Goal: Task Accomplishment & Management: Complete application form

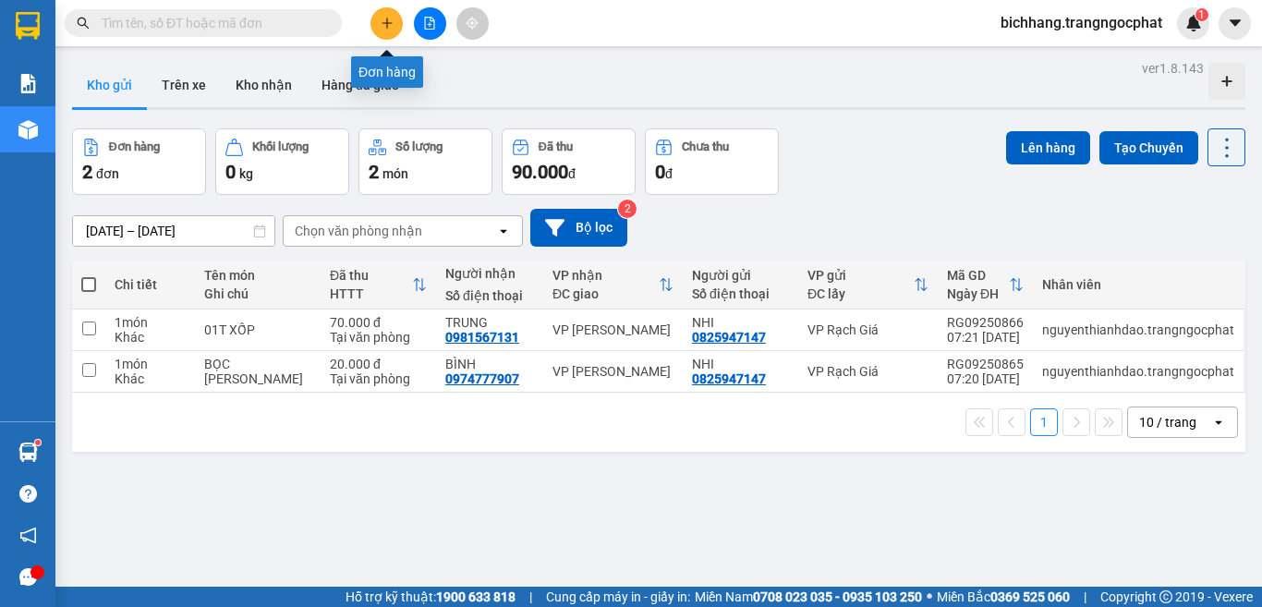
click at [389, 18] on icon "plus" at bounding box center [387, 23] width 13 height 13
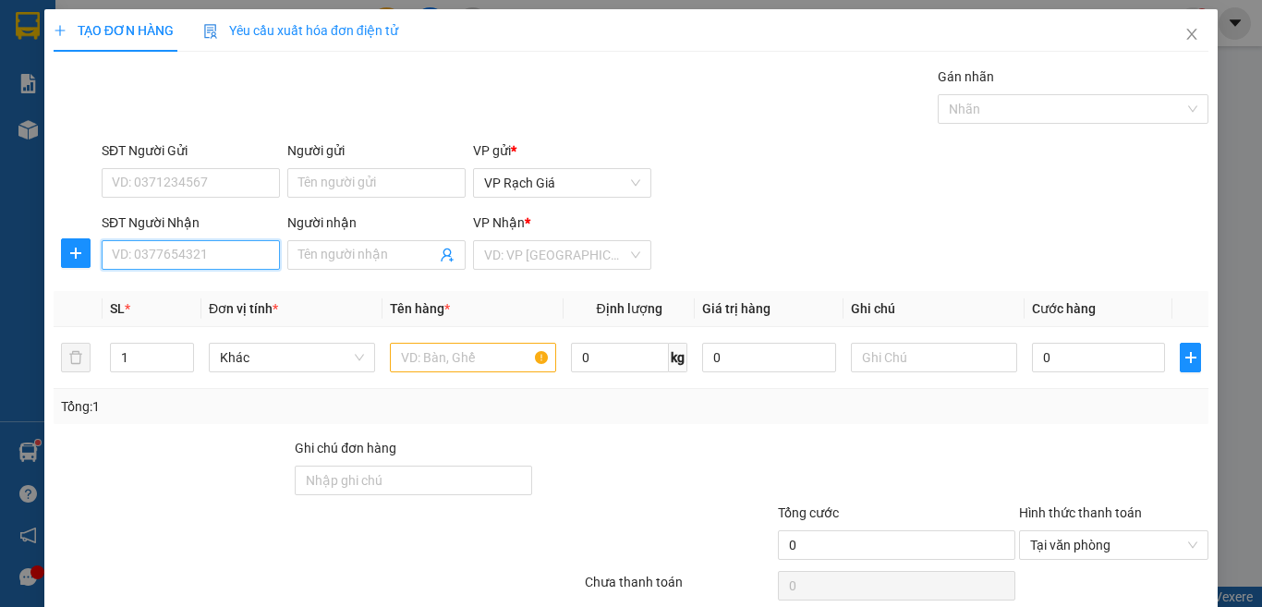
click at [237, 250] on input "SĐT Người Nhận" at bounding box center [191, 255] width 178 height 30
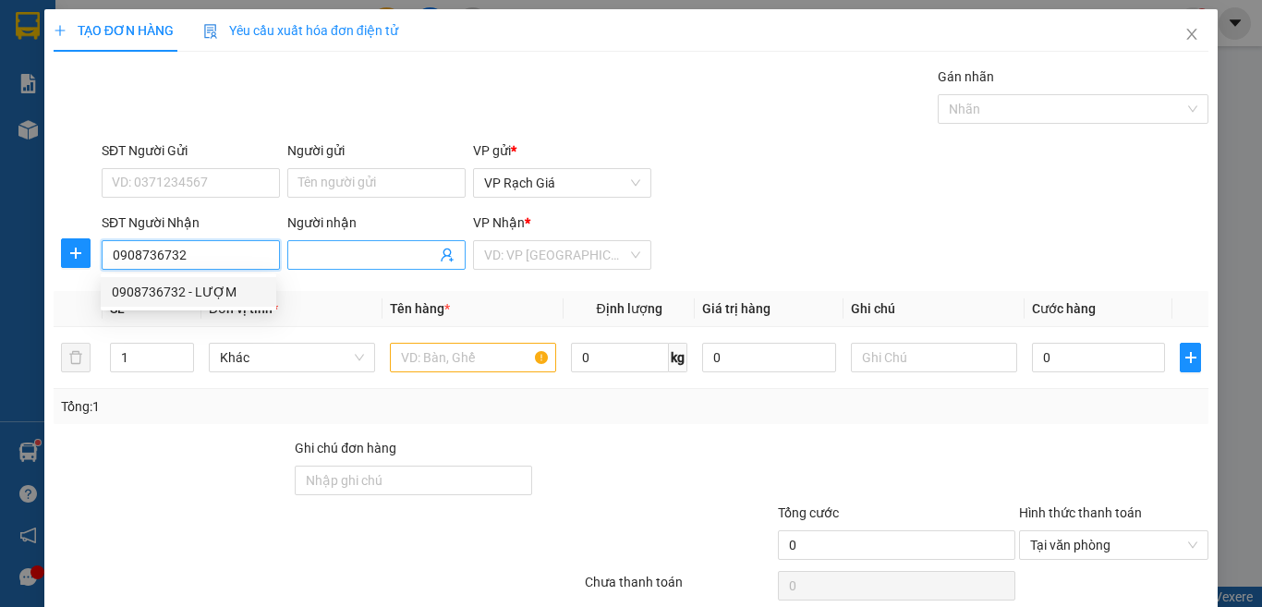
type input "0908736732"
click at [332, 253] on input "Người nhận" at bounding box center [367, 255] width 138 height 20
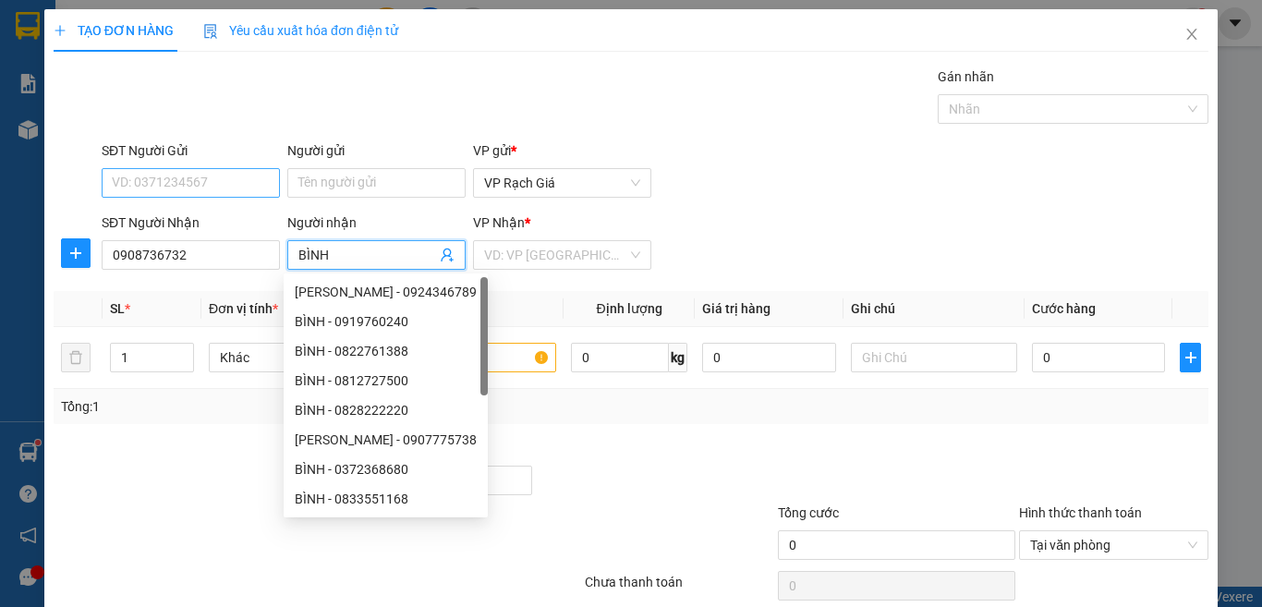
type input "BÌNH"
click at [194, 176] on input "SĐT Người Gửi" at bounding box center [191, 183] width 178 height 30
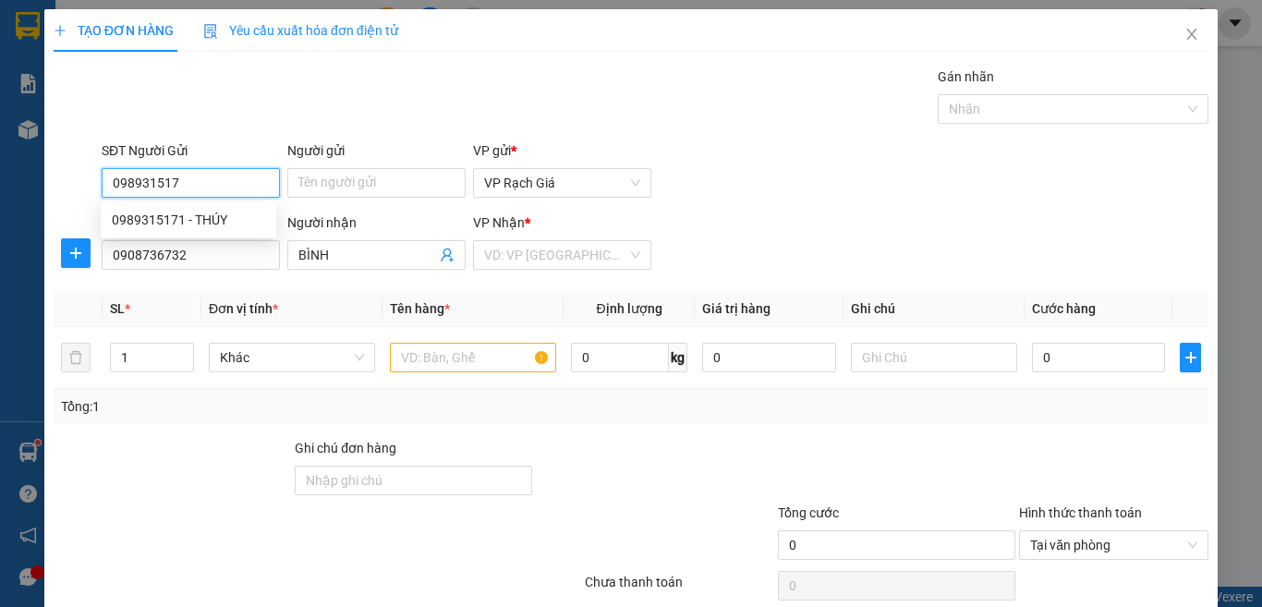
type input "0989315171"
drag, startPoint x: 228, startPoint y: 216, endPoint x: 246, endPoint y: 223, distance: 18.7
click at [228, 216] on div "0989315171 - THÚY" at bounding box center [188, 220] width 153 height 20
type input "THÚY"
type input "20.000"
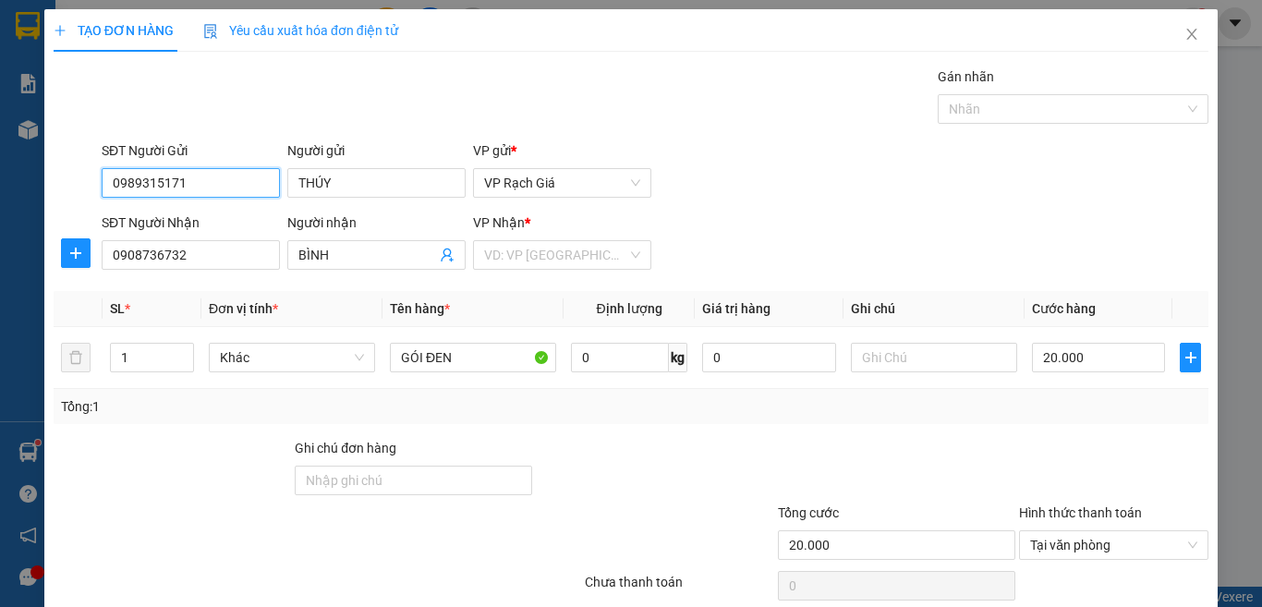
scroll to position [134, 0]
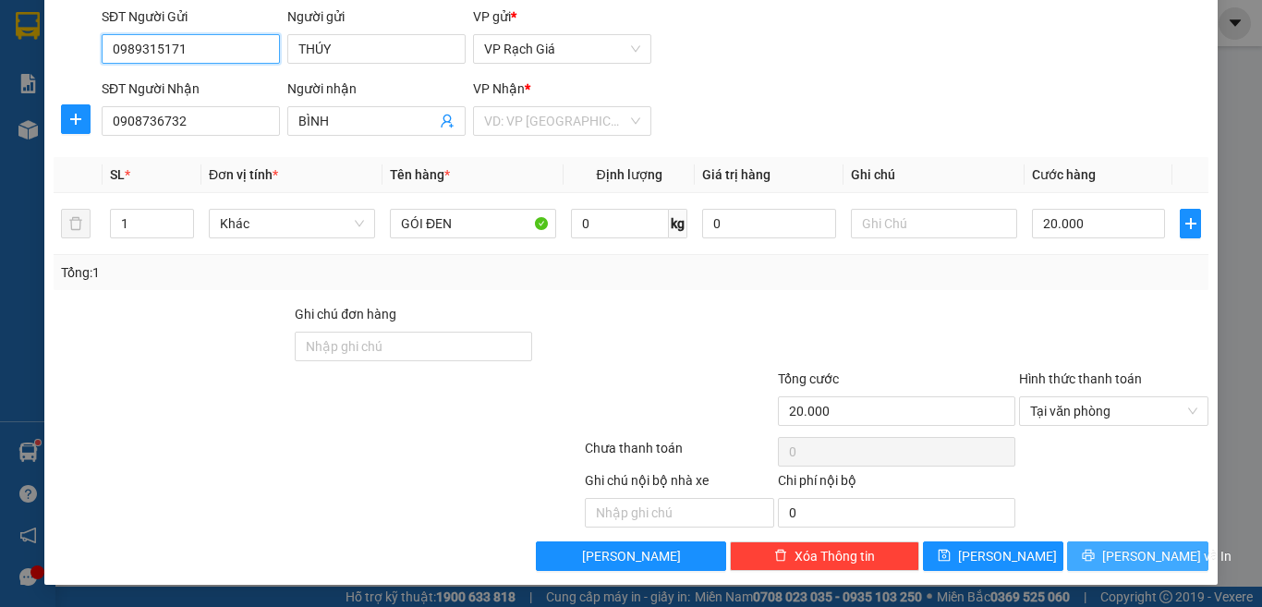
type input "0989315171"
click at [1094, 562] on icon "printer" at bounding box center [1088, 555] width 13 height 13
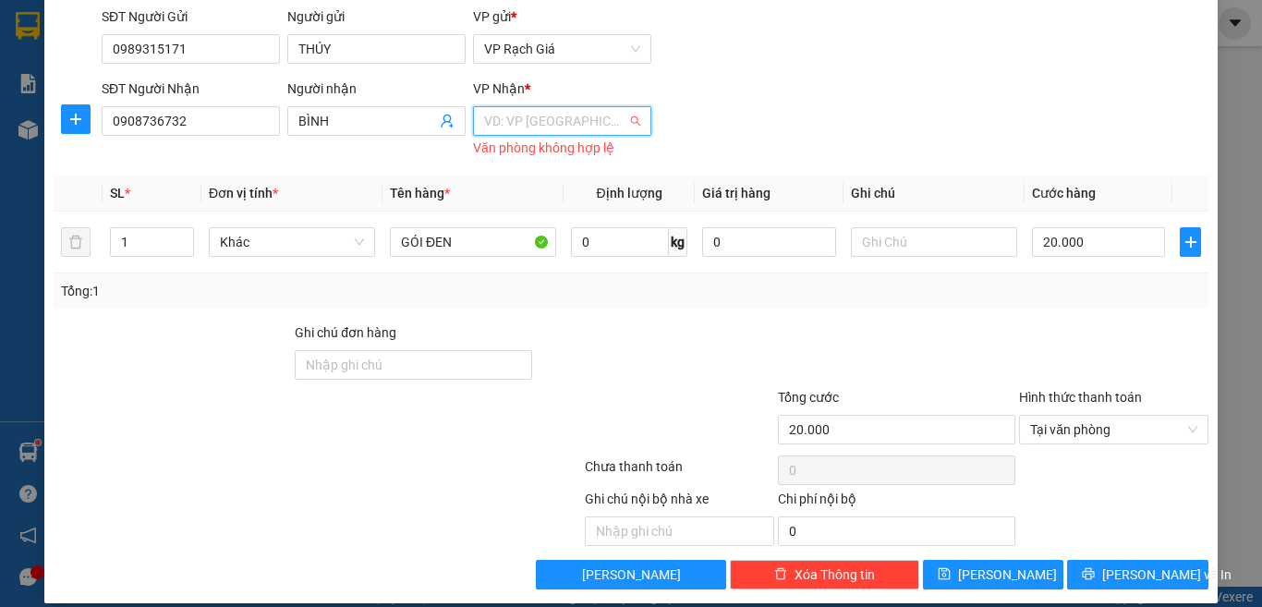
click at [488, 115] on input "search" at bounding box center [555, 121] width 143 height 28
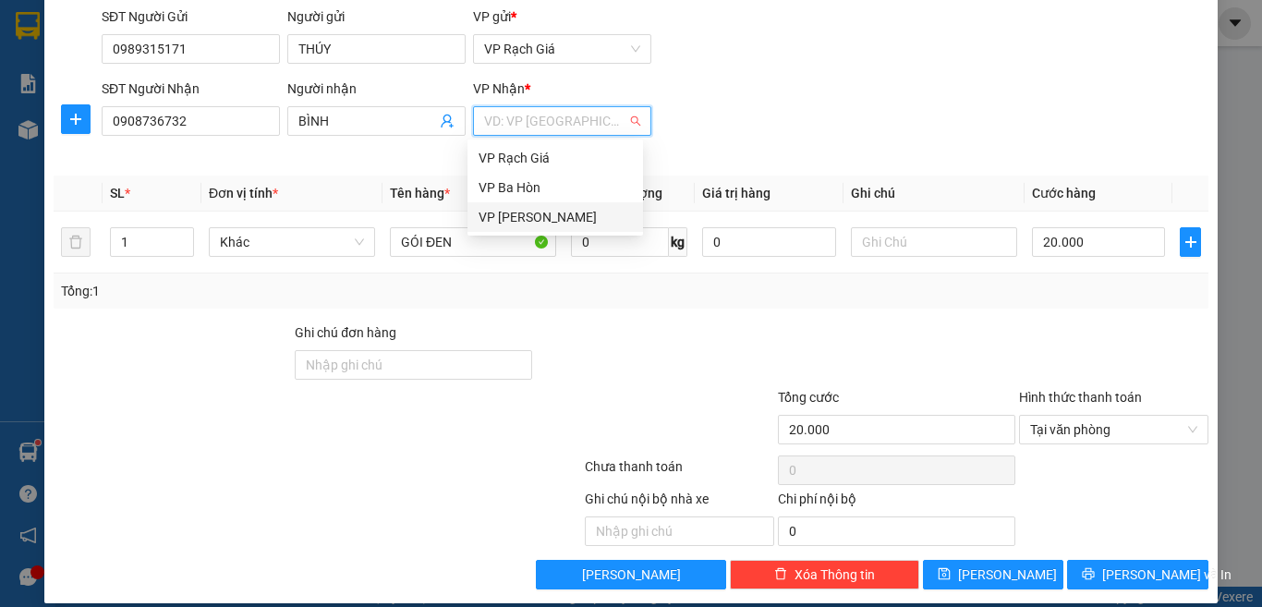
click at [527, 210] on div "VP Hà Tiên" at bounding box center [555, 217] width 153 height 20
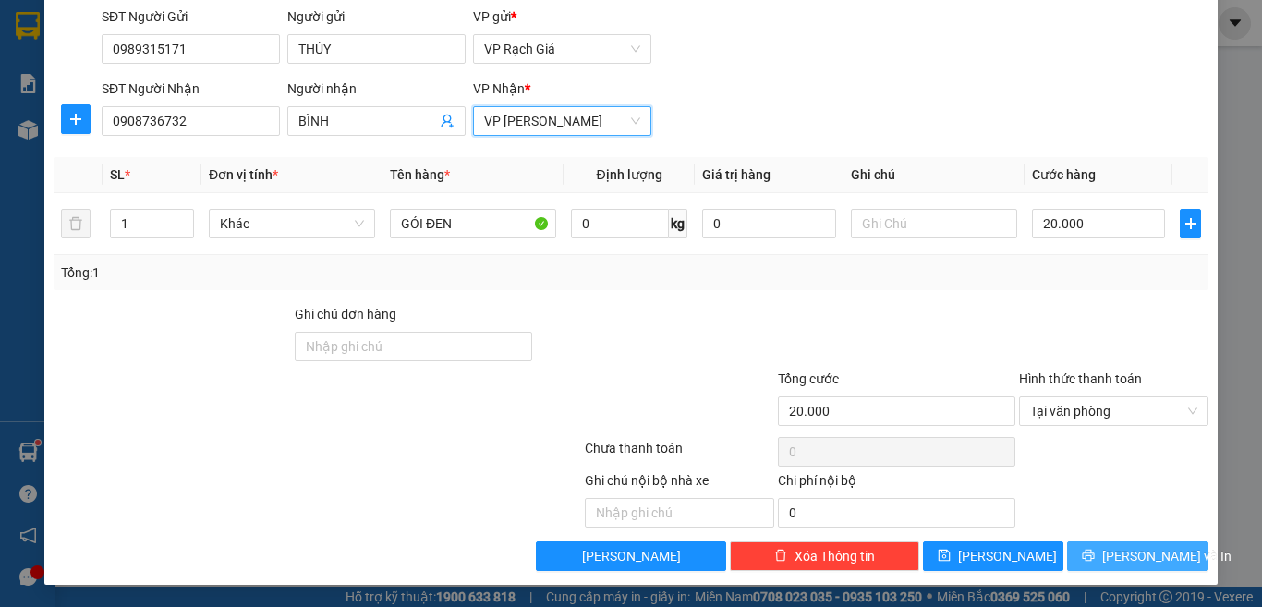
click at [1118, 555] on span "Lưu và In" at bounding box center [1166, 556] width 129 height 20
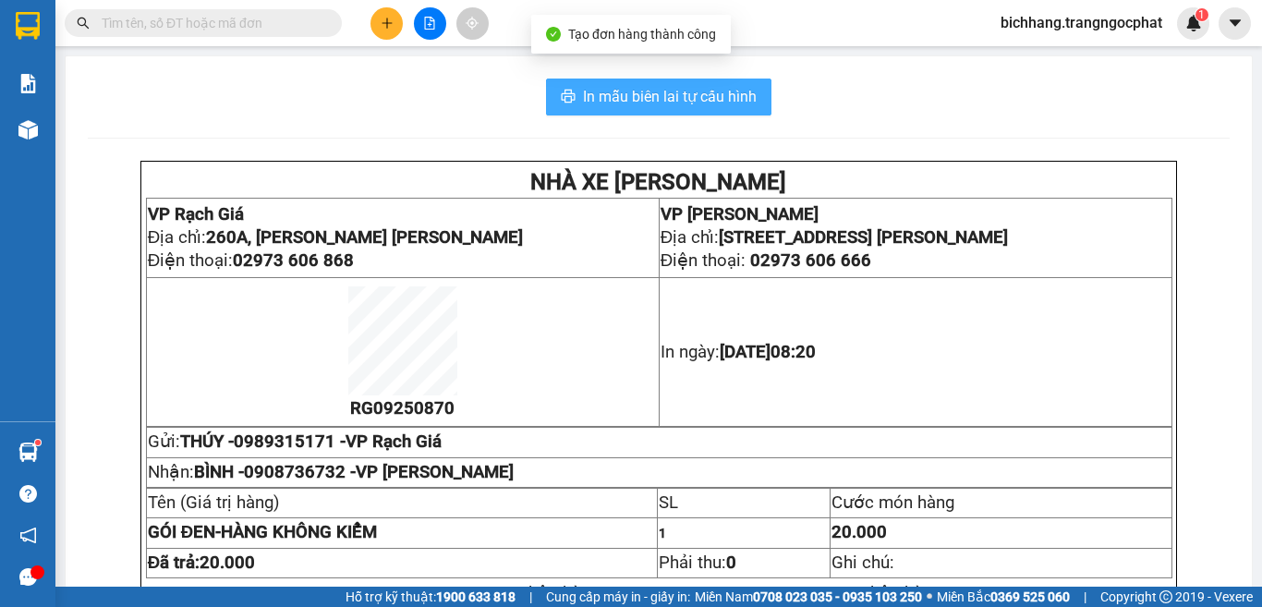
click at [721, 100] on span "In mẫu biên lai tự cấu hình" at bounding box center [670, 96] width 174 height 23
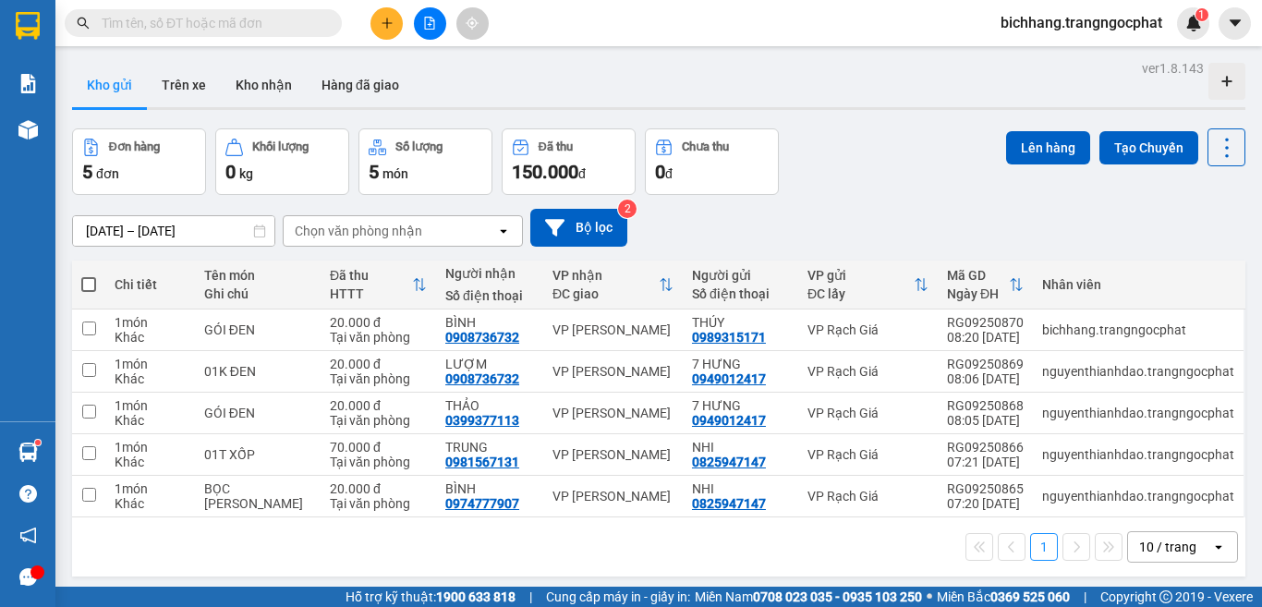
click at [202, 23] on input "text" at bounding box center [211, 23] width 218 height 20
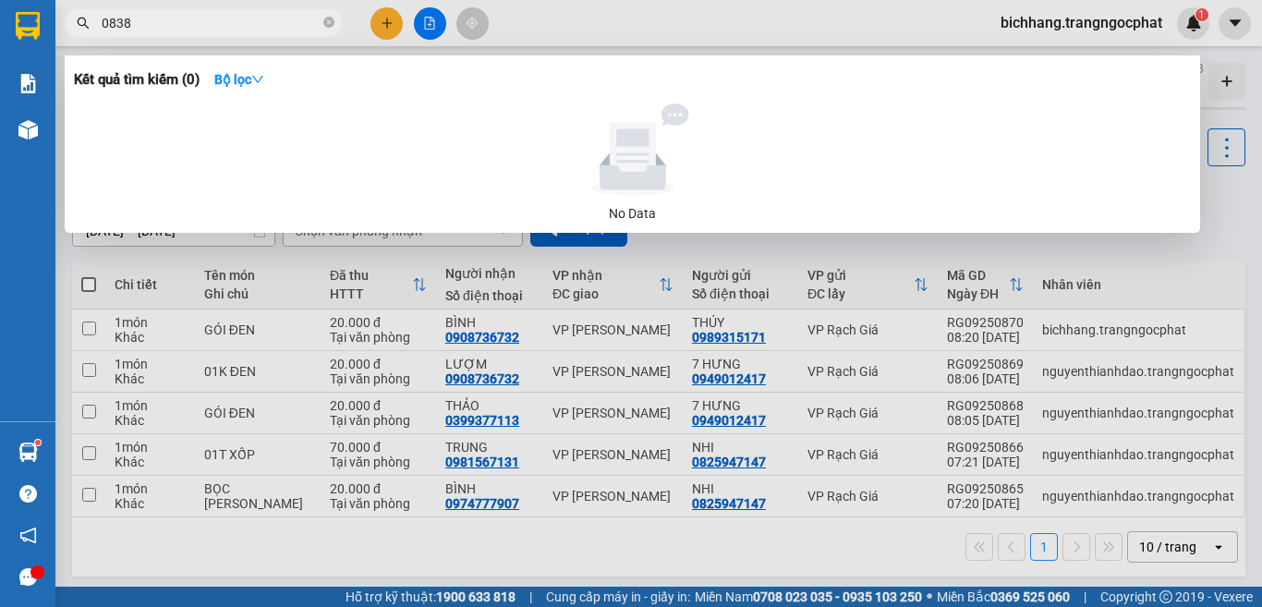
click at [202, 23] on input "0838" at bounding box center [211, 23] width 218 height 20
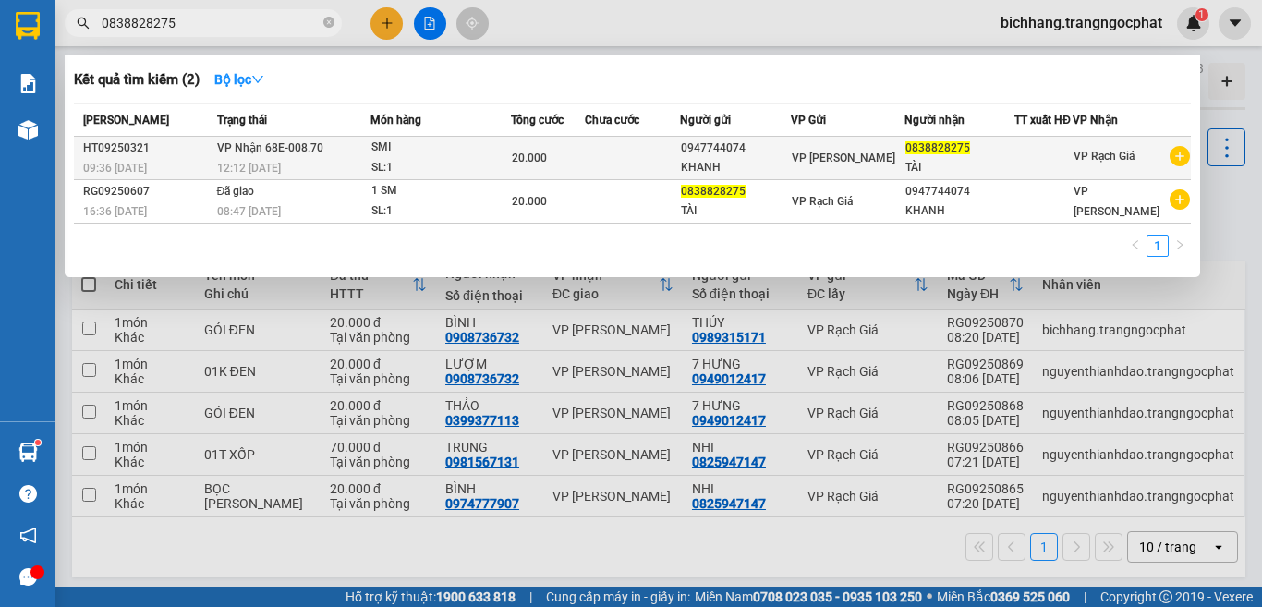
type input "0838828275"
click at [504, 165] on div "SL: 1" at bounding box center [440, 168] width 139 height 20
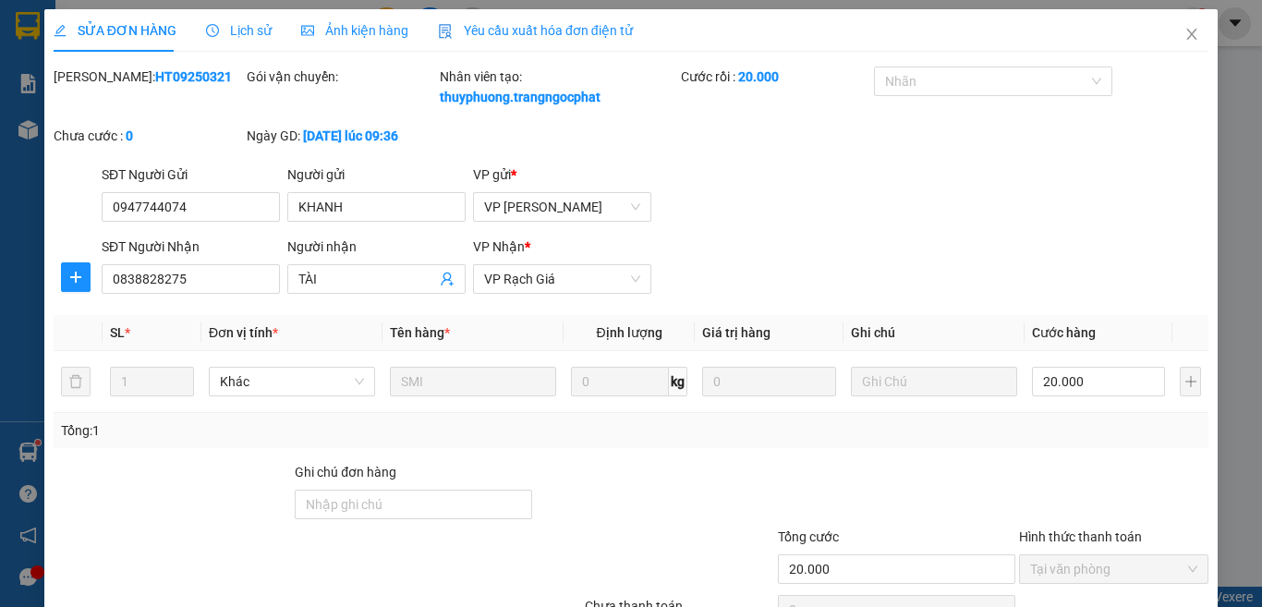
type input "0947744074"
type input "KHANH"
type input "0838828275"
type input "TÀI"
type input "20.000"
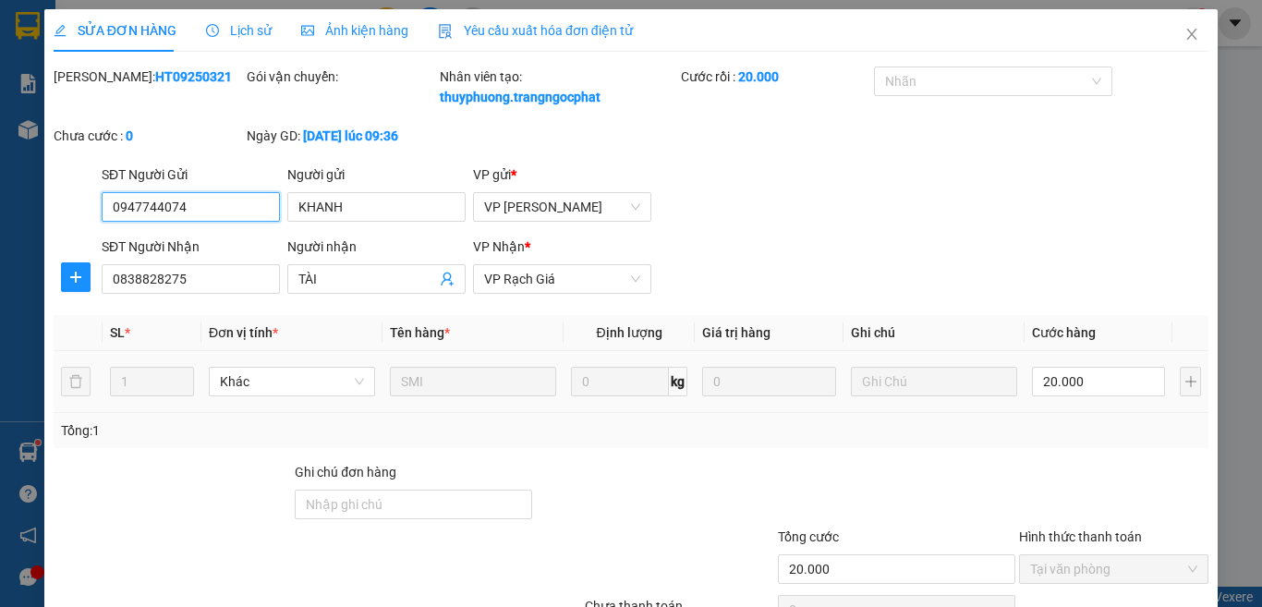
scroll to position [158, 0]
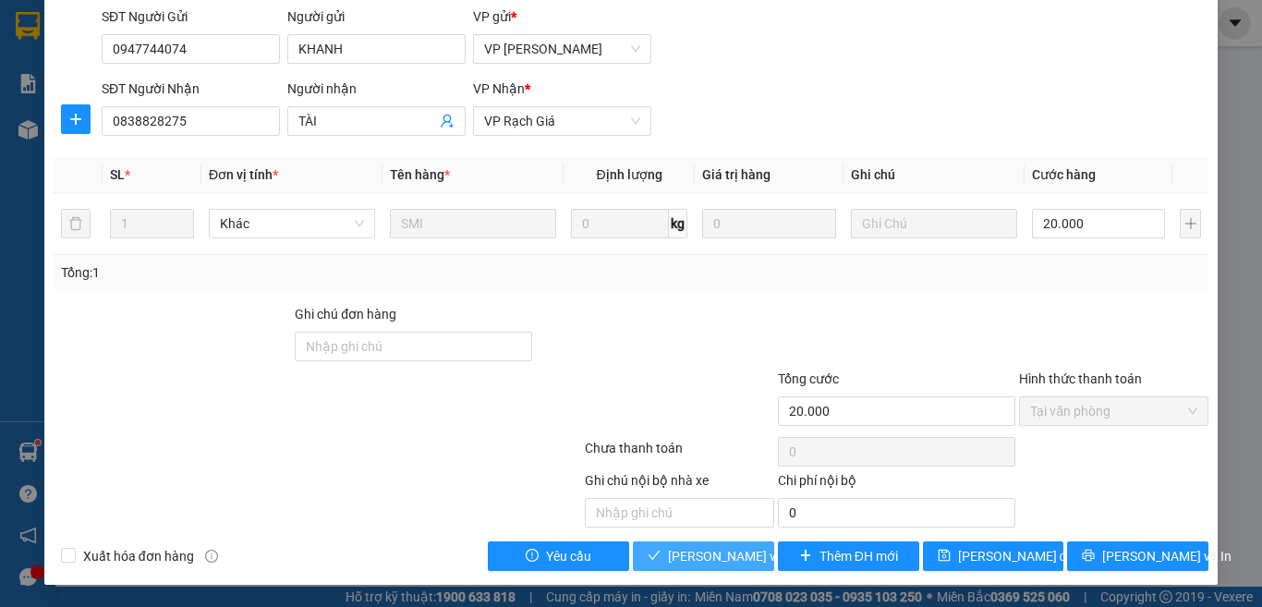
click at [723, 561] on span "Lưu và Giao hàng" at bounding box center [792, 556] width 249 height 20
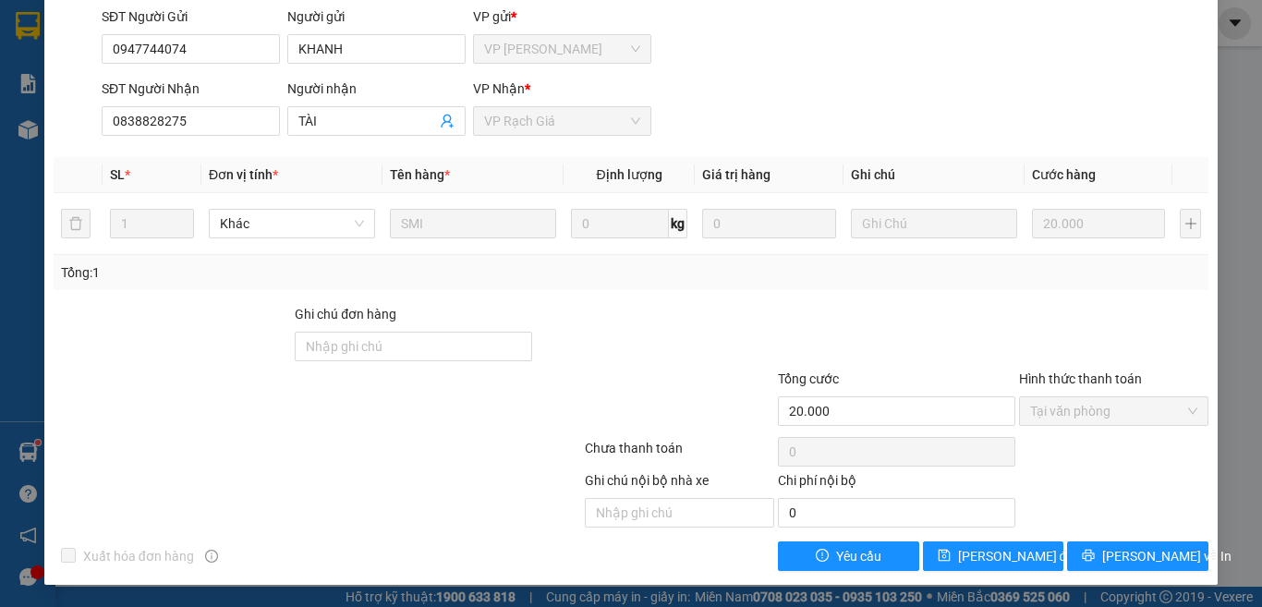
scroll to position [0, 0]
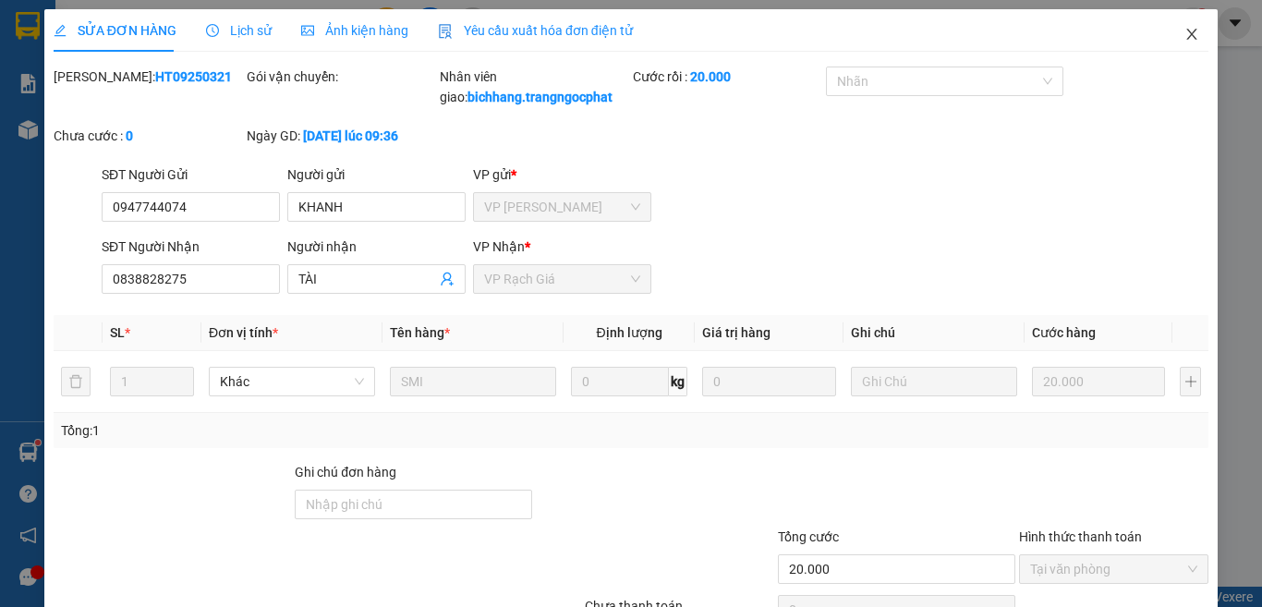
drag, startPoint x: 1177, startPoint y: 42, endPoint x: 914, endPoint y: 1, distance: 266.4
click at [1184, 42] on icon "close" at bounding box center [1191, 34] width 15 height 15
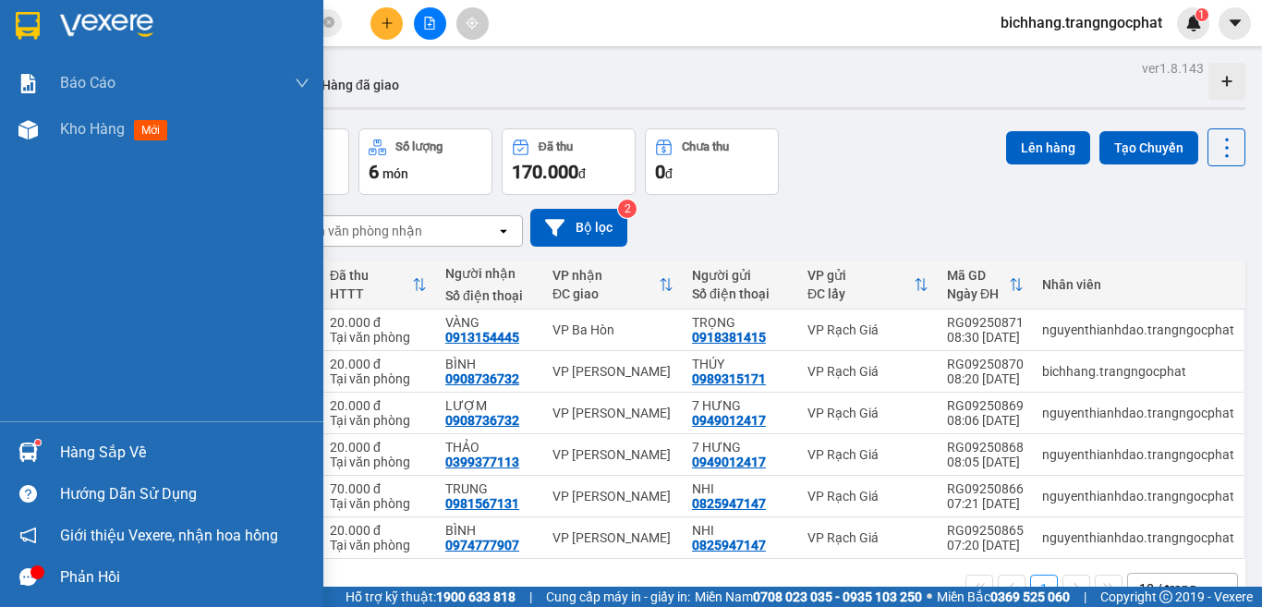
click at [88, 468] on div "Hàng sắp về" at bounding box center [161, 452] width 323 height 42
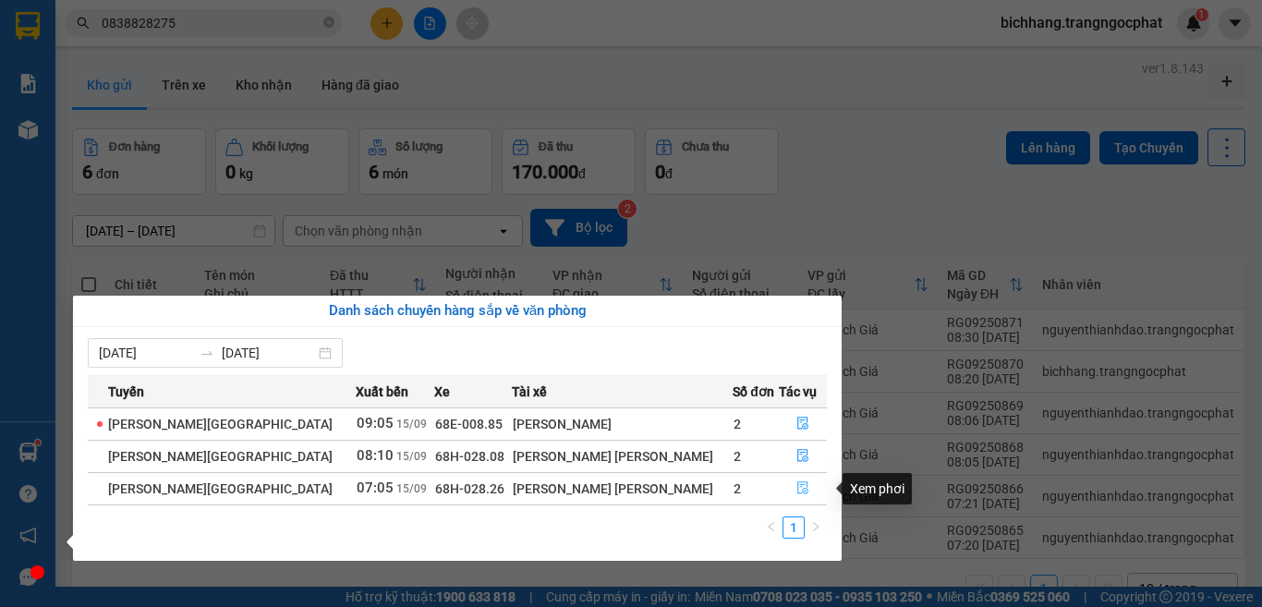
click at [796, 487] on icon "file-done" at bounding box center [802, 487] width 13 height 13
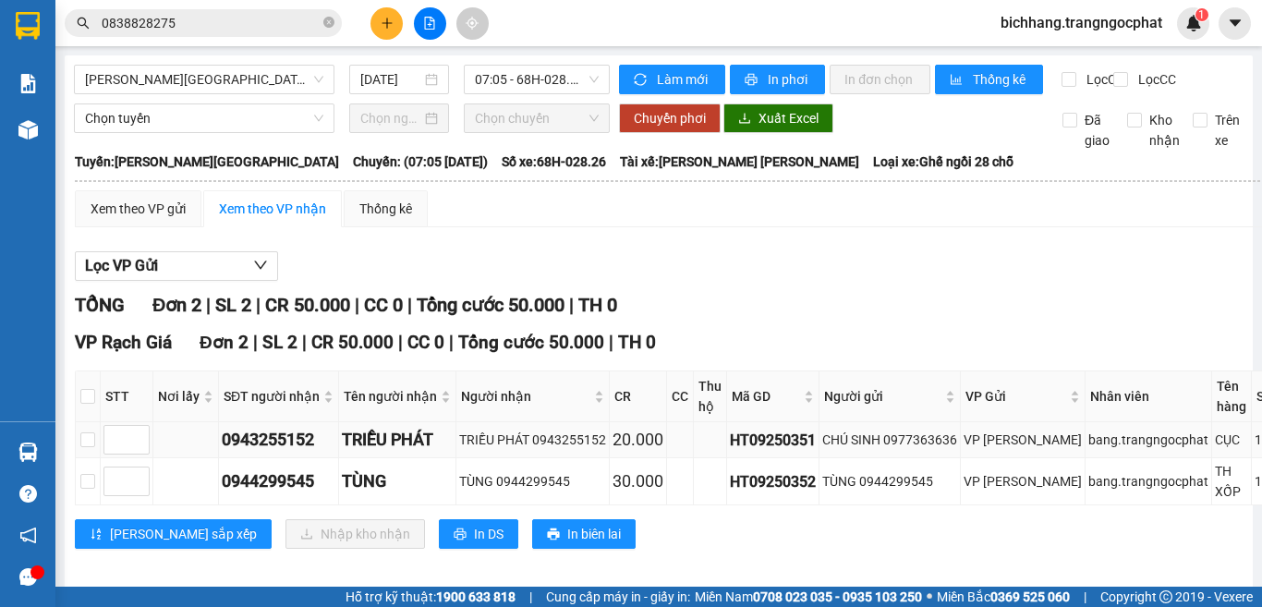
click at [281, 453] on div "0943255152" at bounding box center [279, 440] width 114 height 26
copy div "0943255152"
click at [279, 494] on div "0944299545" at bounding box center [279, 481] width 114 height 26
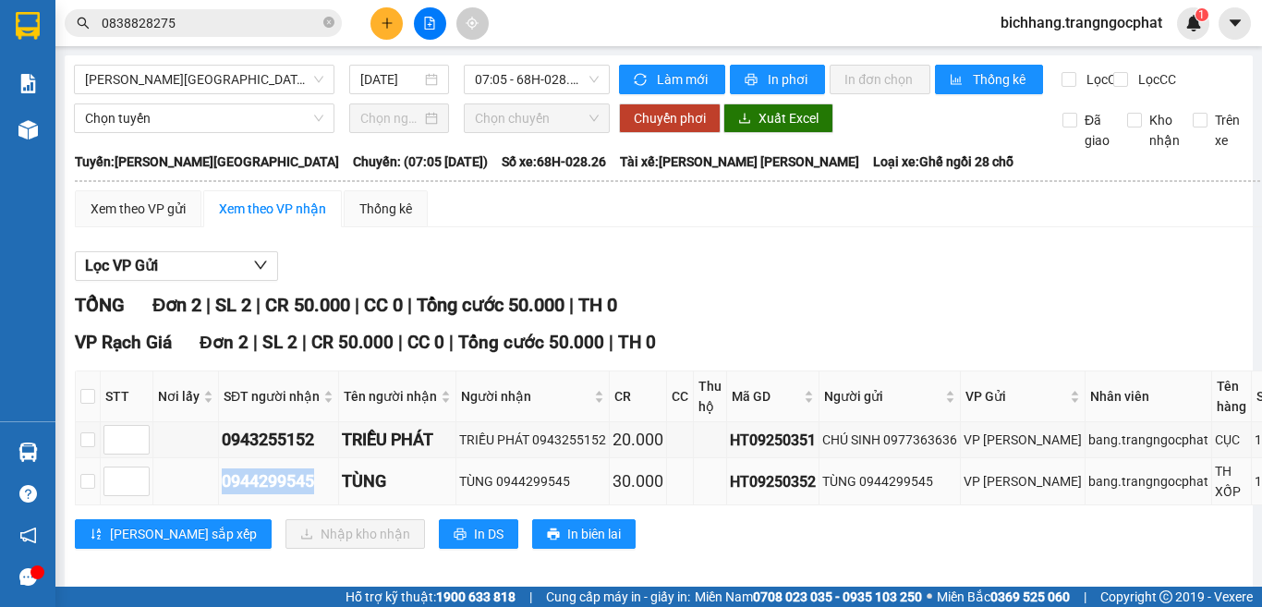
copy div "0944299545"
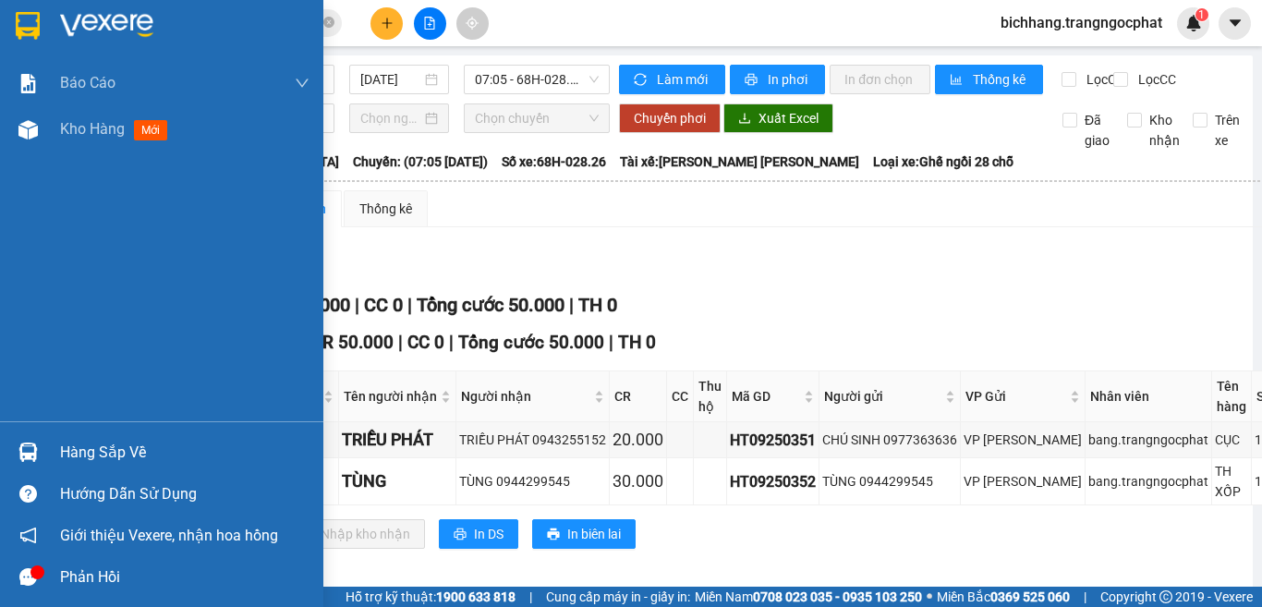
click at [44, 301] on div "Báo cáo Doanh số tạo đơn theo VP gửi mới (nhà xe) Doanh số tạo đơn theo VP gửi …" at bounding box center [161, 240] width 323 height 361
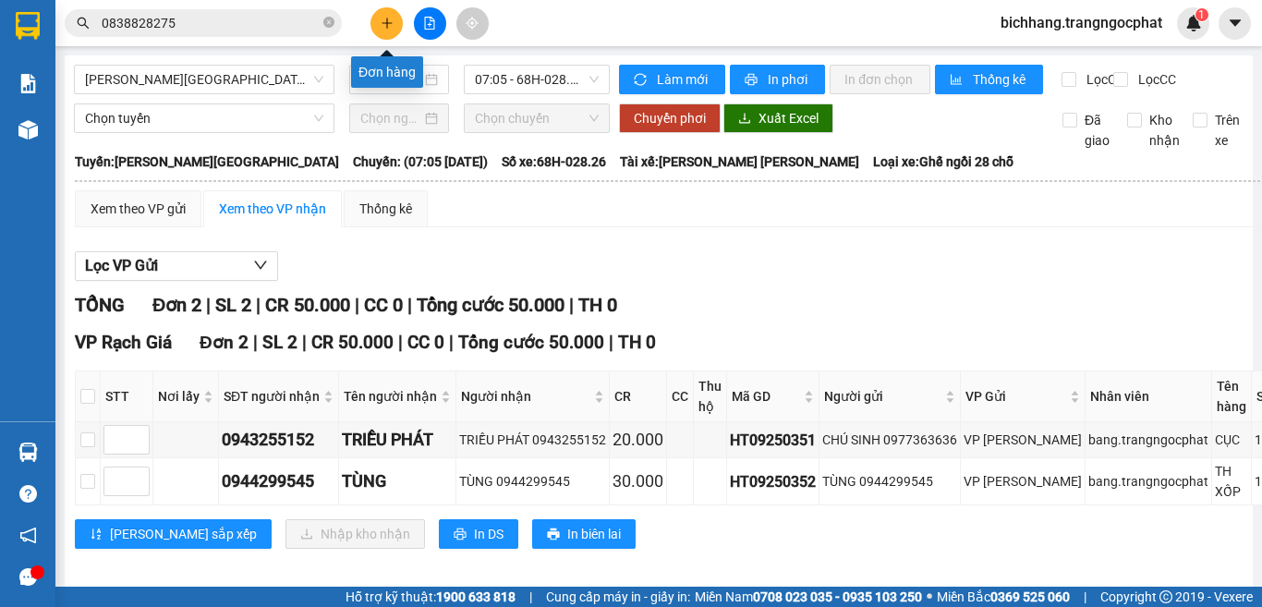
click at [386, 28] on icon "plus" at bounding box center [387, 23] width 13 height 13
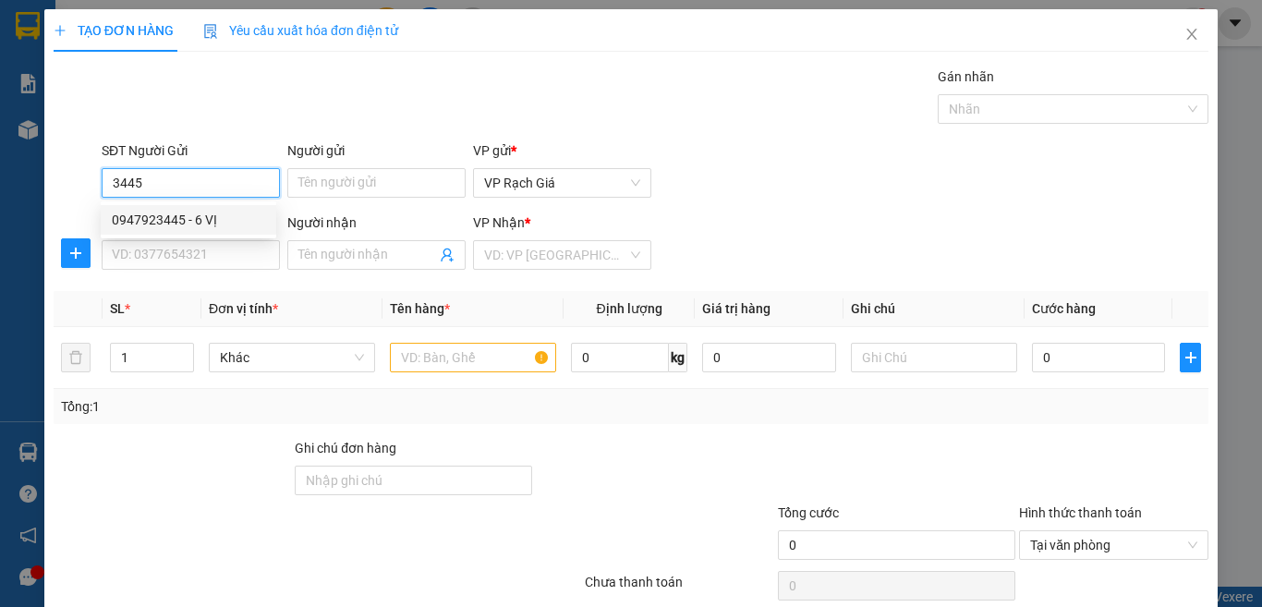
click at [212, 216] on div "0947923445 - 6 VỊ" at bounding box center [188, 220] width 153 height 20
type input "0947923445"
type input "6 VỊ"
type input "0944331643"
type input "TÂY NAM"
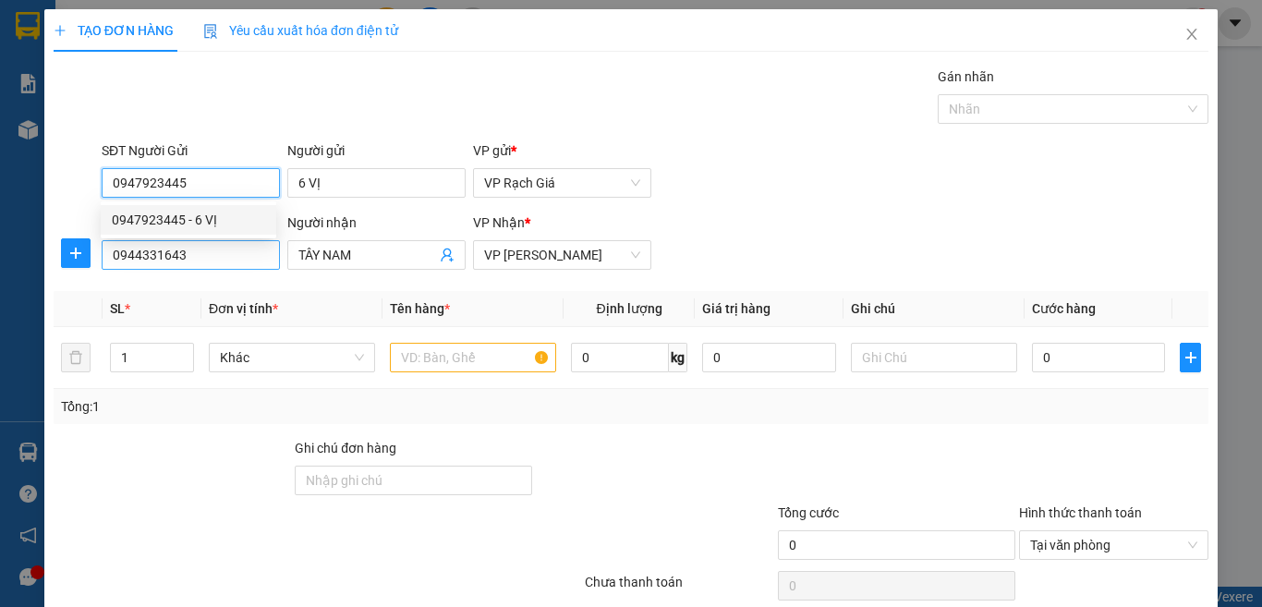
type input "20.000"
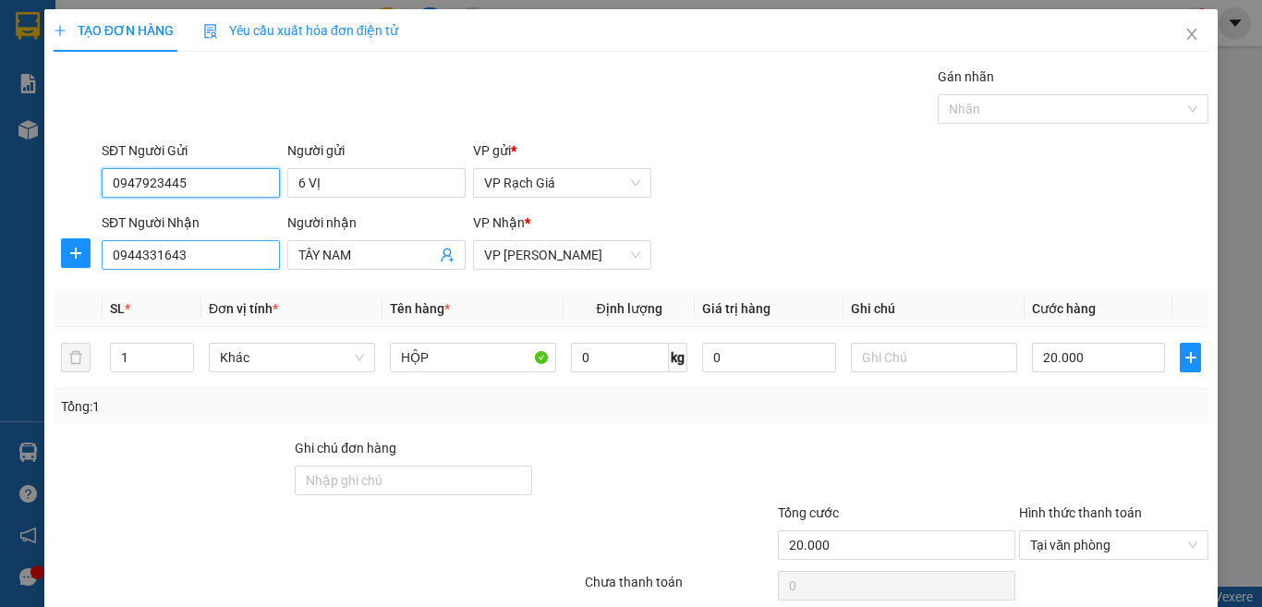
type input "0947923445"
click at [217, 263] on input "0944331643" at bounding box center [191, 255] width 178 height 30
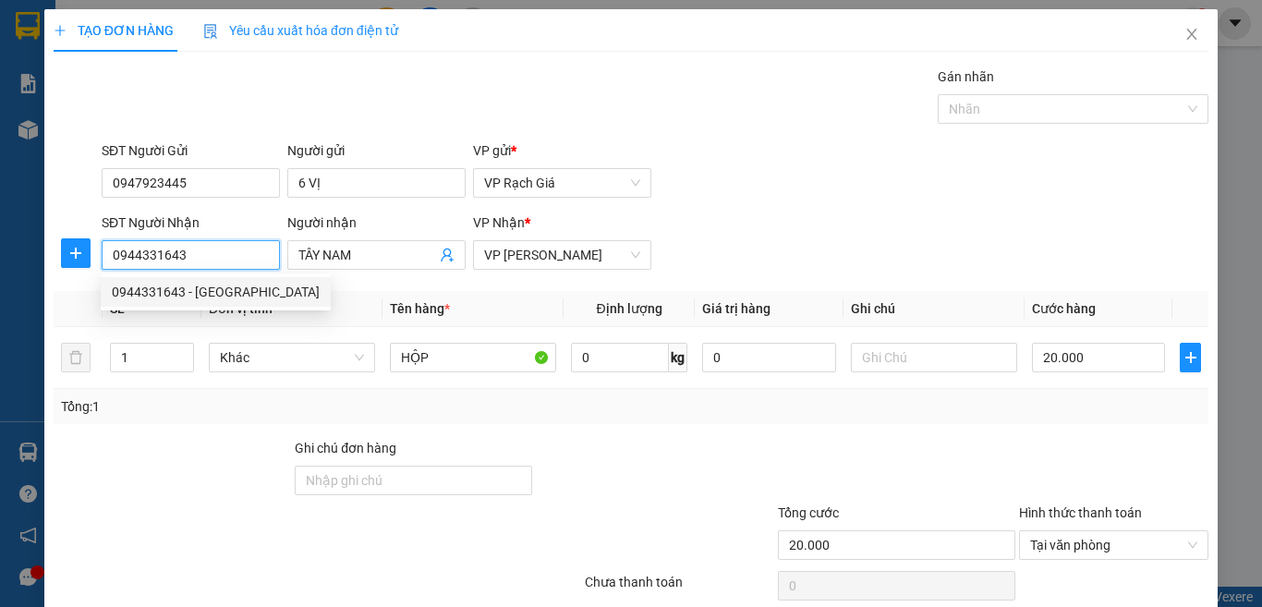
click at [217, 263] on input "0944331643" at bounding box center [191, 255] width 178 height 30
type input "0987877799"
click at [211, 300] on div "0987877799 - TUẤN MẠNH" at bounding box center [190, 292] width 157 height 20
type input "TUẤN MẠNH"
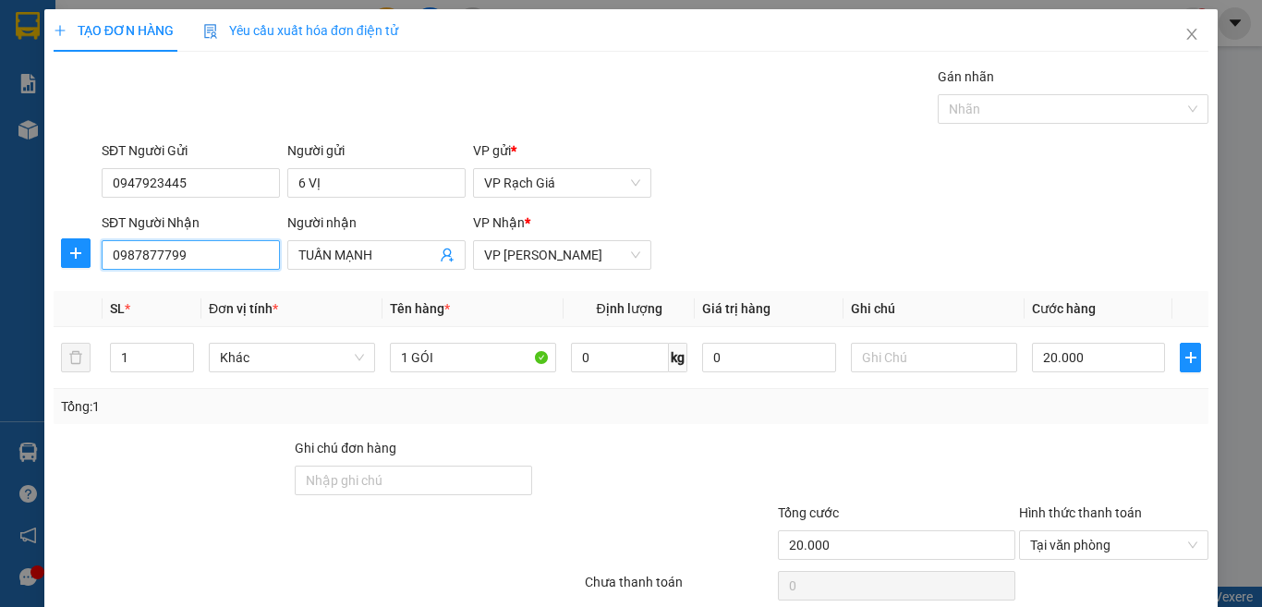
scroll to position [134, 0]
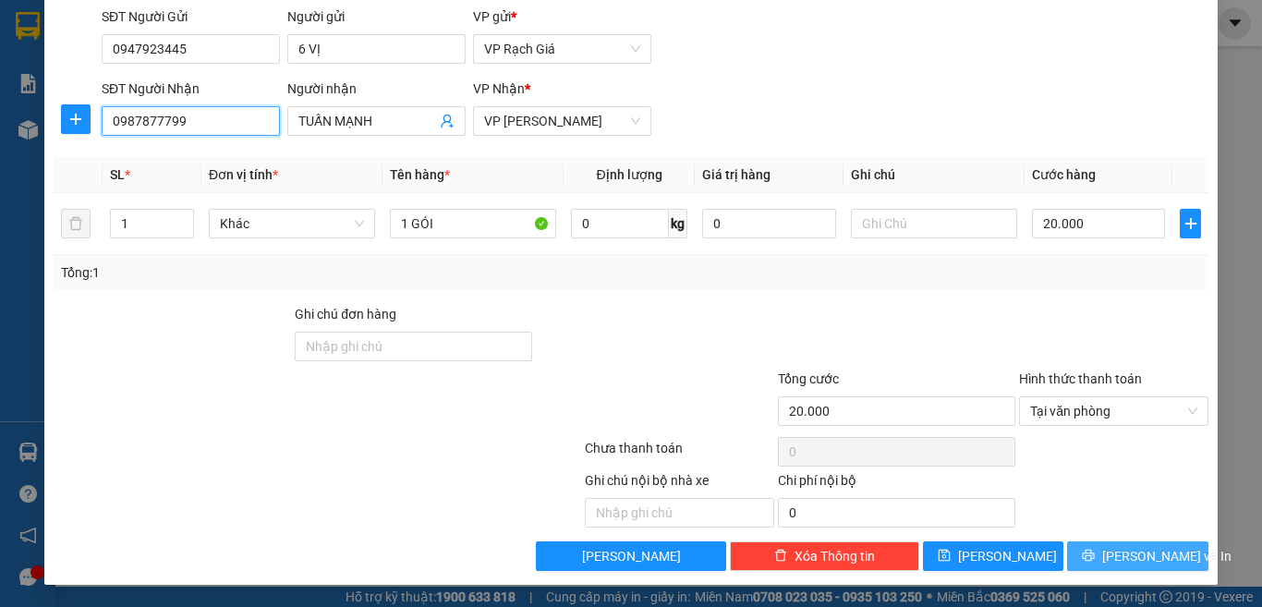
type input "0987877799"
click at [1092, 559] on icon "printer" at bounding box center [1089, 556] width 12 height 12
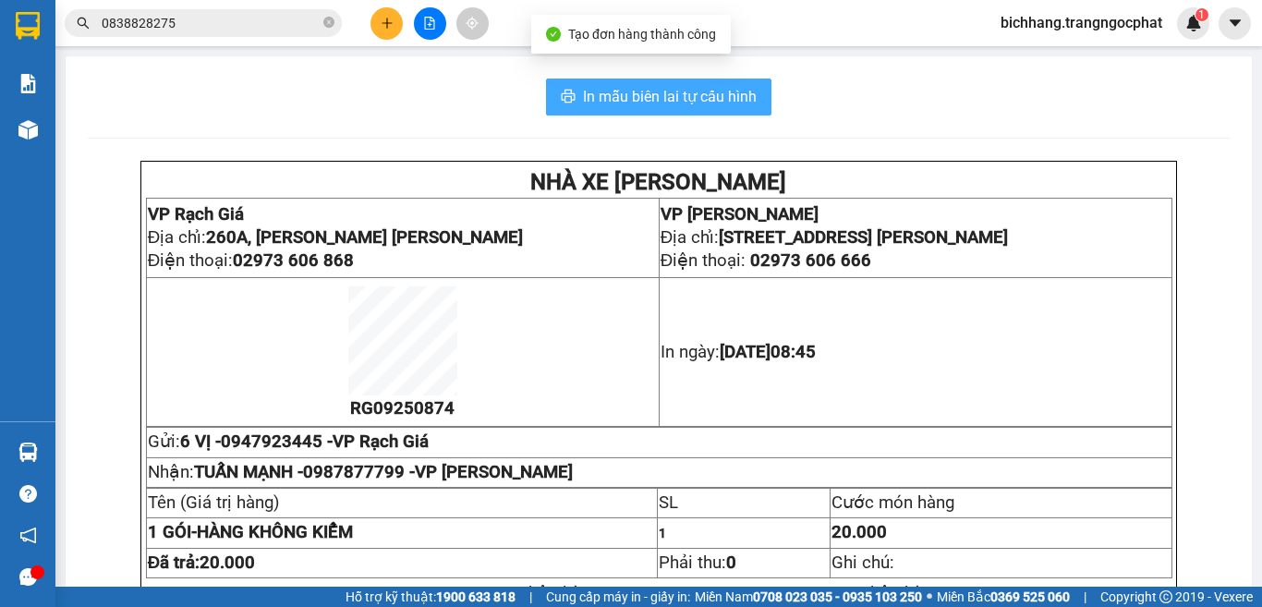
click at [732, 102] on span "In mẫu biên lai tự cấu hình" at bounding box center [670, 96] width 174 height 23
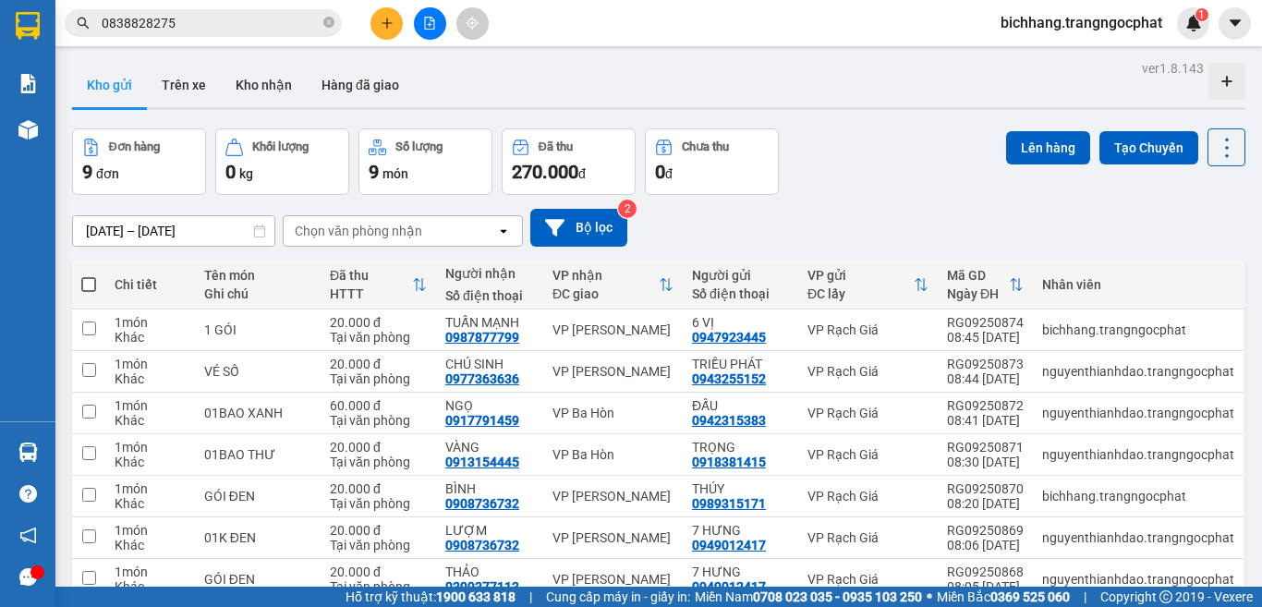
scroll to position [173, 0]
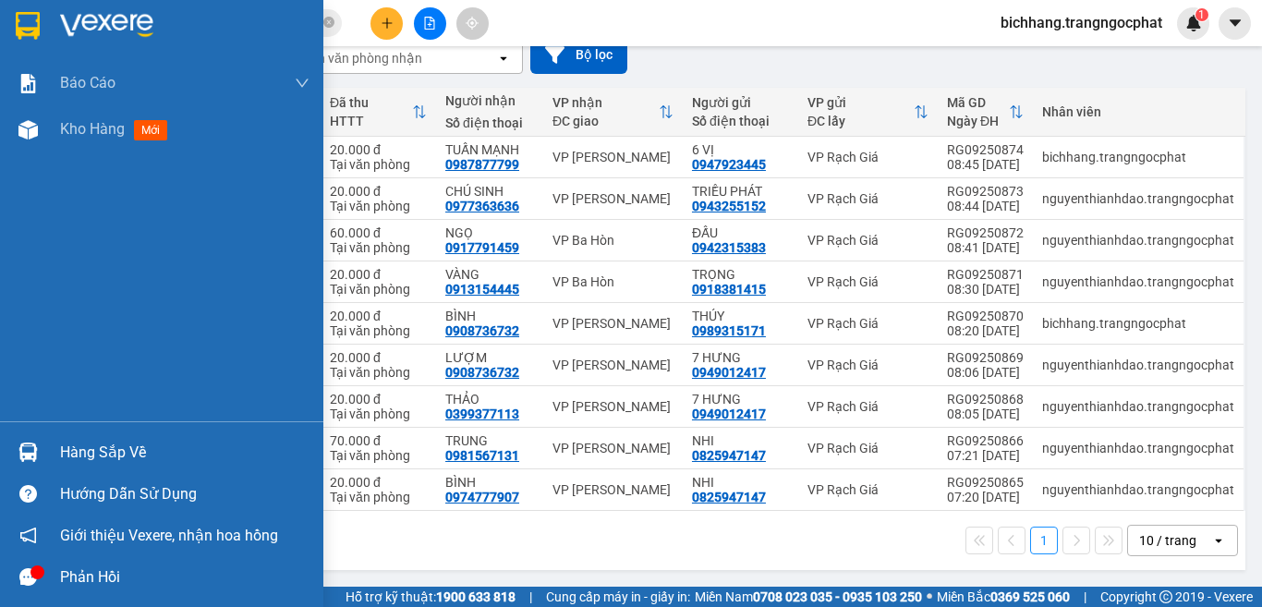
click at [111, 448] on div "Hàng sắp về" at bounding box center [184, 453] width 249 height 28
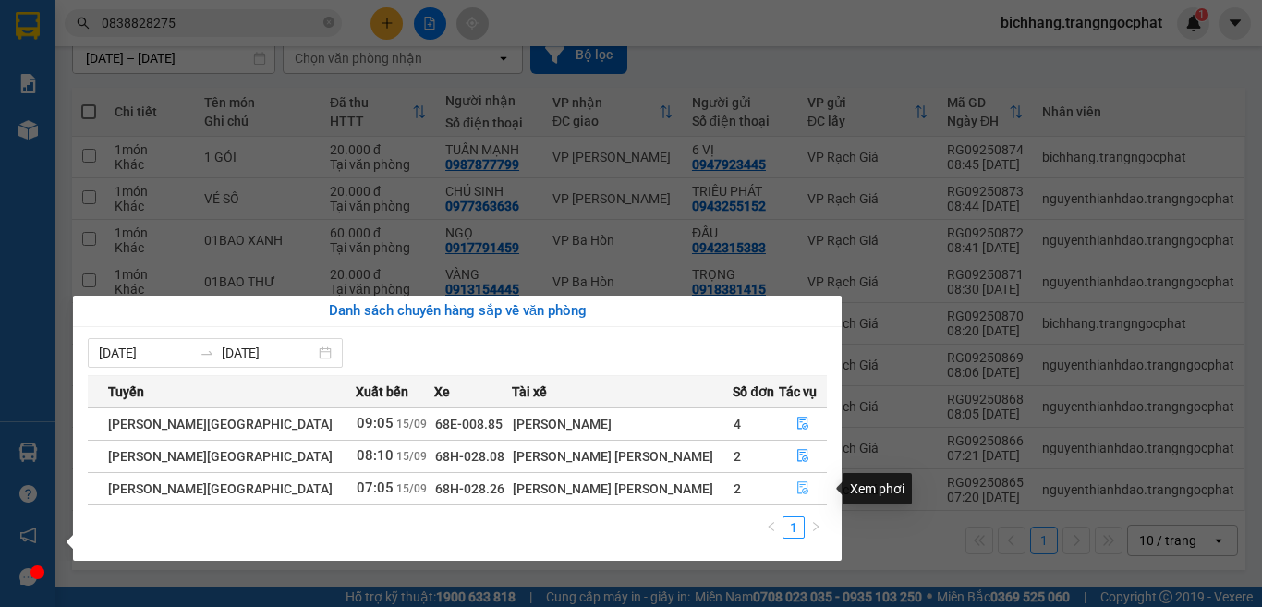
click at [796, 486] on icon "file-done" at bounding box center [802, 487] width 13 height 13
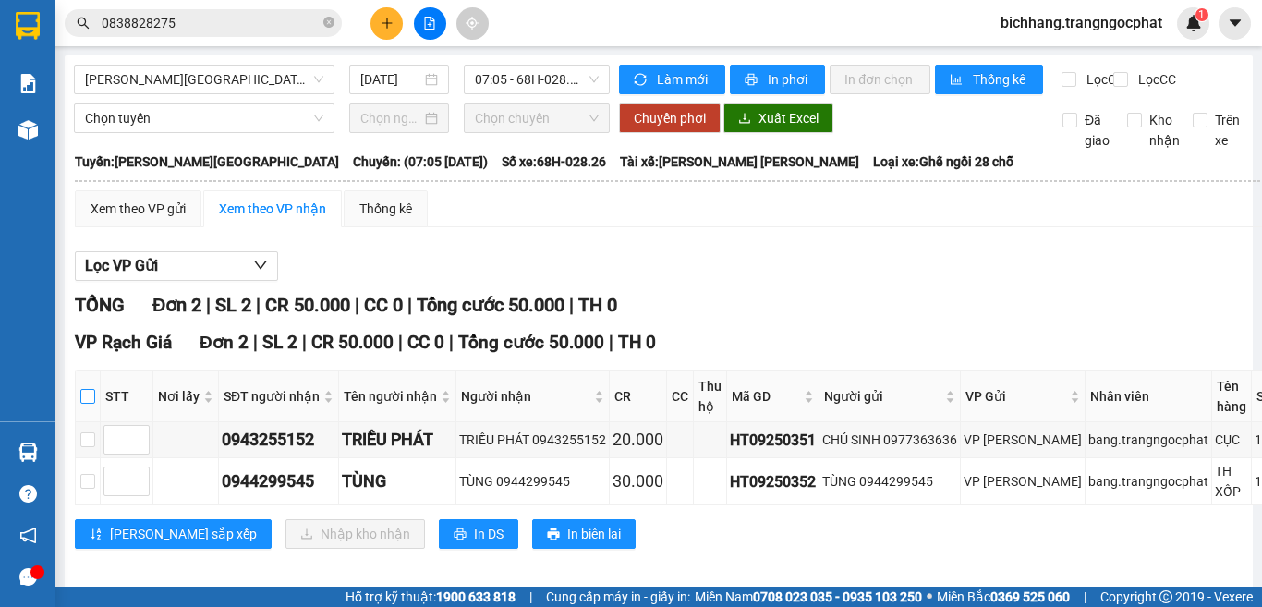
click at [87, 404] on input "checkbox" at bounding box center [87, 396] width 15 height 15
checkbox input "true"
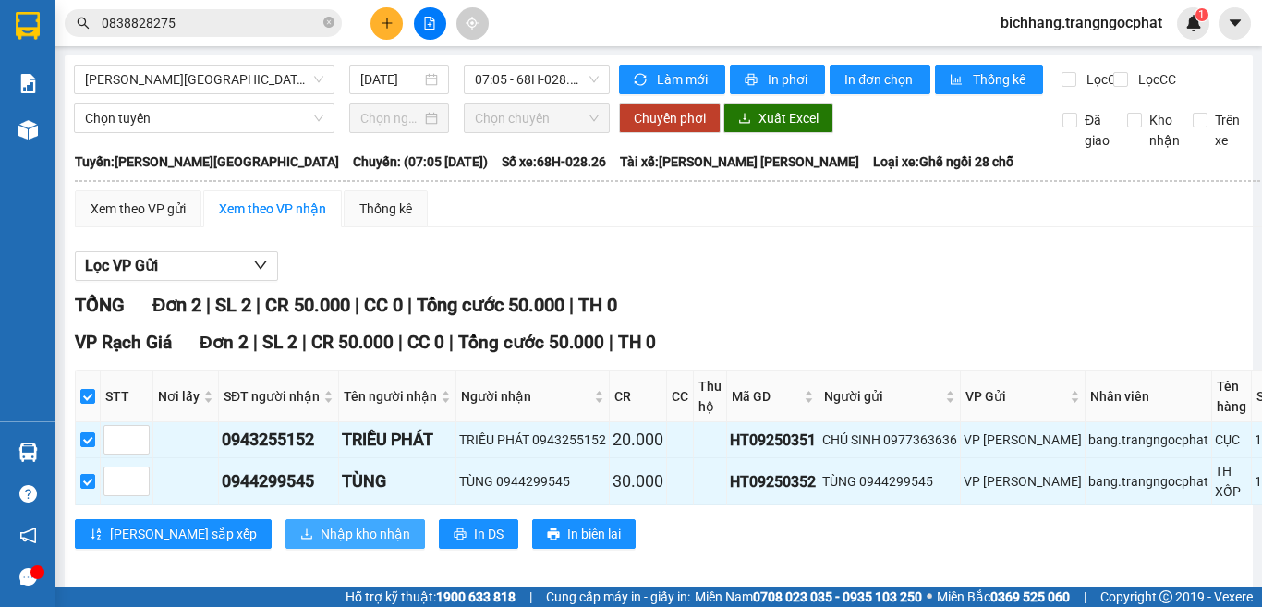
click at [321, 544] on span "Nhập kho nhận" at bounding box center [366, 534] width 90 height 20
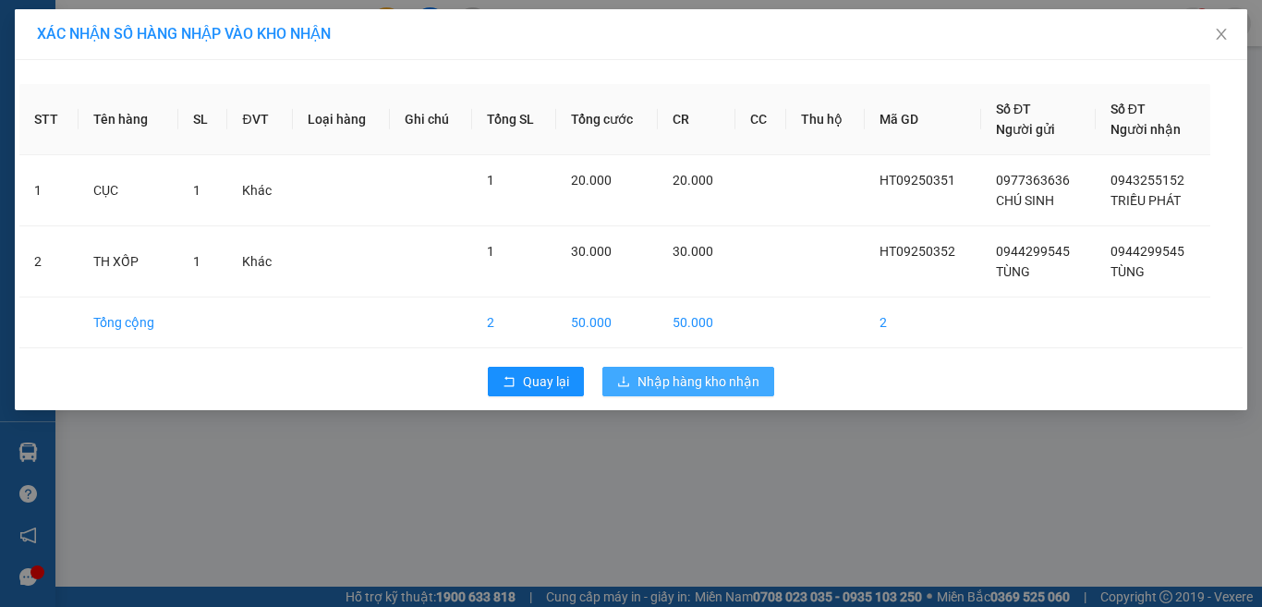
click at [698, 386] on span "Nhập hàng kho nhận" at bounding box center [698, 381] width 122 height 20
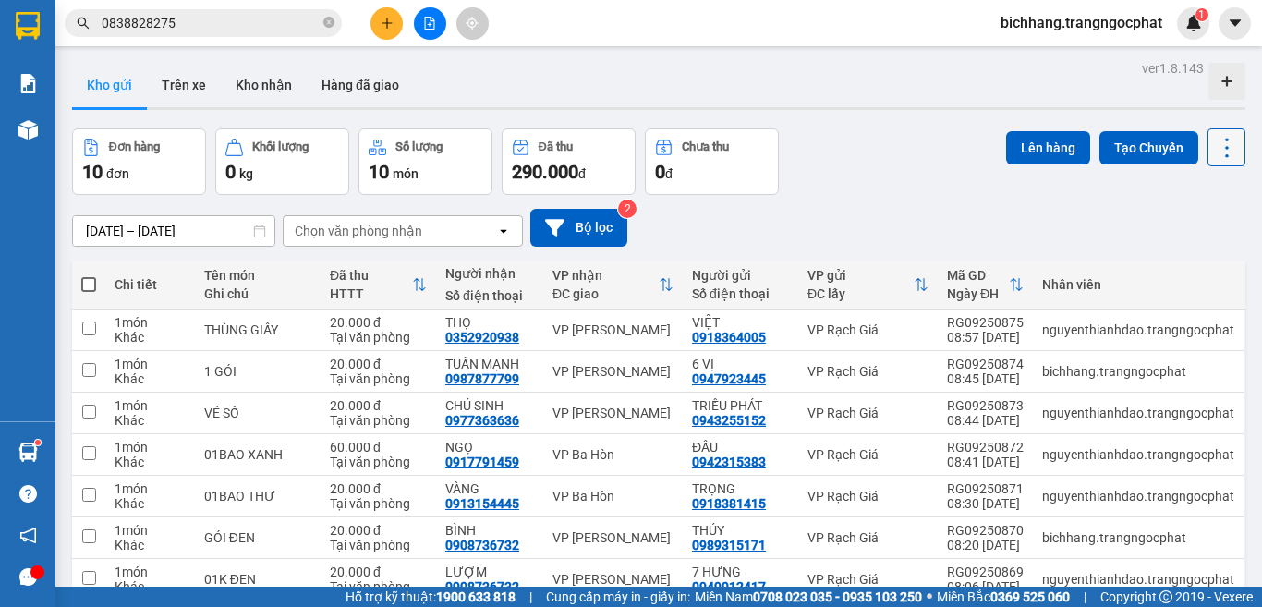
click at [1211, 165] on button at bounding box center [1226, 147] width 38 height 38
click at [1179, 272] on span "Làm mới" at bounding box center [1184, 264] width 51 height 18
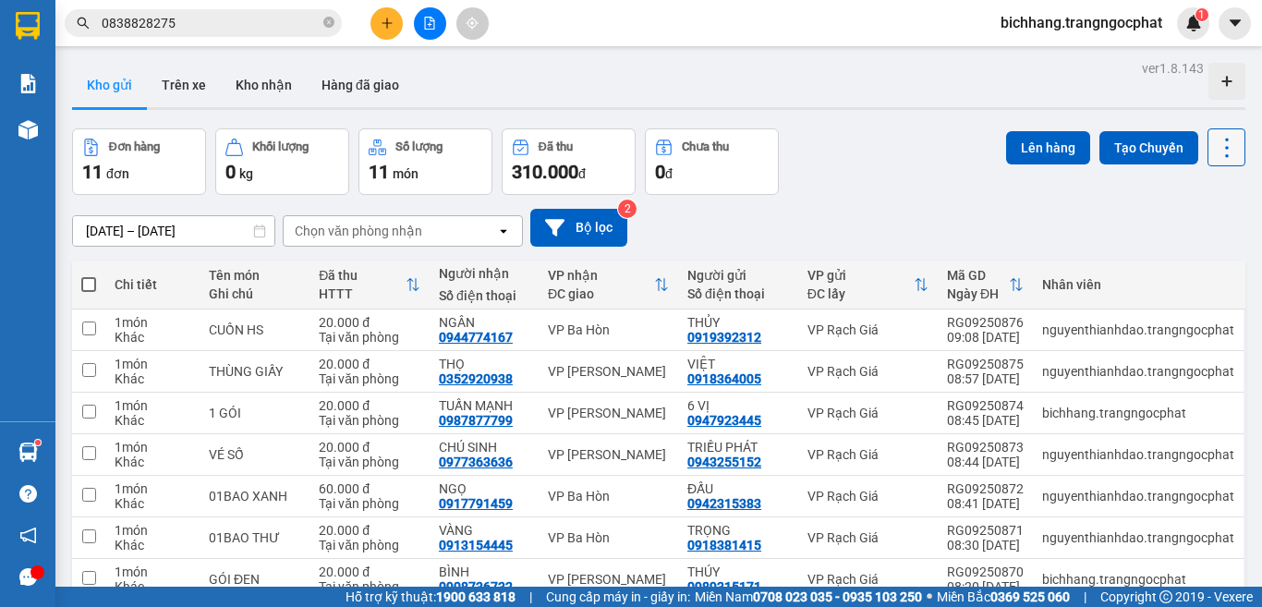
click at [1215, 140] on icon at bounding box center [1227, 148] width 26 height 26
click at [1175, 268] on span "Làm mới" at bounding box center [1184, 264] width 51 height 18
click at [424, 25] on icon "file-add" at bounding box center [429, 23] width 13 height 13
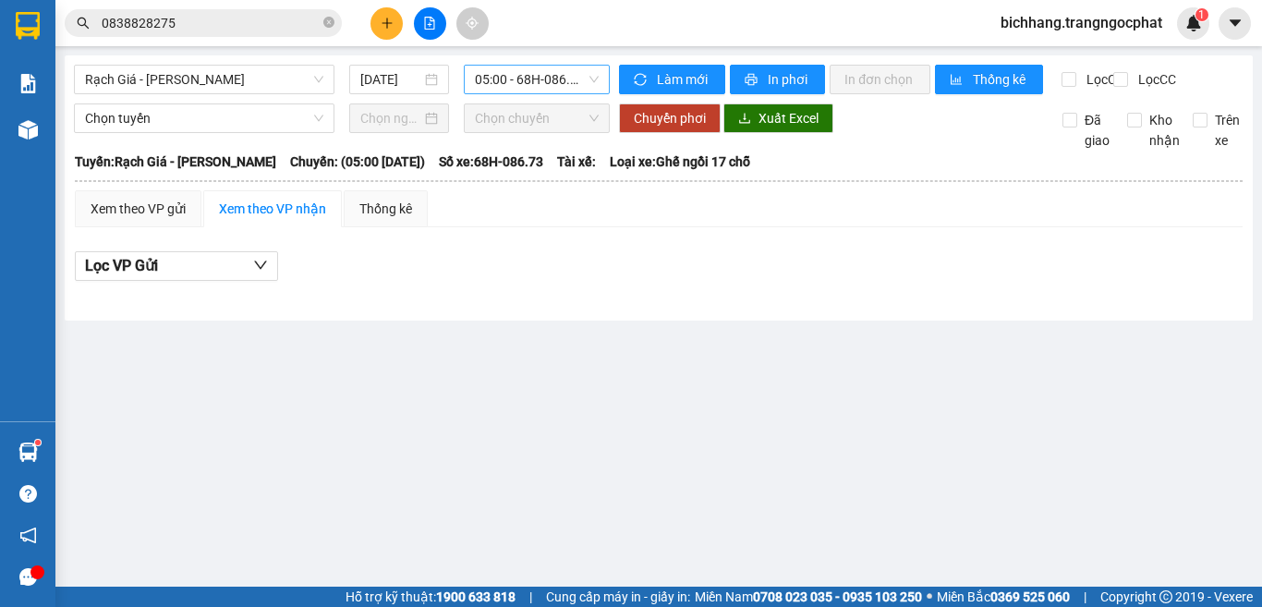
click at [553, 89] on span "05:00 - 68H-086.73" at bounding box center [537, 80] width 124 height 28
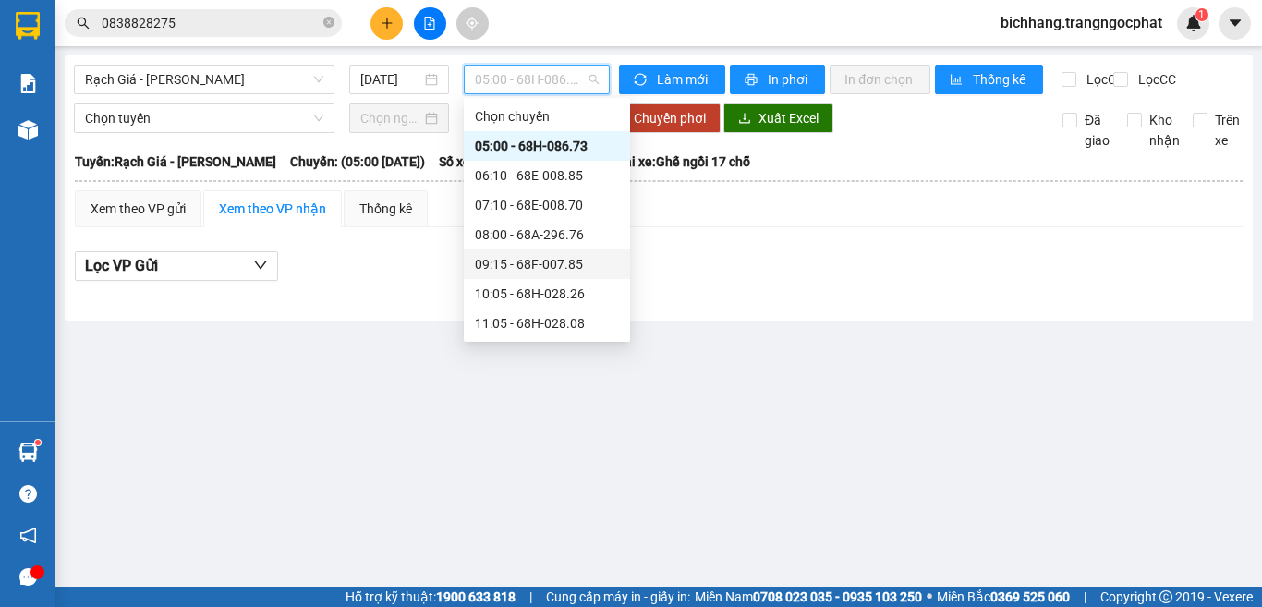
click at [521, 272] on div "09:15 - 68F-007.85" at bounding box center [547, 264] width 144 height 20
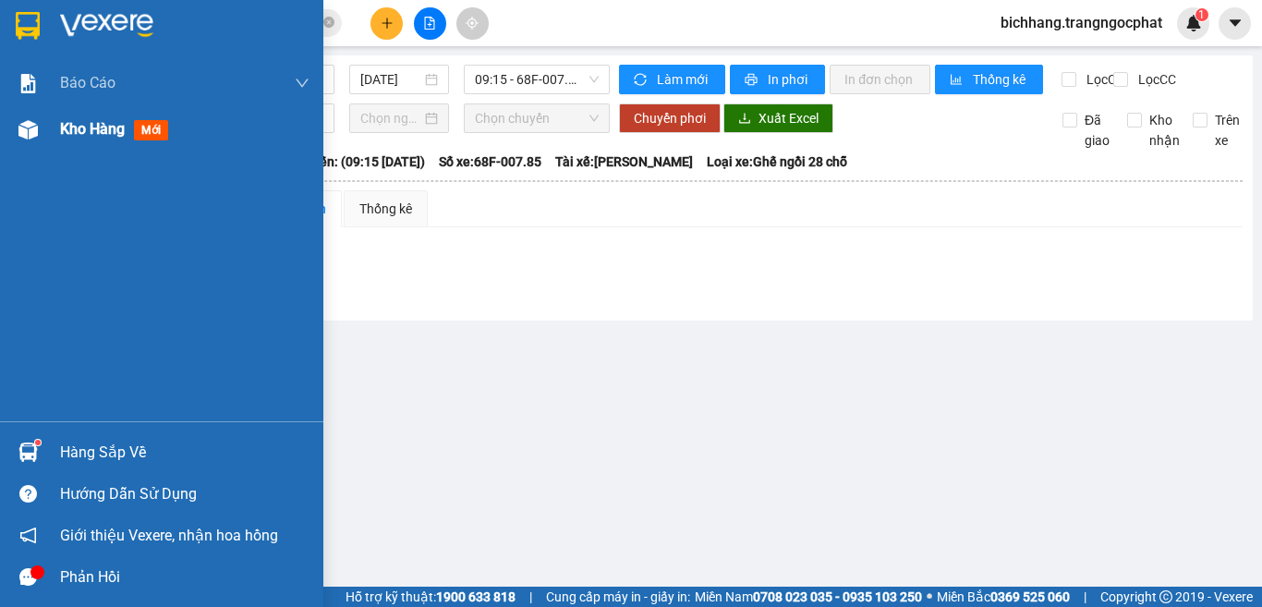
click at [76, 127] on span "Kho hàng" at bounding box center [92, 129] width 65 height 18
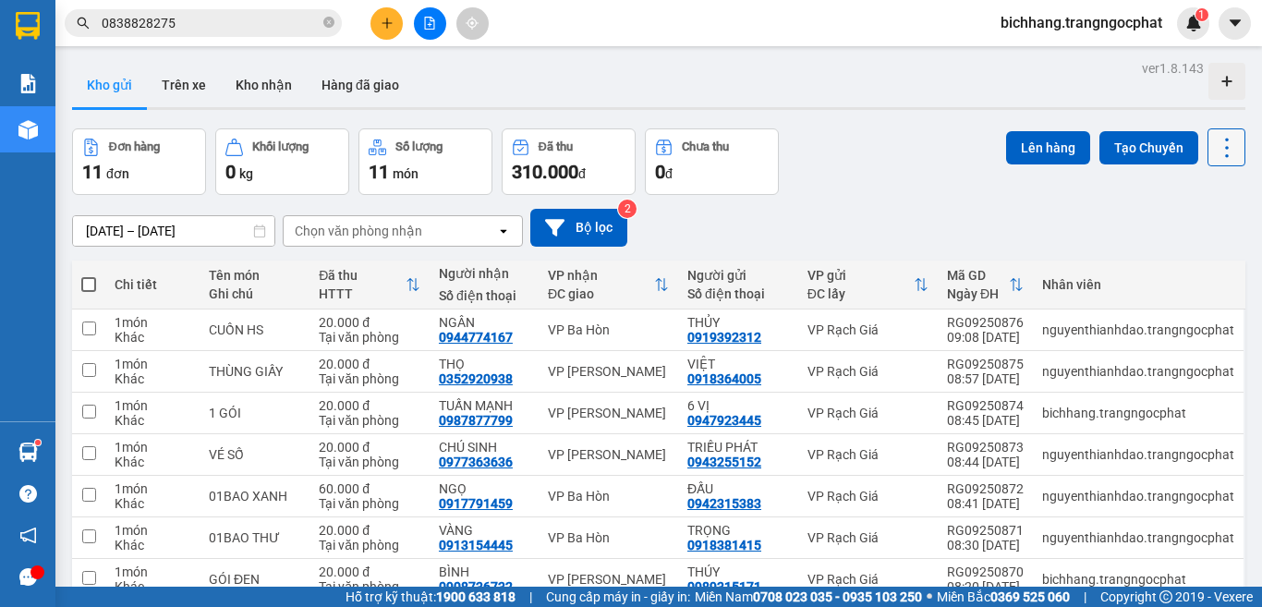
click at [1214, 155] on icon at bounding box center [1227, 148] width 26 height 26
click at [1175, 260] on span "Làm mới" at bounding box center [1184, 264] width 51 height 18
click at [1214, 154] on icon at bounding box center [1227, 148] width 26 height 26
click at [1177, 261] on span "Làm mới" at bounding box center [1184, 264] width 51 height 18
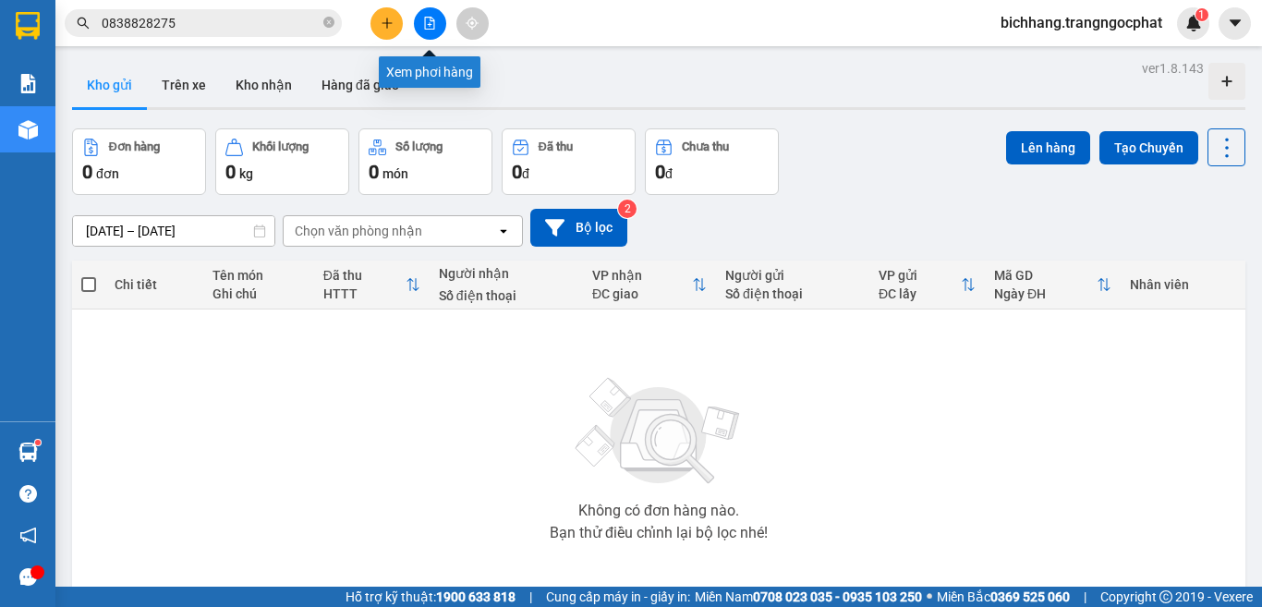
click at [420, 22] on button at bounding box center [430, 23] width 32 height 32
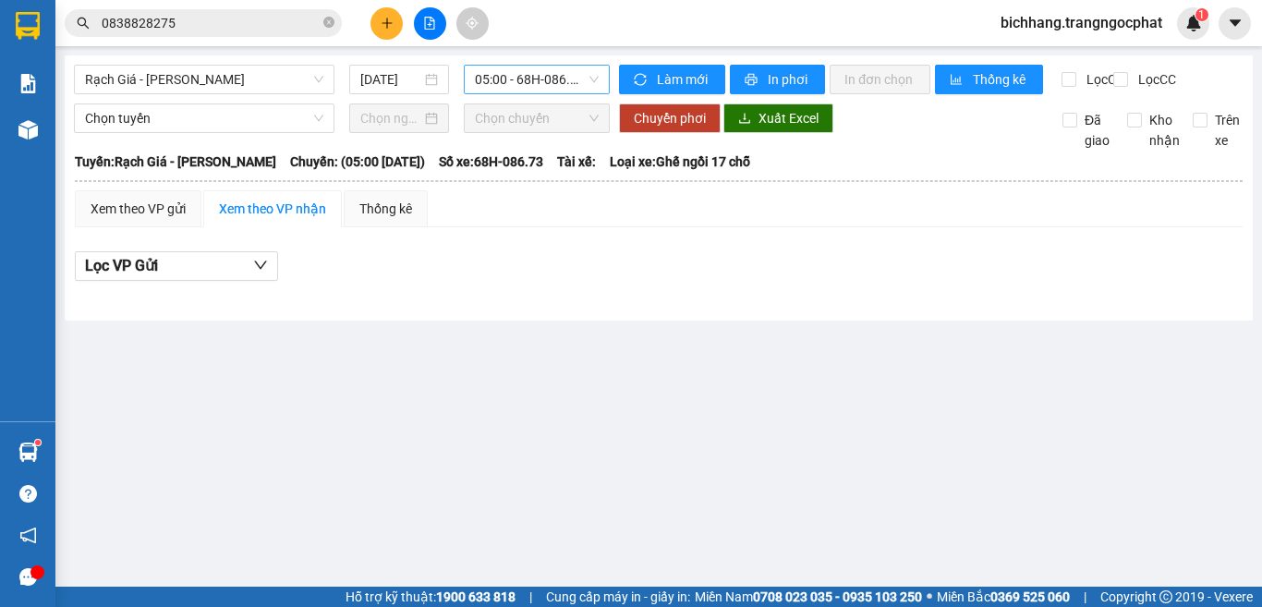
click at [563, 84] on span "05:00 - 68H-086.73" at bounding box center [537, 80] width 124 height 28
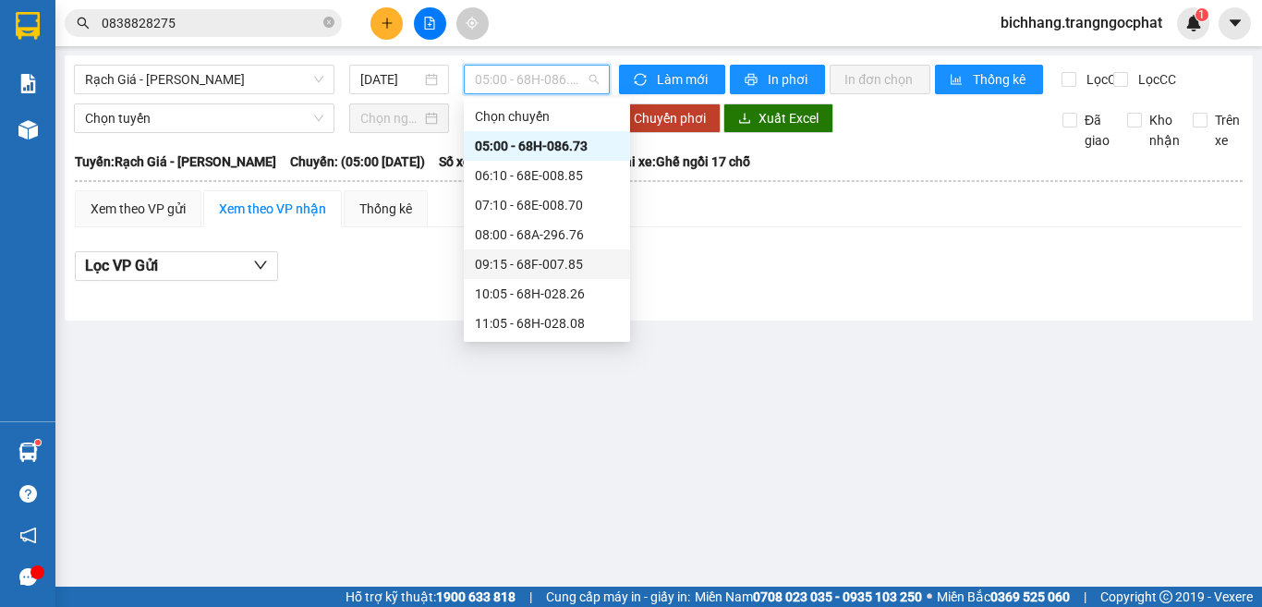
click at [528, 271] on div "09:15 - 68F-007.85" at bounding box center [547, 264] width 144 height 20
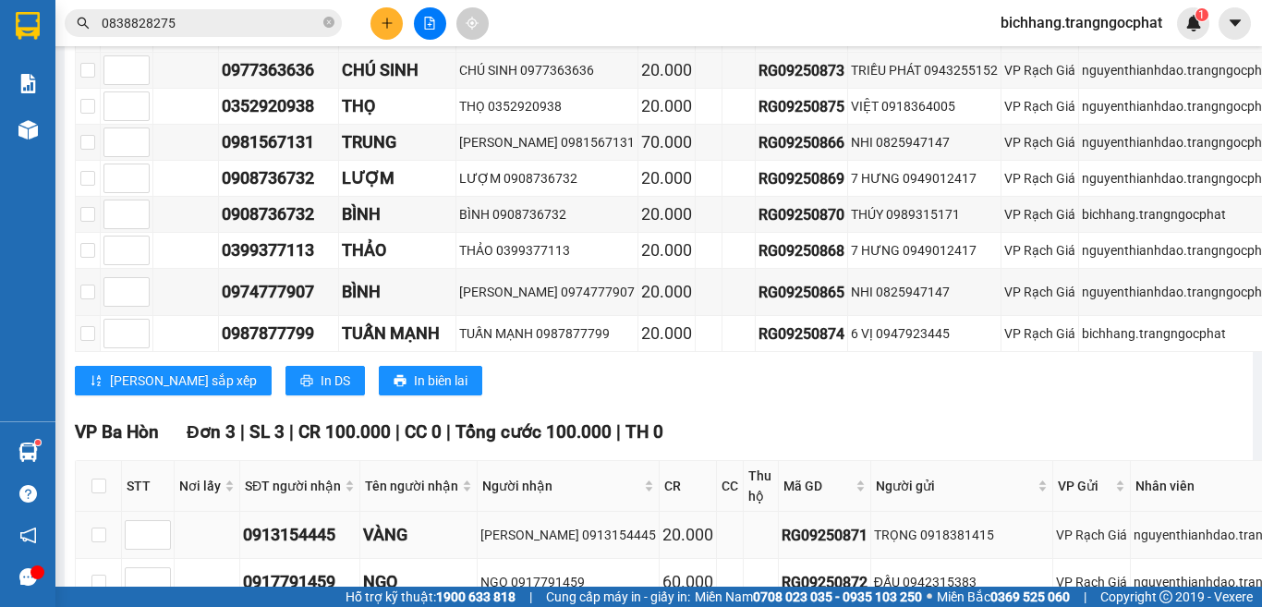
scroll to position [607, 0]
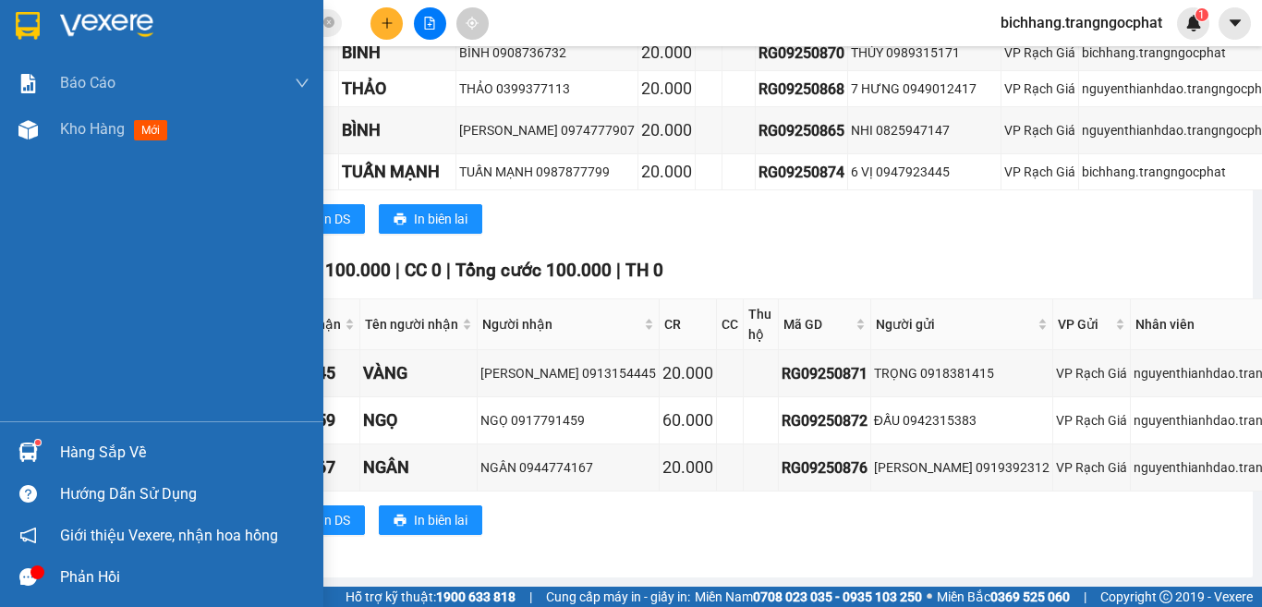
click at [73, 455] on div "Hàng sắp về" at bounding box center [184, 453] width 249 height 28
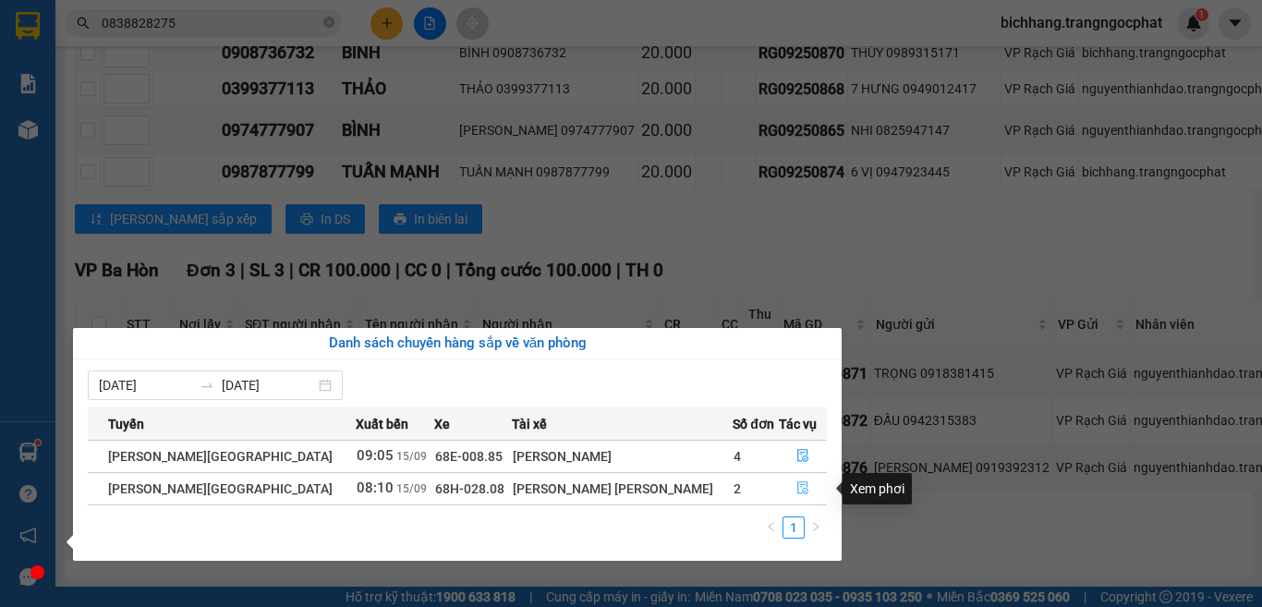
click at [796, 489] on icon "file-done" at bounding box center [802, 487] width 13 height 13
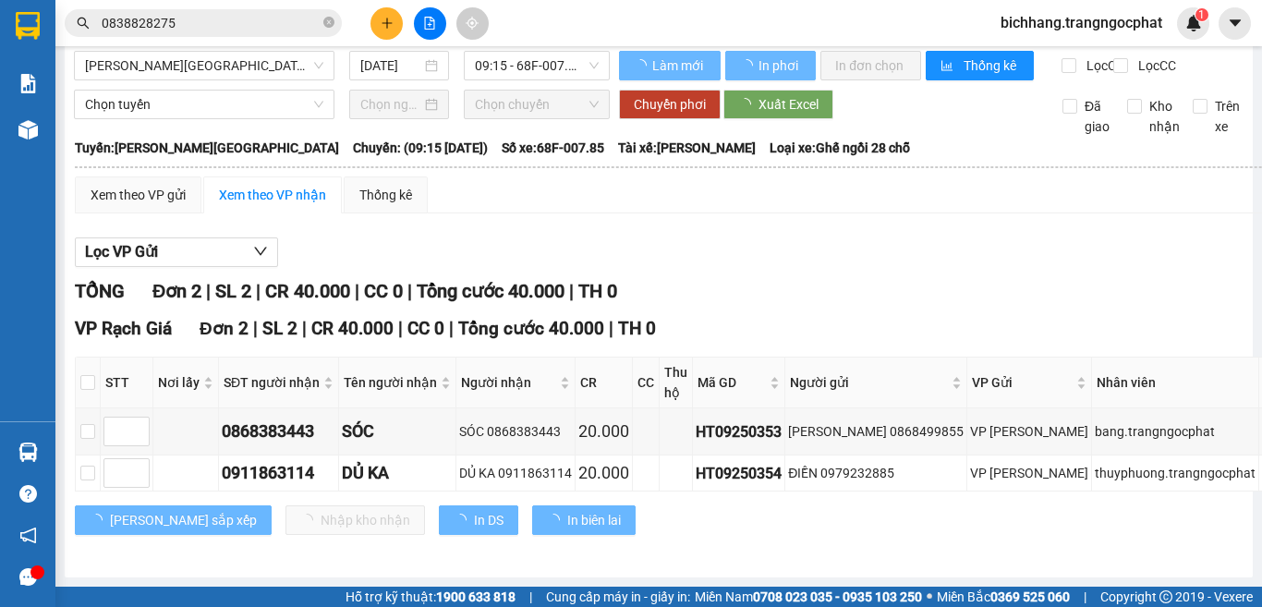
scroll to position [45, 0]
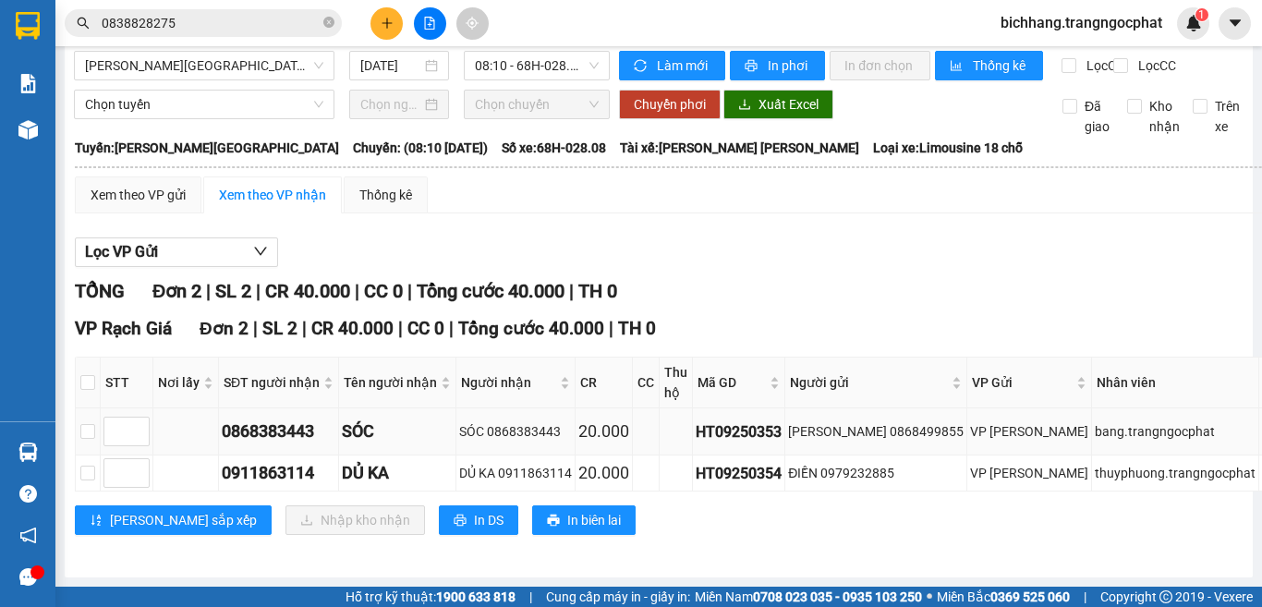
click at [302, 418] on div "0868383443" at bounding box center [279, 431] width 114 height 26
copy div "0868383443"
click at [258, 460] on div "0911863114" at bounding box center [279, 473] width 114 height 26
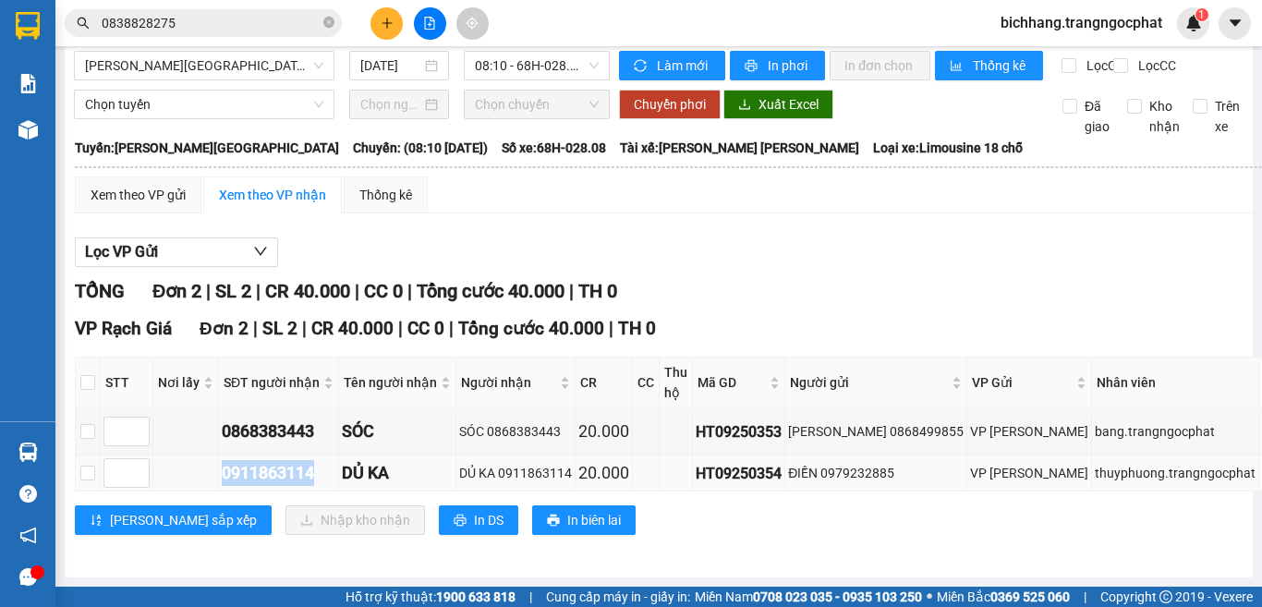
copy div "0911863114"
click at [386, 28] on icon "plus" at bounding box center [387, 23] width 13 height 13
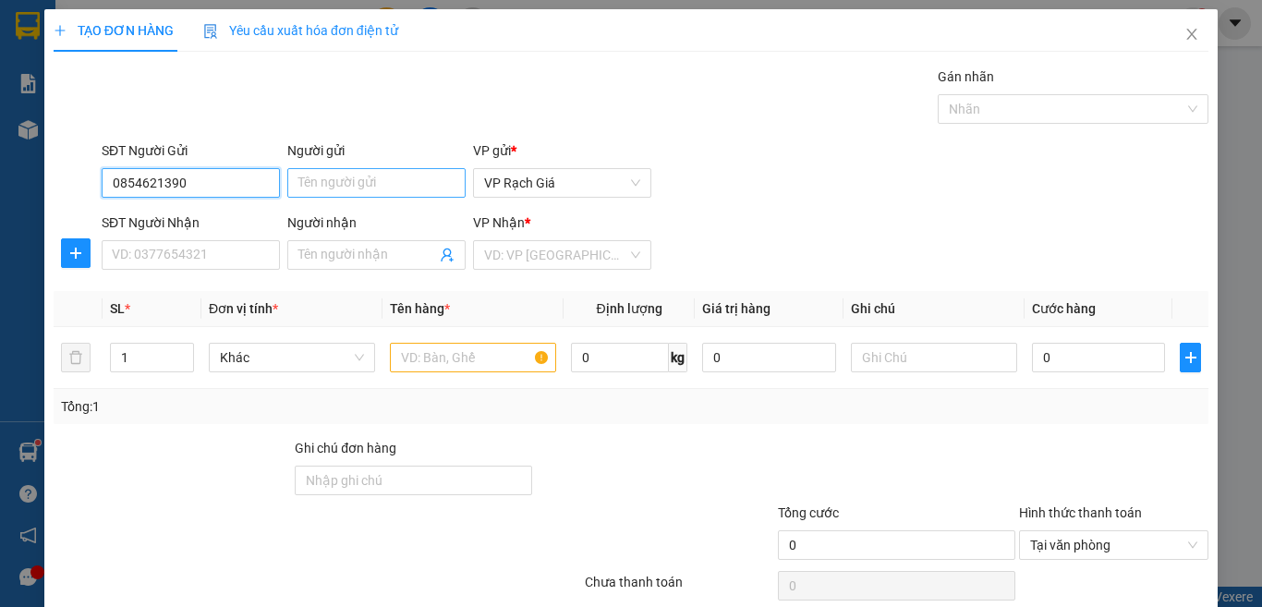
type input "0854621390"
click at [364, 180] on input "Người gửi" at bounding box center [376, 183] width 178 height 30
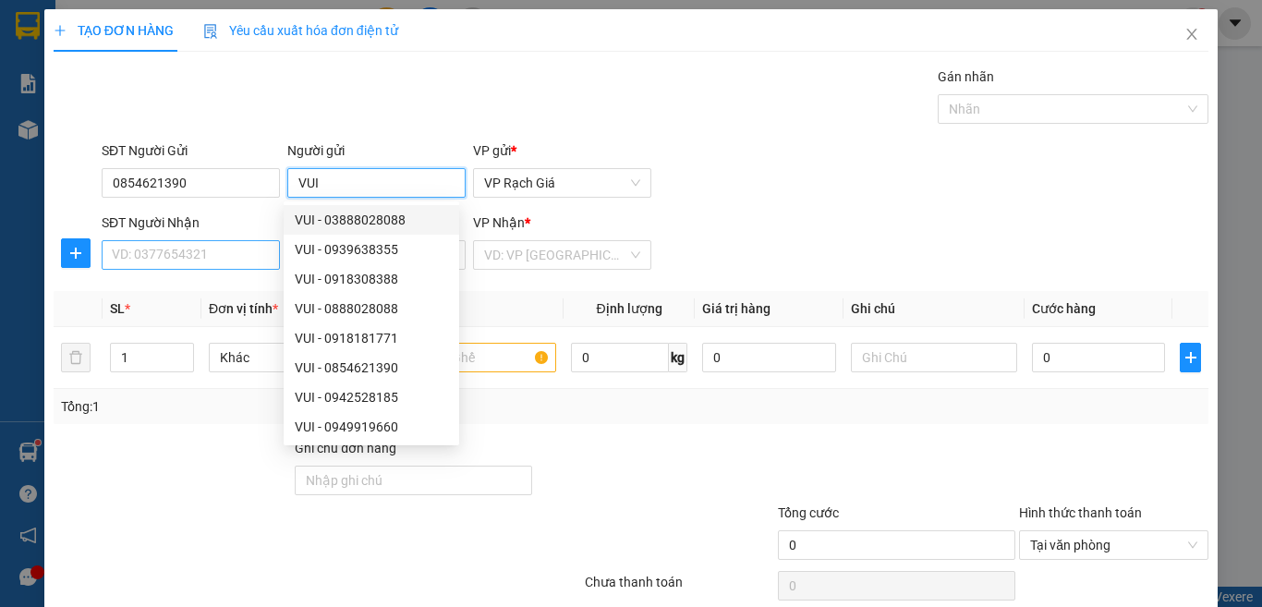
type input "VUI"
click at [221, 251] on input "SĐT Người Nhận" at bounding box center [191, 255] width 178 height 30
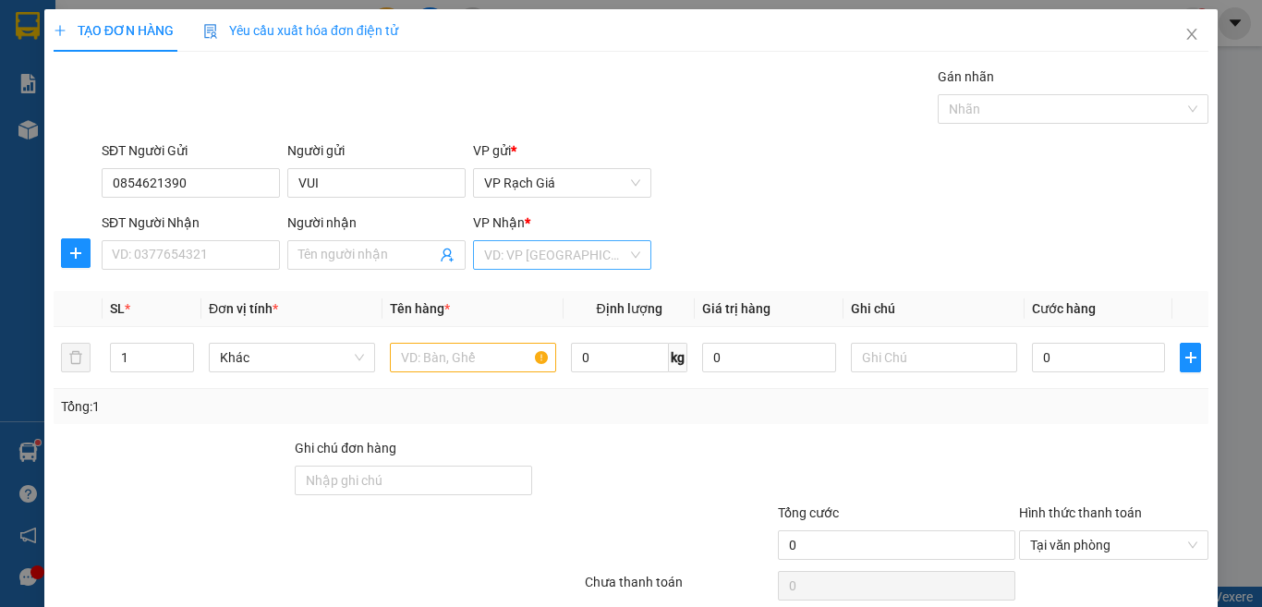
click at [538, 251] on input "search" at bounding box center [555, 255] width 143 height 28
click at [538, 314] on div "VP Ba Hòn" at bounding box center [555, 321] width 153 height 20
click at [479, 362] on input "text" at bounding box center [473, 358] width 166 height 30
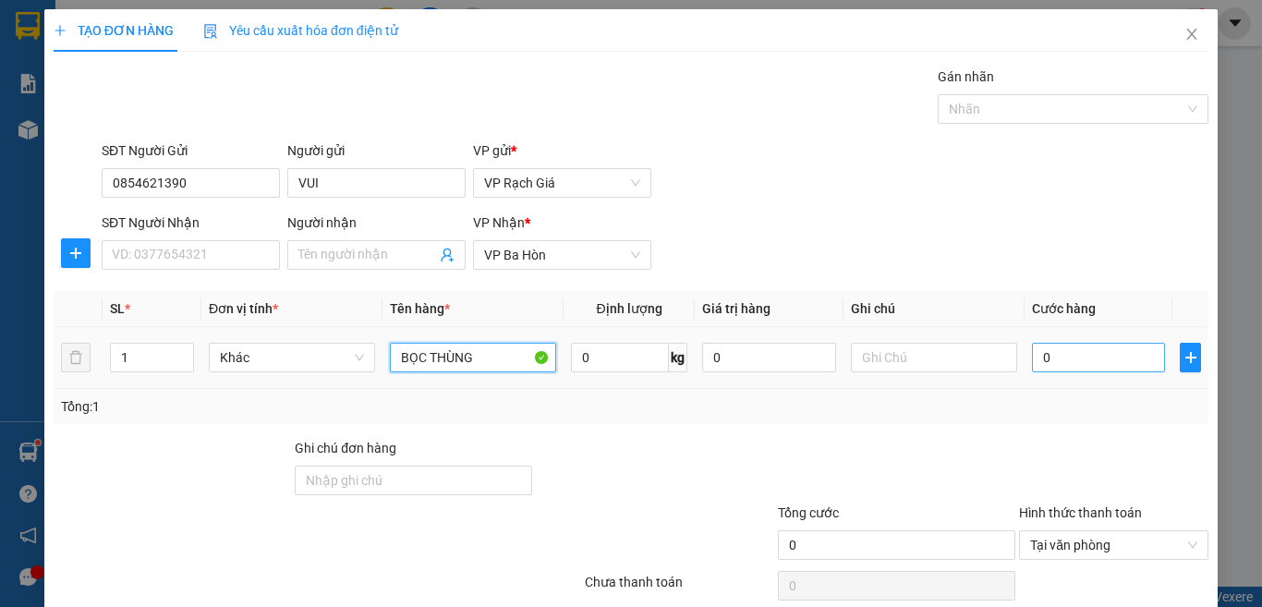
type input "BỌC THÙNG"
click at [1058, 370] on input "0" at bounding box center [1098, 358] width 133 height 30
type input "2"
type input "20"
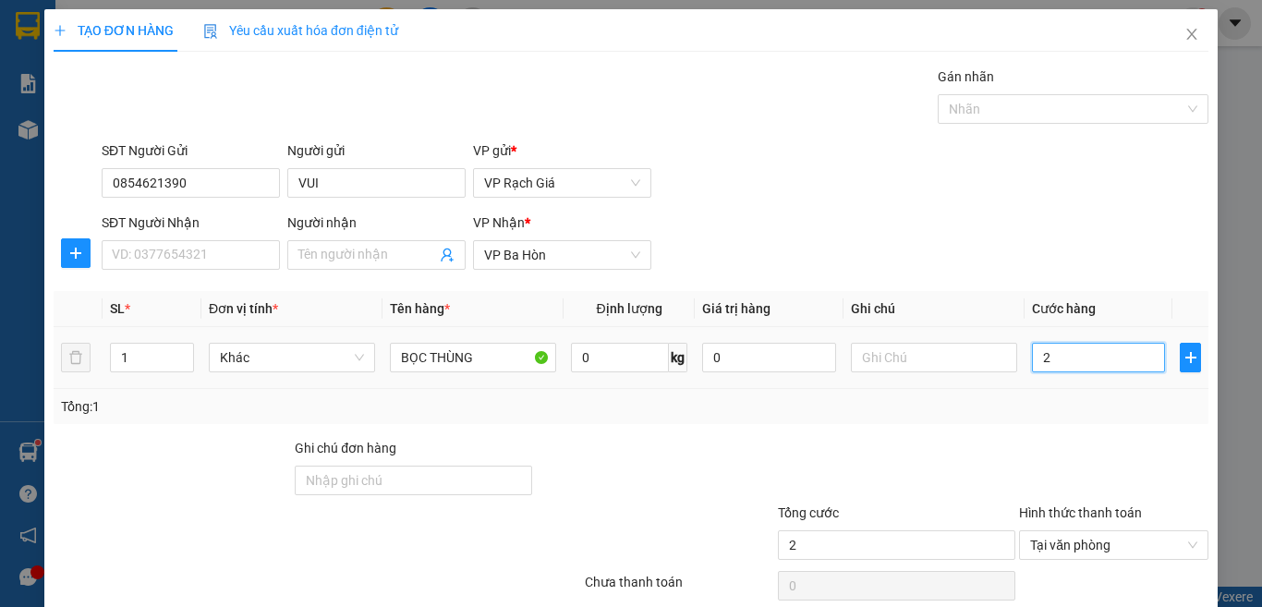
type input "20"
type input "200"
type input "2.000"
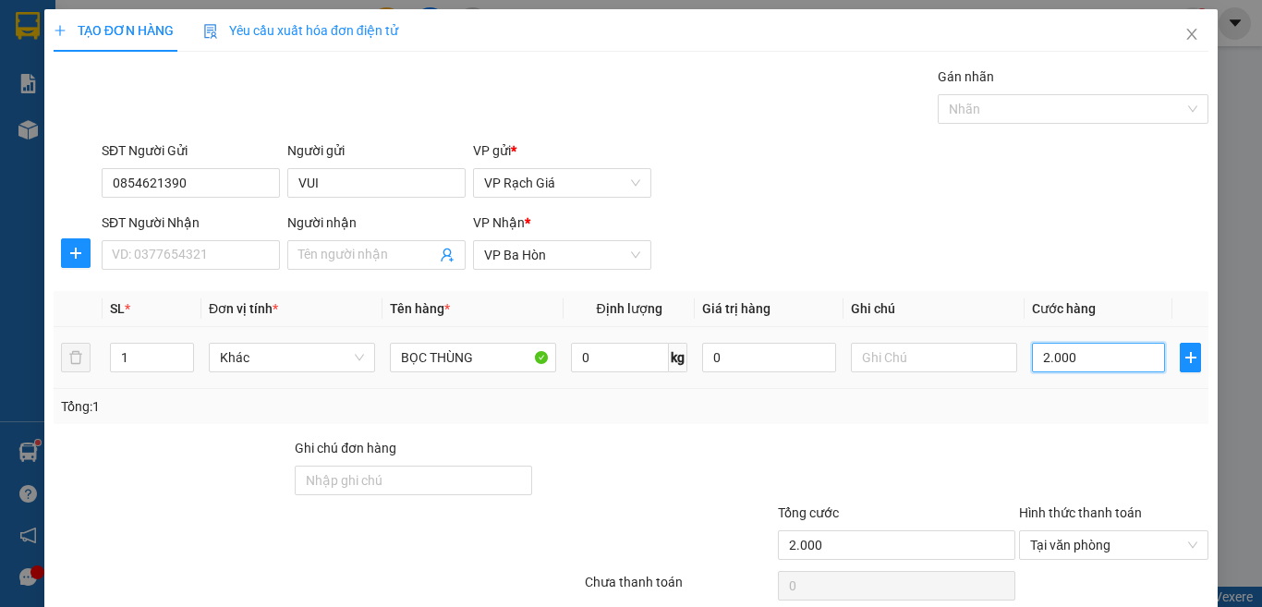
type input "20.000"
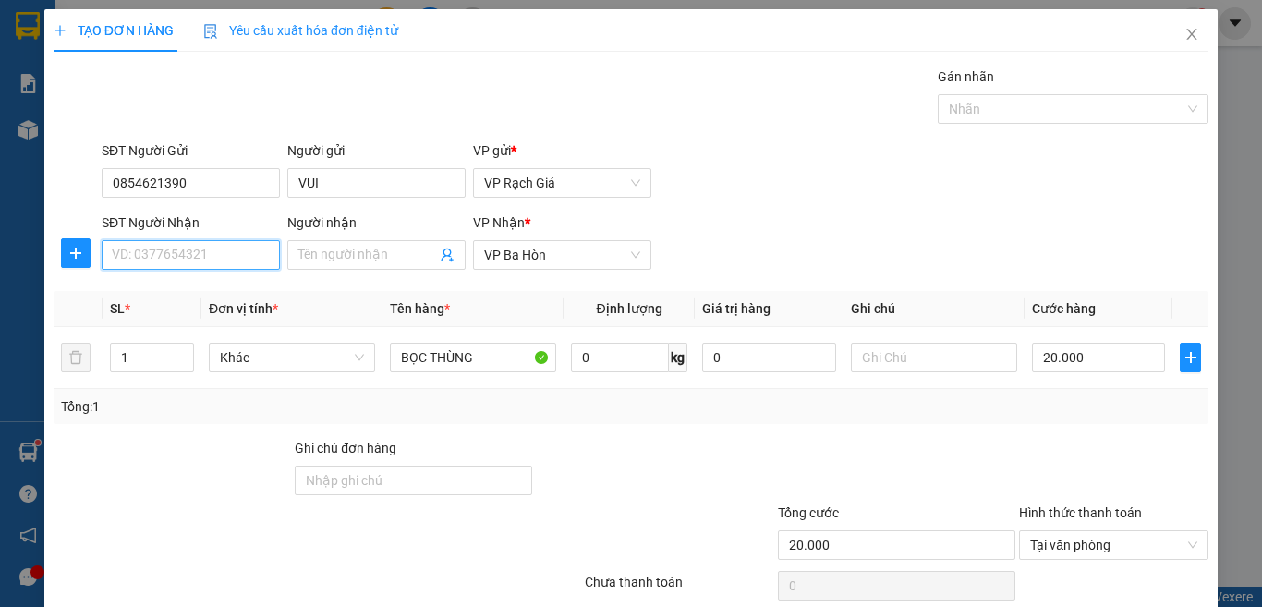
click at [235, 256] on input "SĐT Người Nhận" at bounding box center [191, 255] width 178 height 30
type input "0364614414"
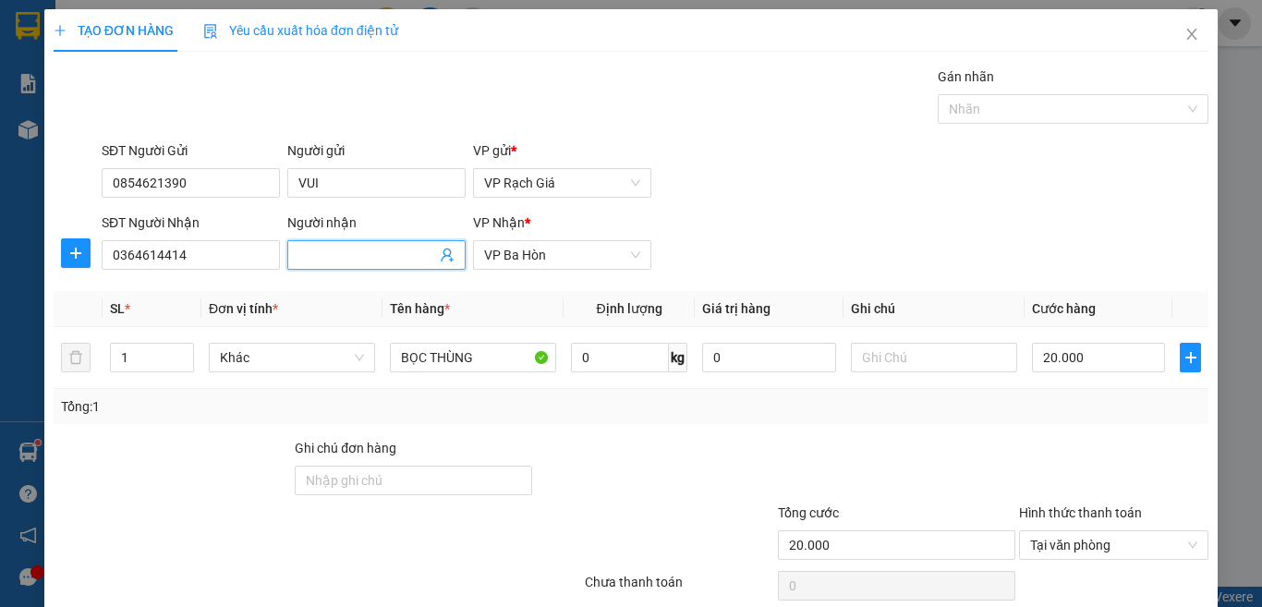
drag, startPoint x: 358, startPoint y: 246, endPoint x: 369, endPoint y: 253, distance: 12.6
click at [358, 246] on input "Người nhận" at bounding box center [367, 255] width 138 height 20
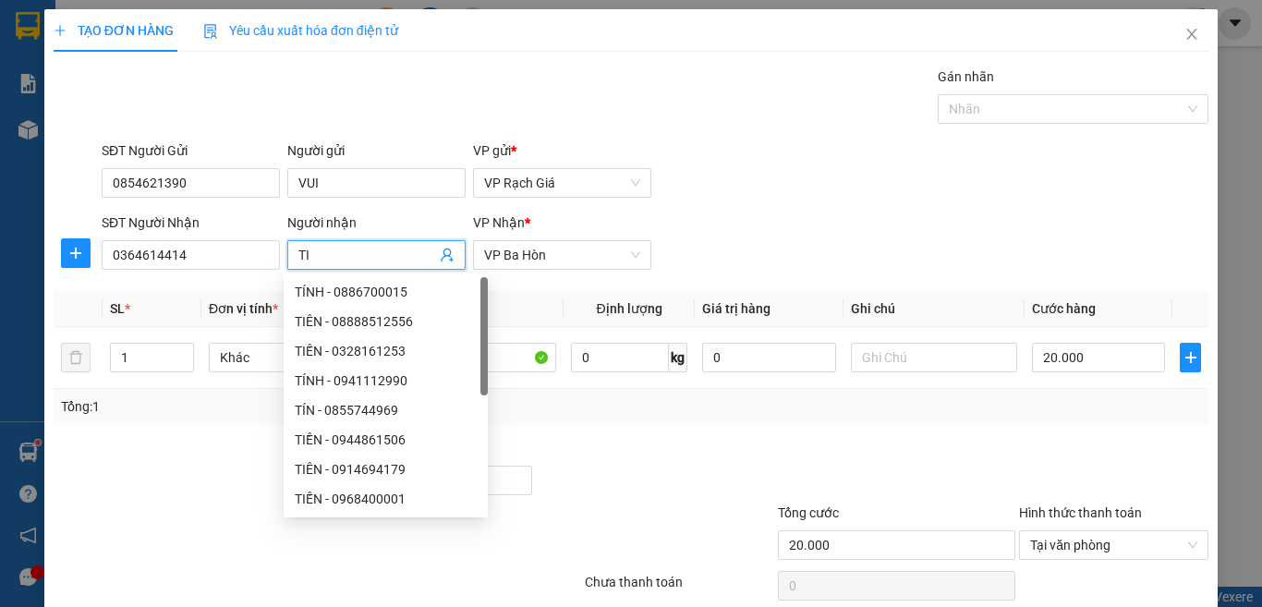
type input "T"
type input "V"
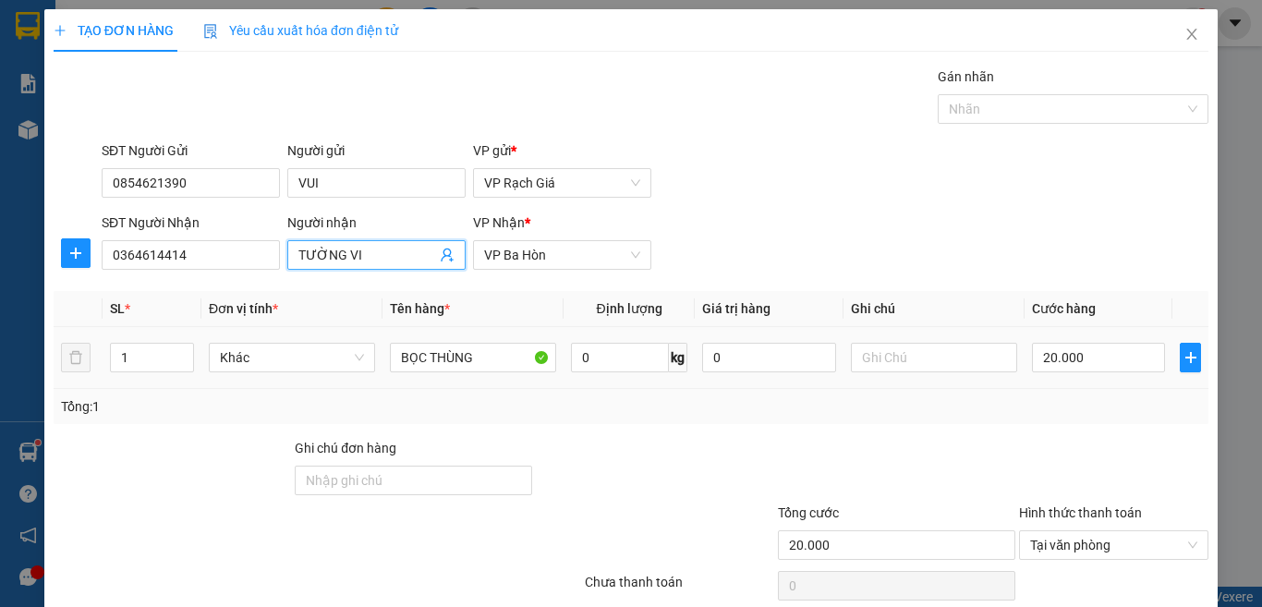
scroll to position [134, 0]
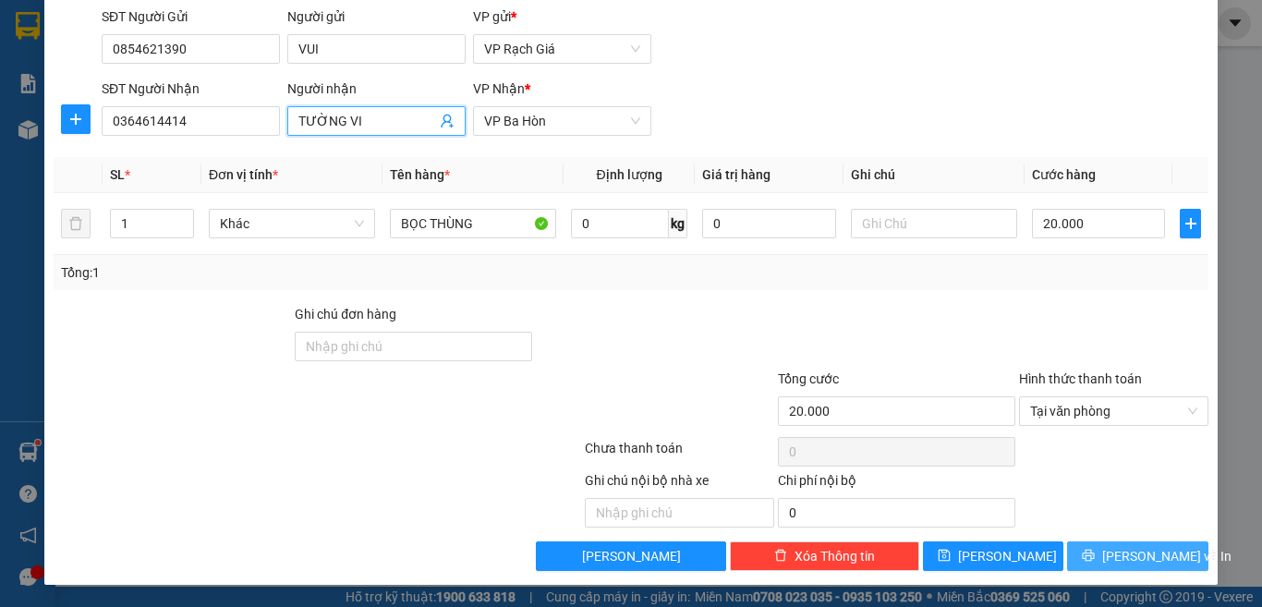
type input "TƯỜNG VI"
click at [1095, 559] on icon "printer" at bounding box center [1089, 556] width 12 height 12
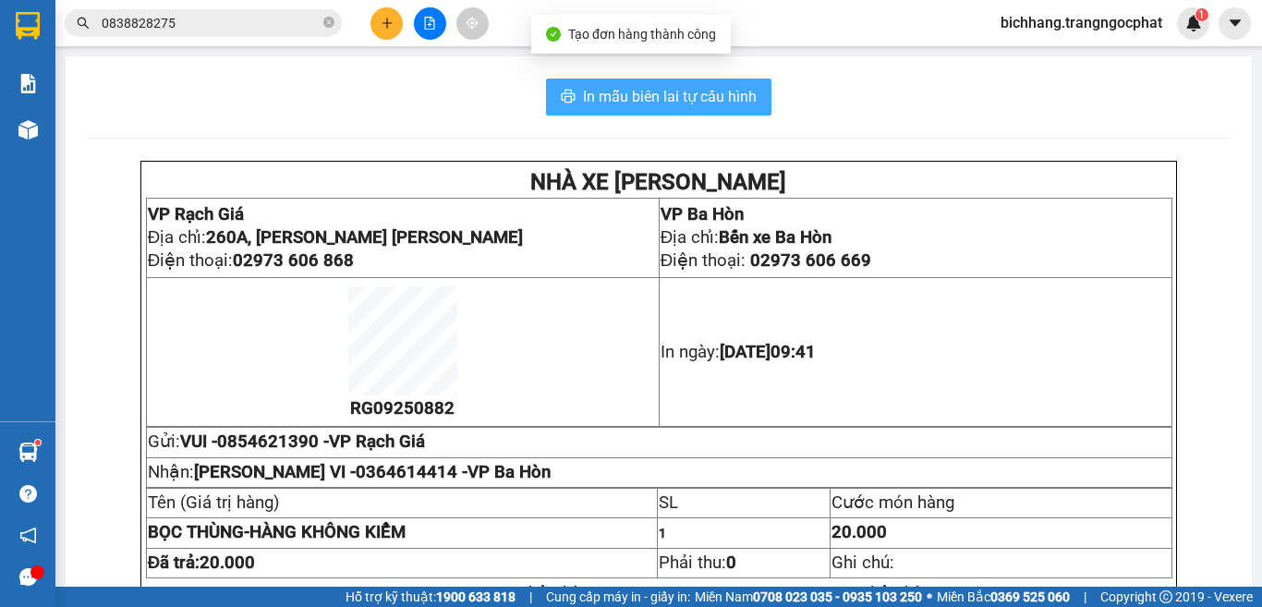
click at [603, 94] on span "In mẫu biên lai tự cấu hình" at bounding box center [670, 96] width 174 height 23
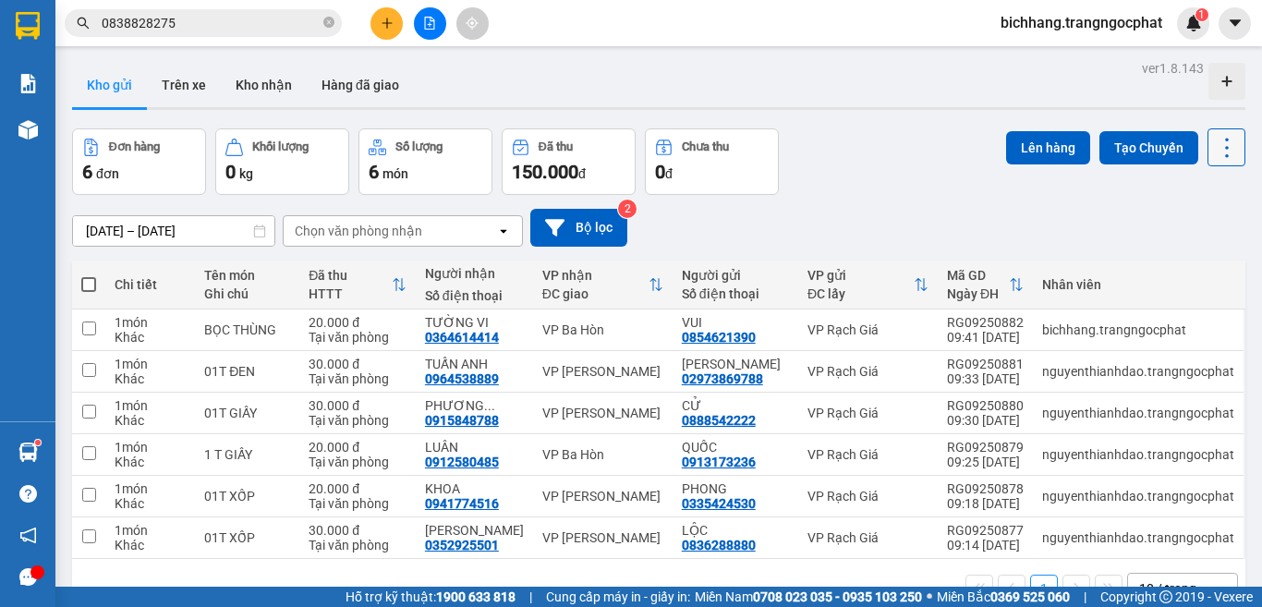
drag, startPoint x: 1213, startPoint y: 153, endPoint x: 1208, endPoint y: 164, distance: 12.0
click at [1214, 154] on icon at bounding box center [1227, 148] width 26 height 26
click at [1168, 263] on span "Làm mới" at bounding box center [1184, 264] width 51 height 18
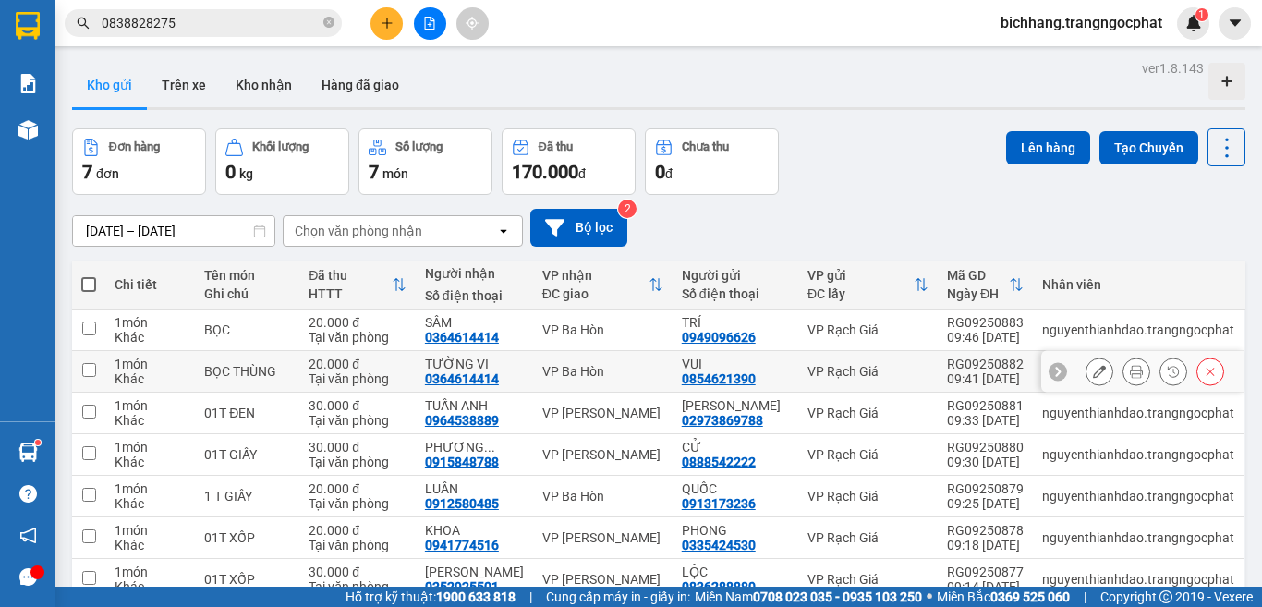
scroll to position [90, 0]
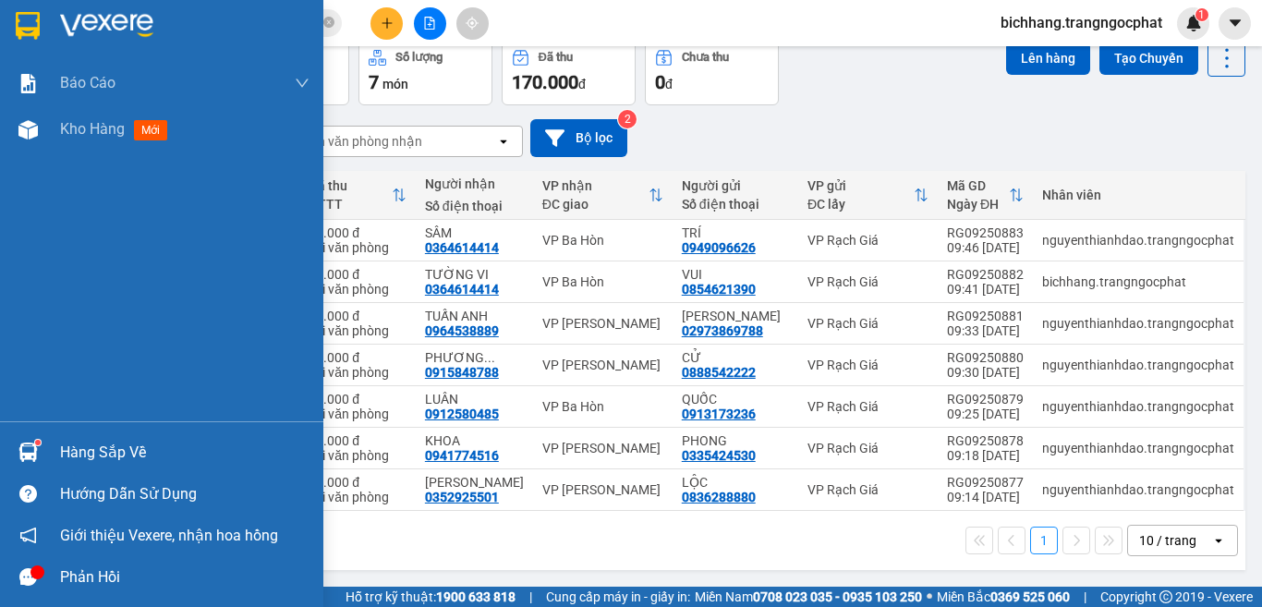
click at [92, 455] on div "Hàng sắp về" at bounding box center [184, 453] width 249 height 28
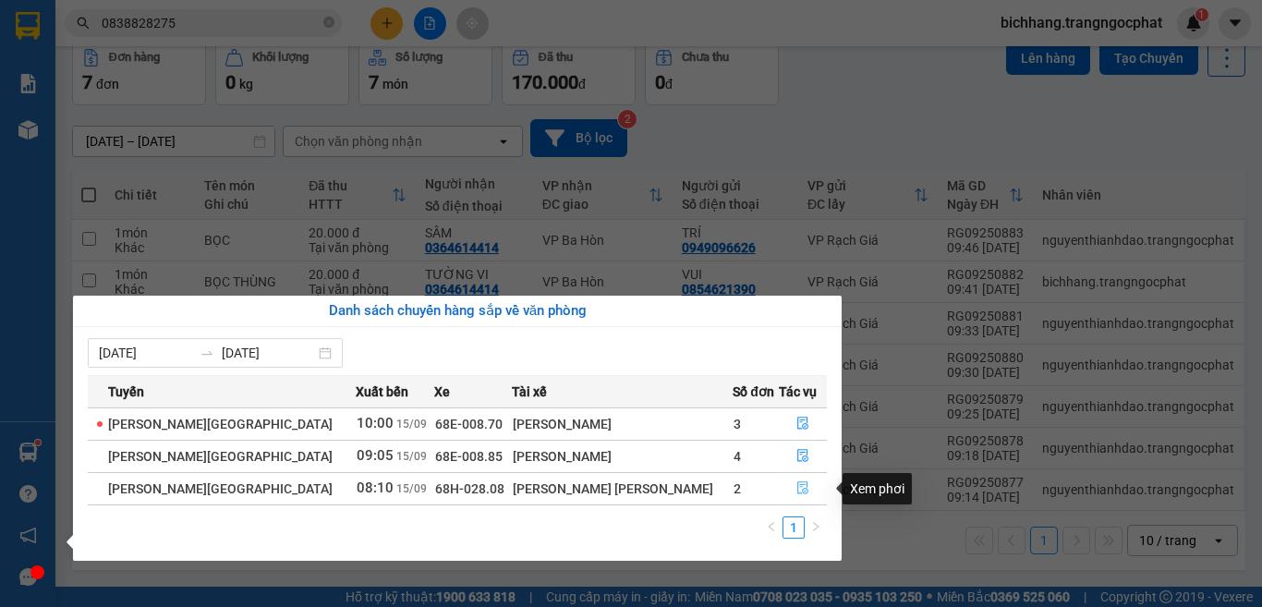
click at [796, 491] on icon "file-done" at bounding box center [802, 487] width 13 height 13
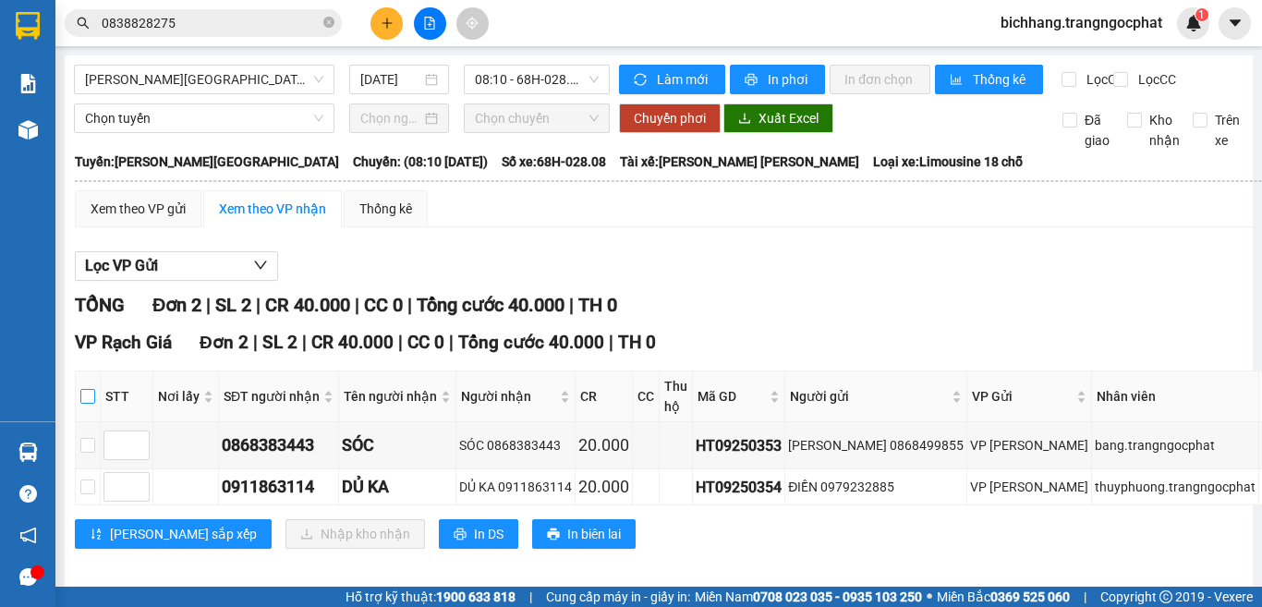
click at [94, 404] on input "checkbox" at bounding box center [87, 396] width 15 height 15
checkbox input "true"
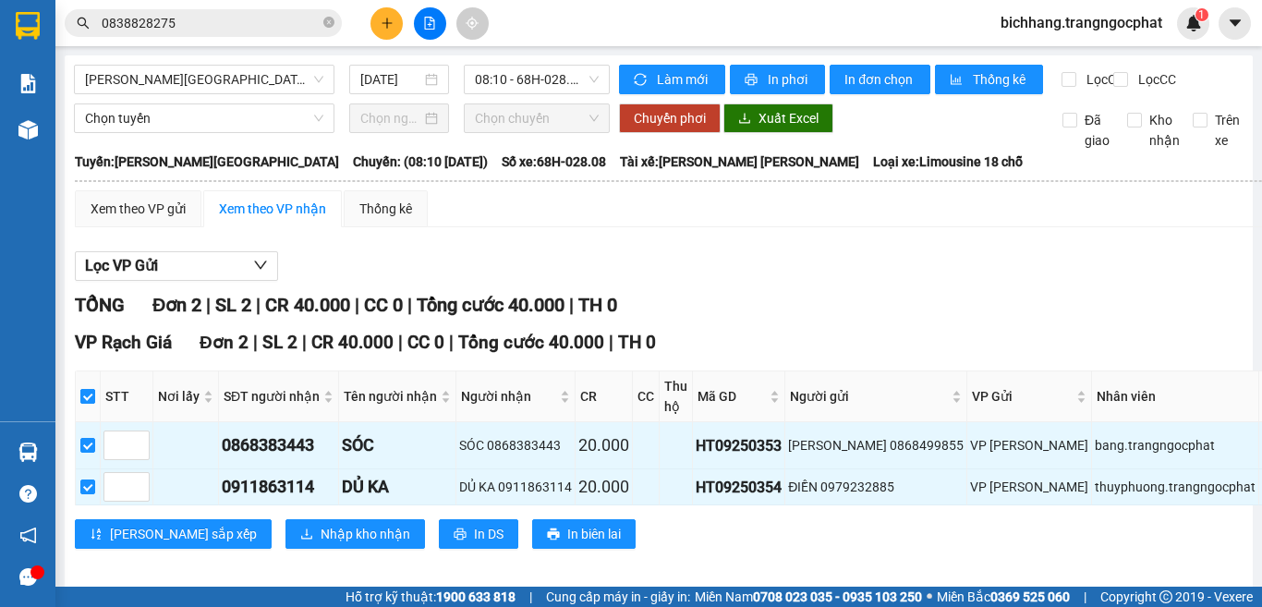
checkbox input "true"
click at [321, 544] on span "Nhập kho nhận" at bounding box center [366, 534] width 90 height 20
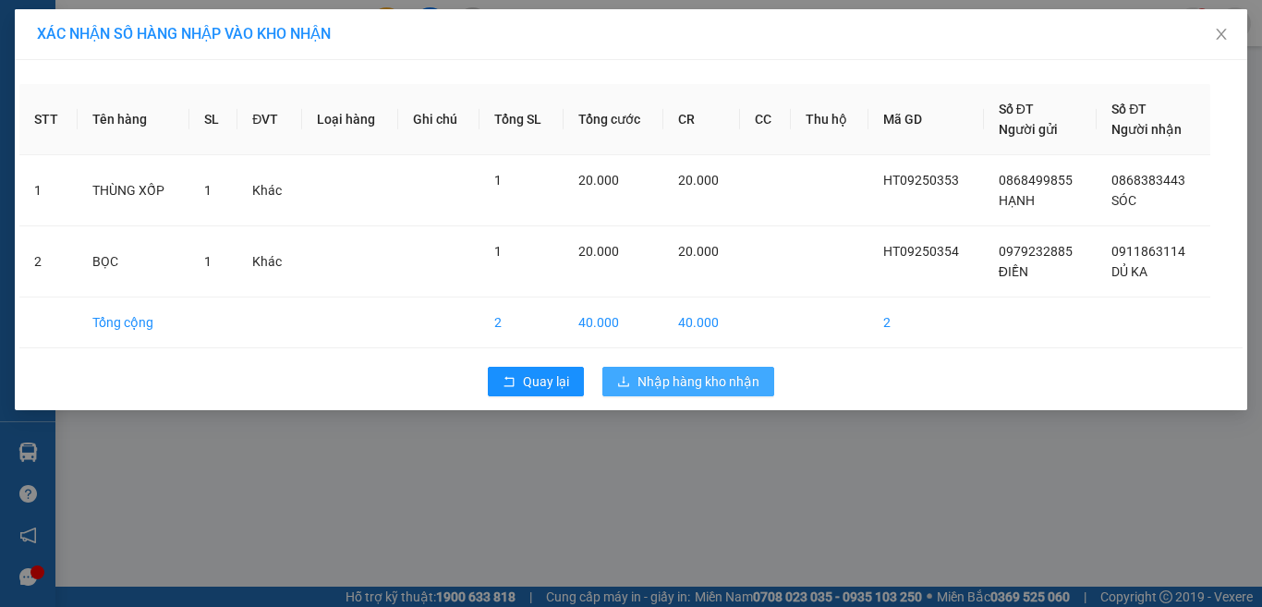
click at [679, 383] on span "Nhập hàng kho nhận" at bounding box center [698, 381] width 122 height 20
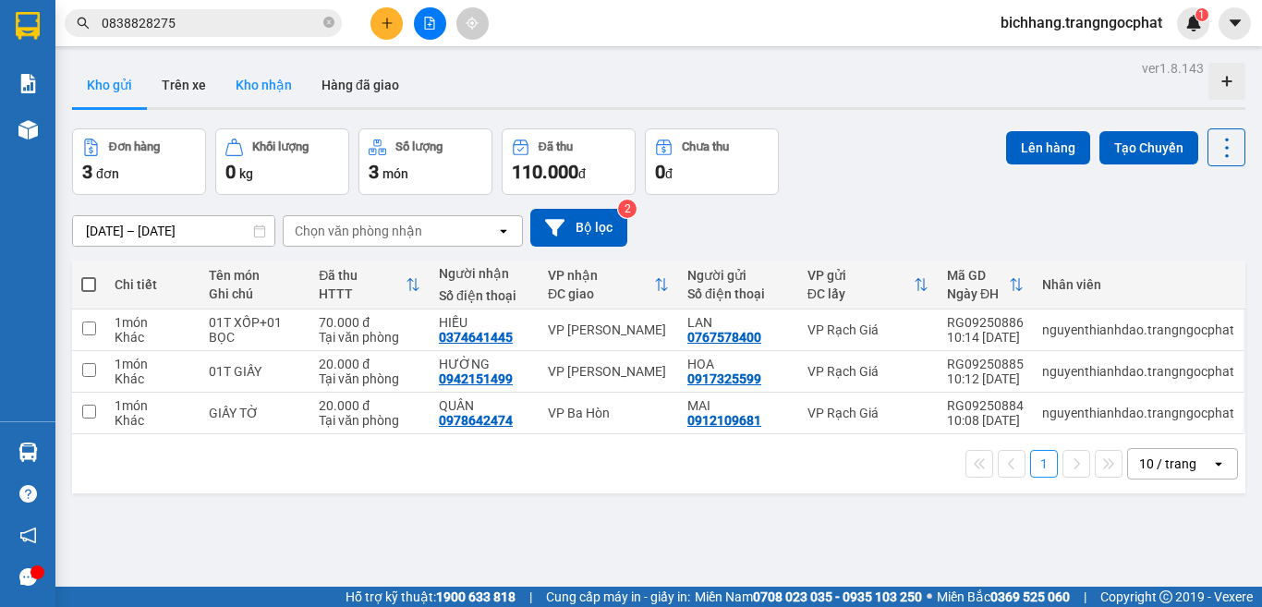
click at [261, 86] on button "Kho nhận" at bounding box center [264, 85] width 86 height 44
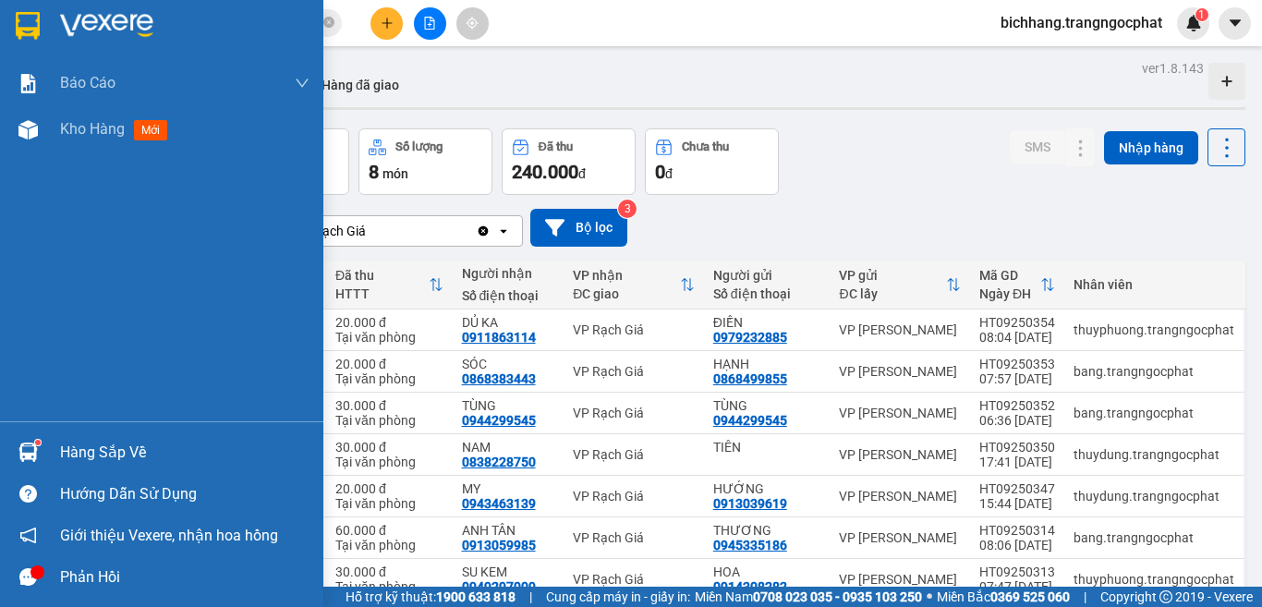
click at [72, 454] on div "Hàng sắp về" at bounding box center [184, 453] width 249 height 28
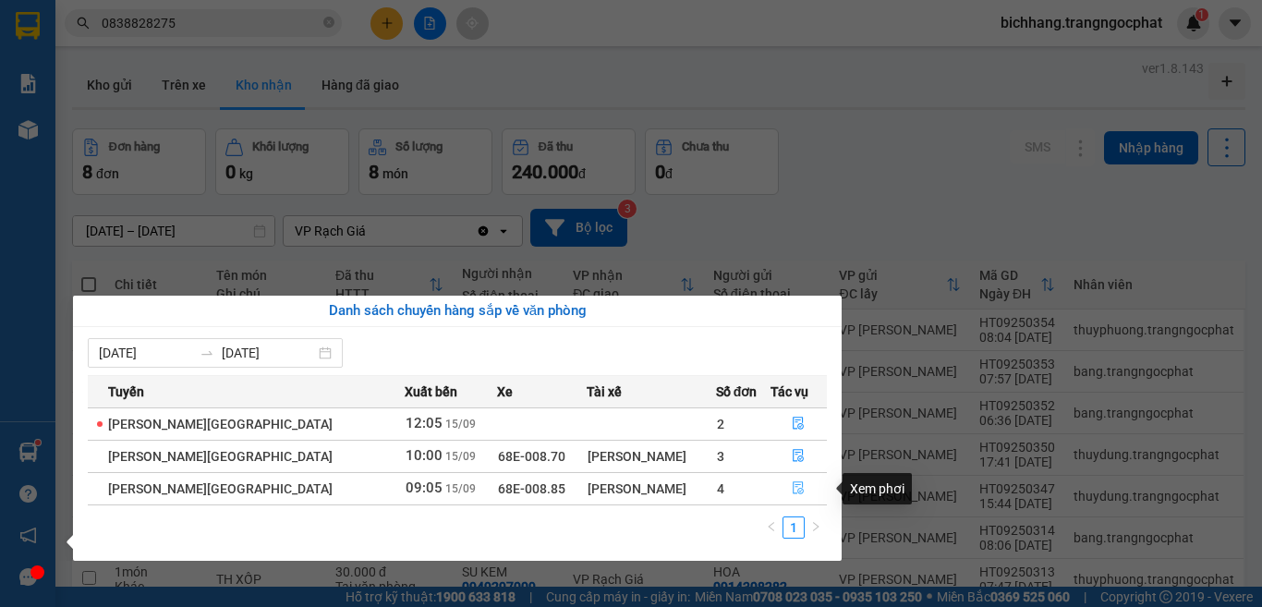
click at [792, 489] on icon "file-done" at bounding box center [798, 487] width 13 height 13
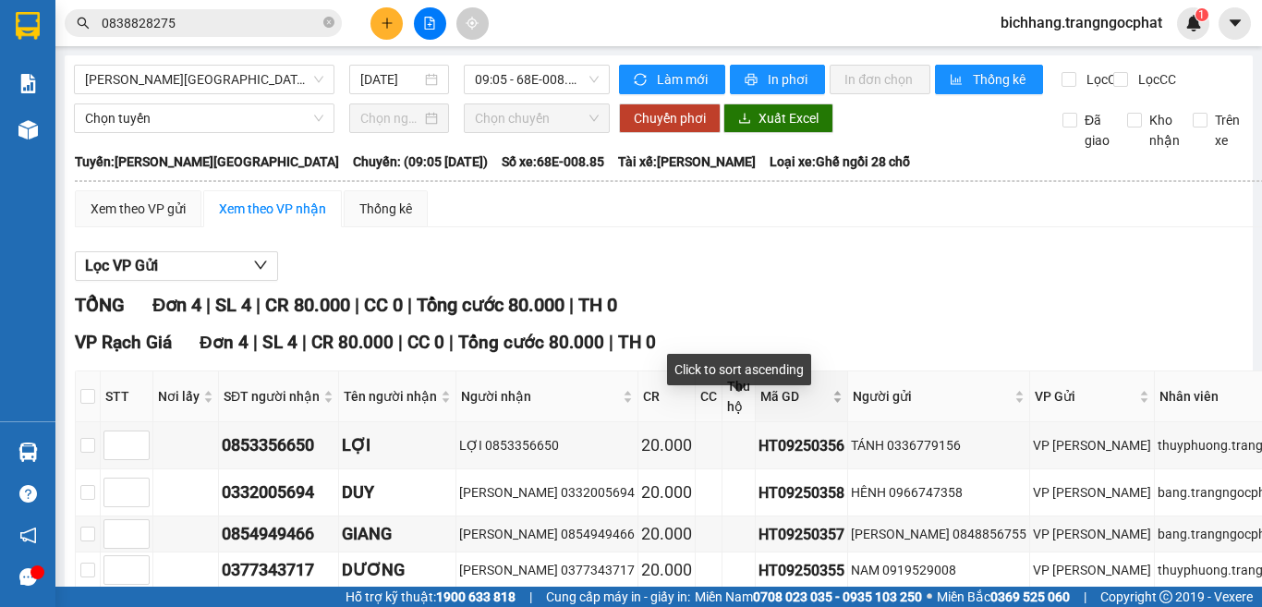
scroll to position [128, 0]
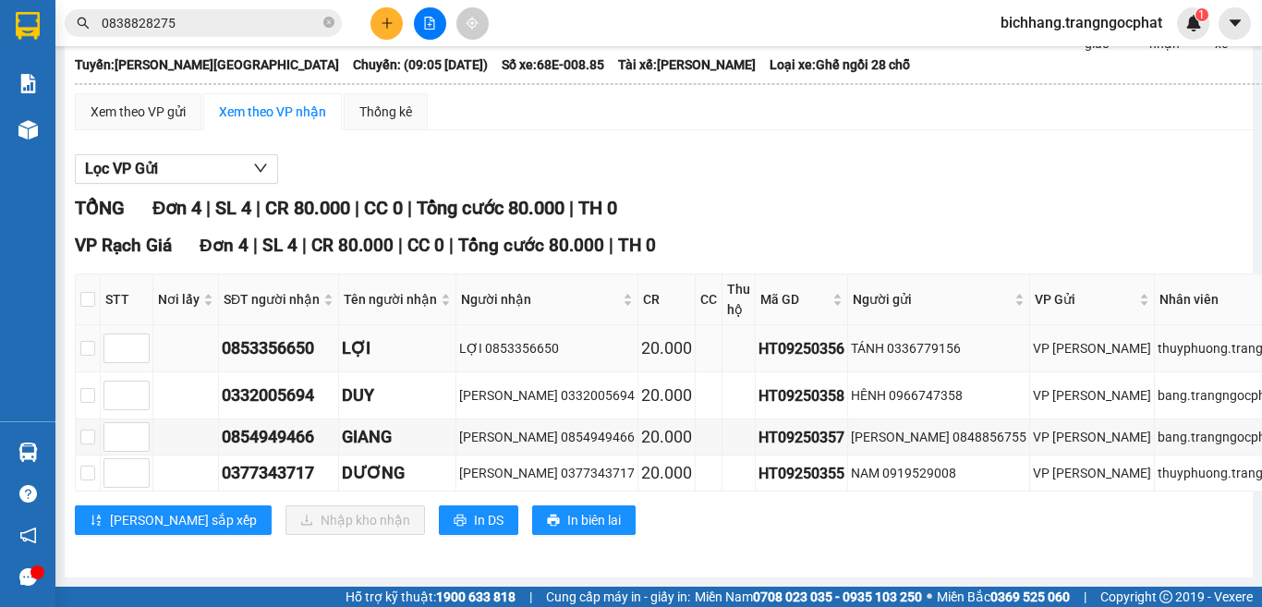
click at [285, 338] on div "0853356650" at bounding box center [279, 348] width 114 height 26
copy div "0853356650"
click at [290, 384] on div "0332005694" at bounding box center [279, 395] width 114 height 26
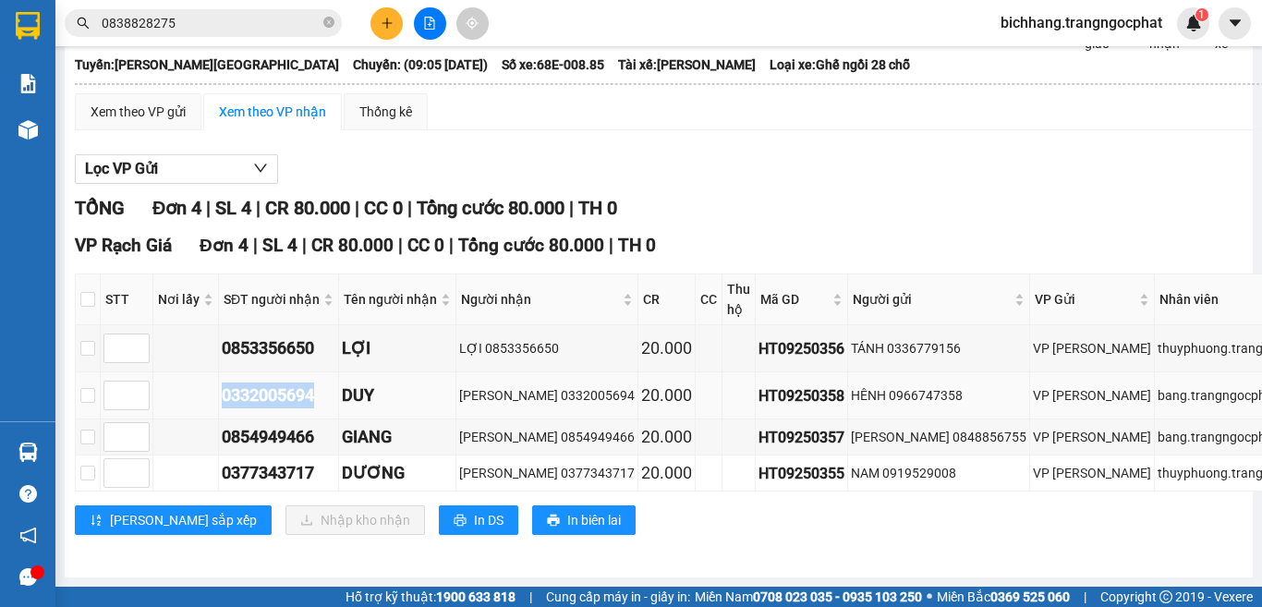
copy div "0332005694"
click at [280, 430] on div "0854949466" at bounding box center [279, 437] width 114 height 26
copy div "0854949466"
click at [294, 460] on div "0377343717" at bounding box center [279, 473] width 114 height 26
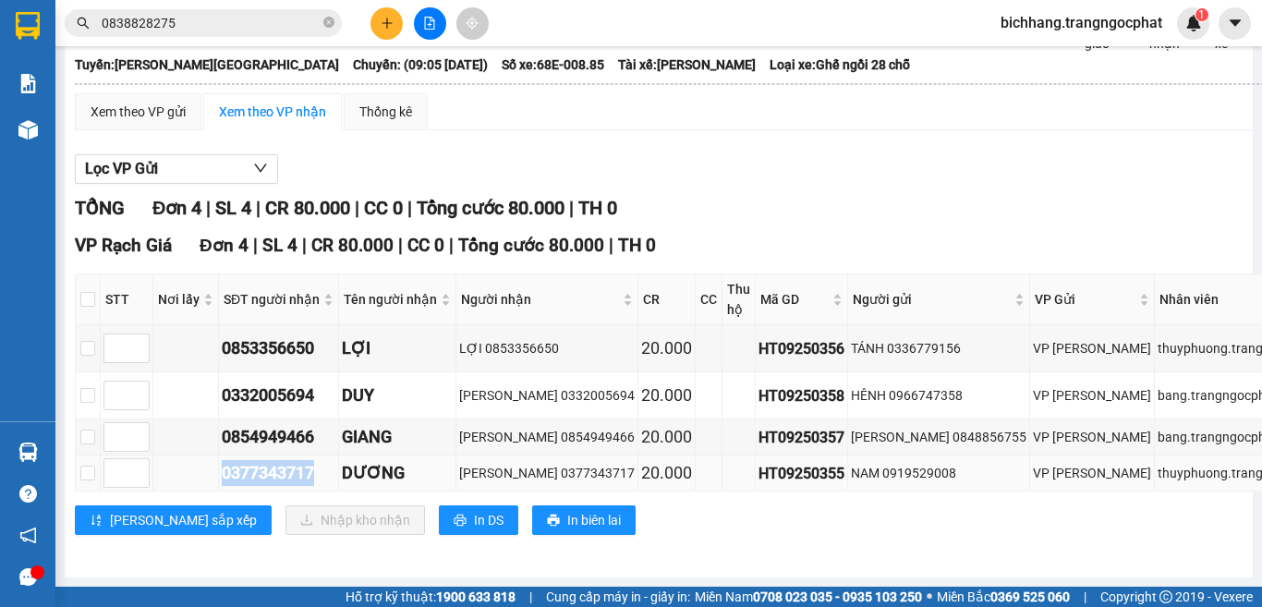
click at [294, 460] on div "0377343717" at bounding box center [279, 473] width 114 height 26
copy div "0377343717"
click at [381, 28] on icon "plus" at bounding box center [387, 23] width 13 height 13
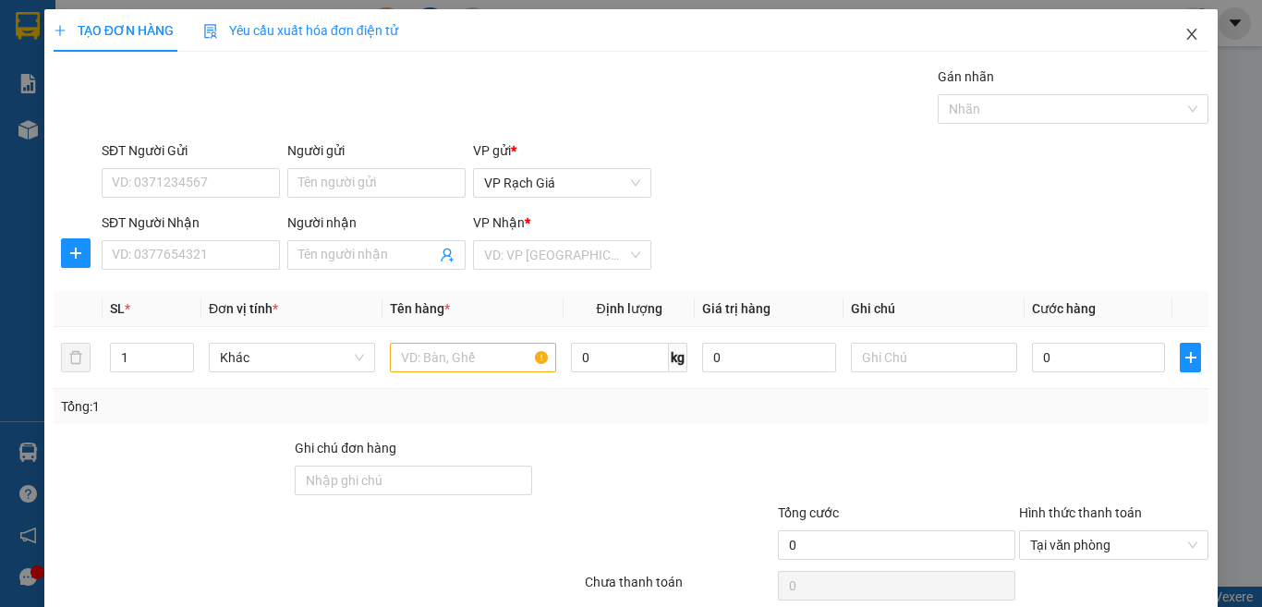
click at [1184, 36] on icon "close" at bounding box center [1191, 34] width 15 height 15
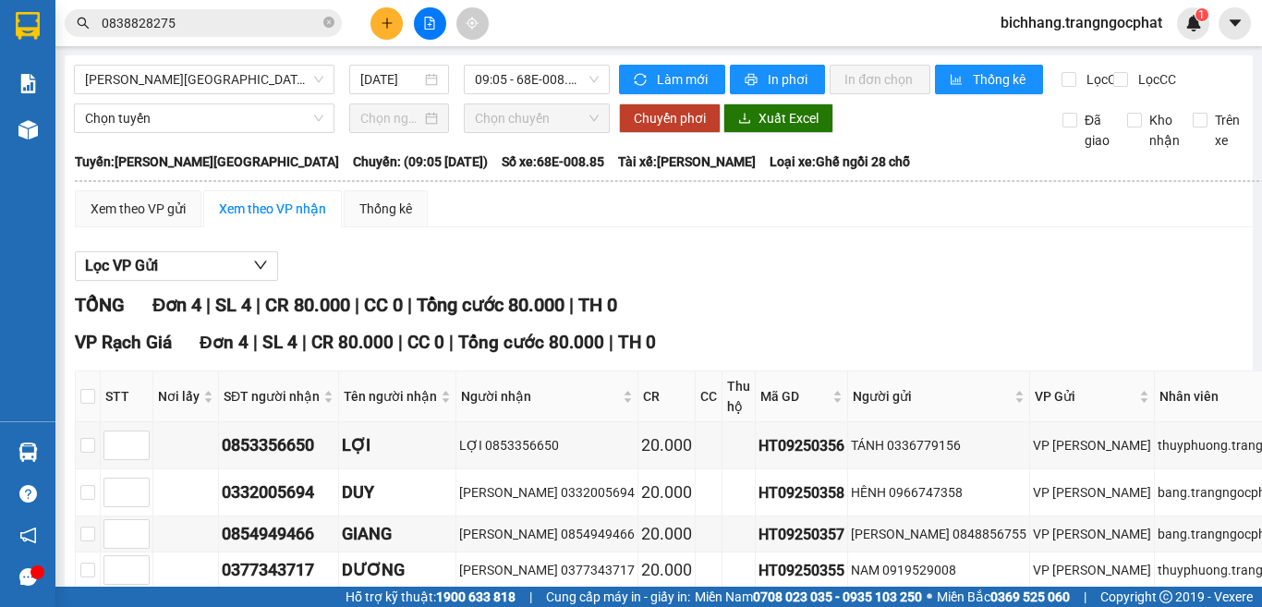
click at [238, 26] on input "0838828275" at bounding box center [211, 23] width 218 height 20
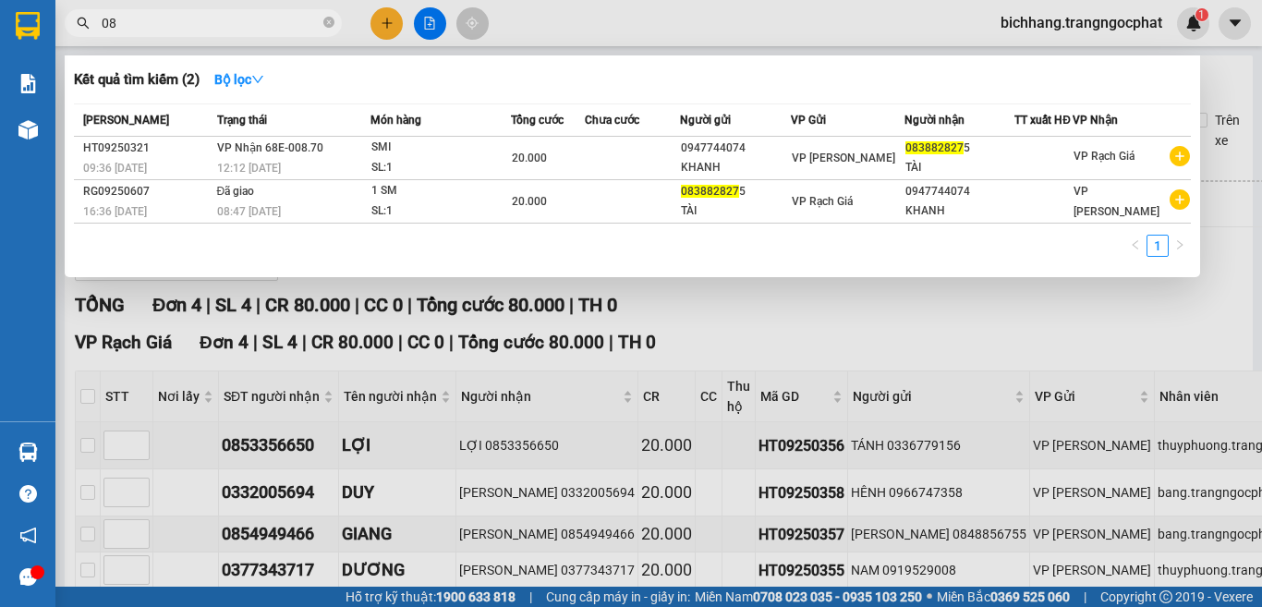
type input "0"
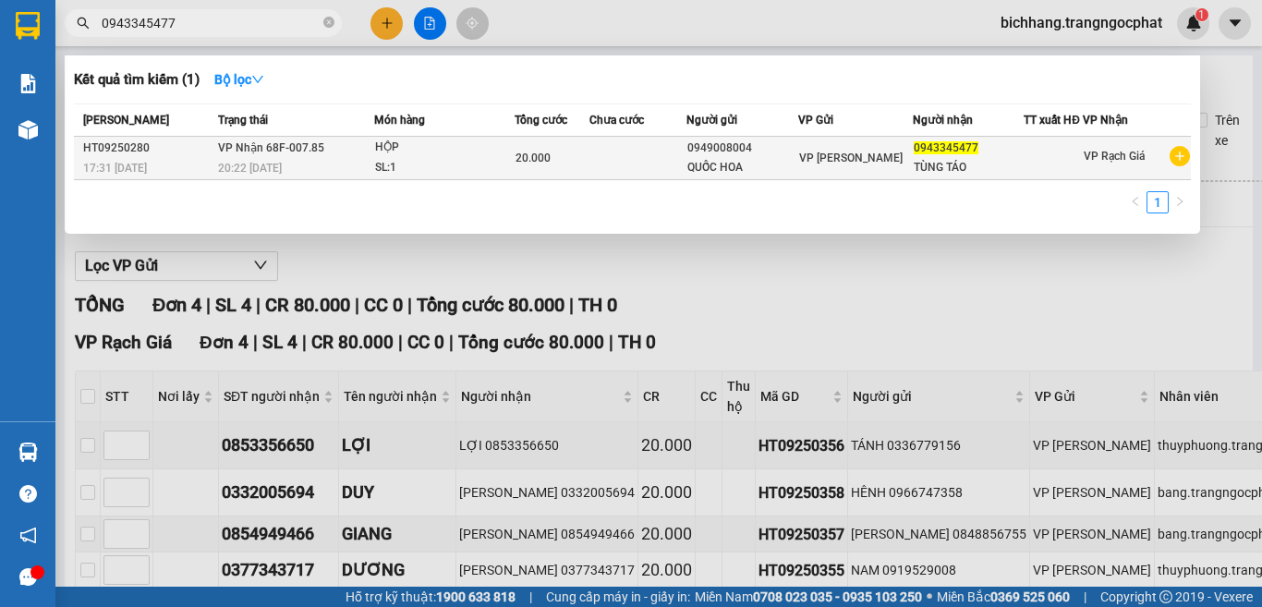
type input "0943345477"
click at [109, 147] on div "HT09250280" at bounding box center [147, 148] width 129 height 19
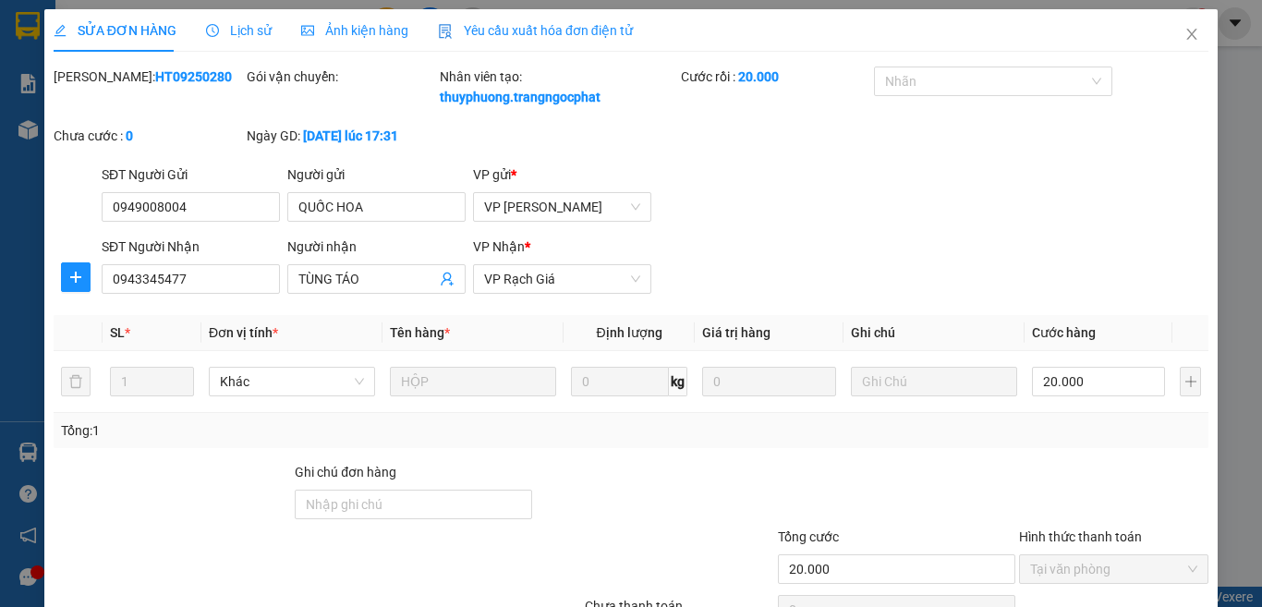
type input "0949008004"
type input "QUỐC HOA"
type input "0943345477"
type input "TÙNG TÁO"
type input "20.000"
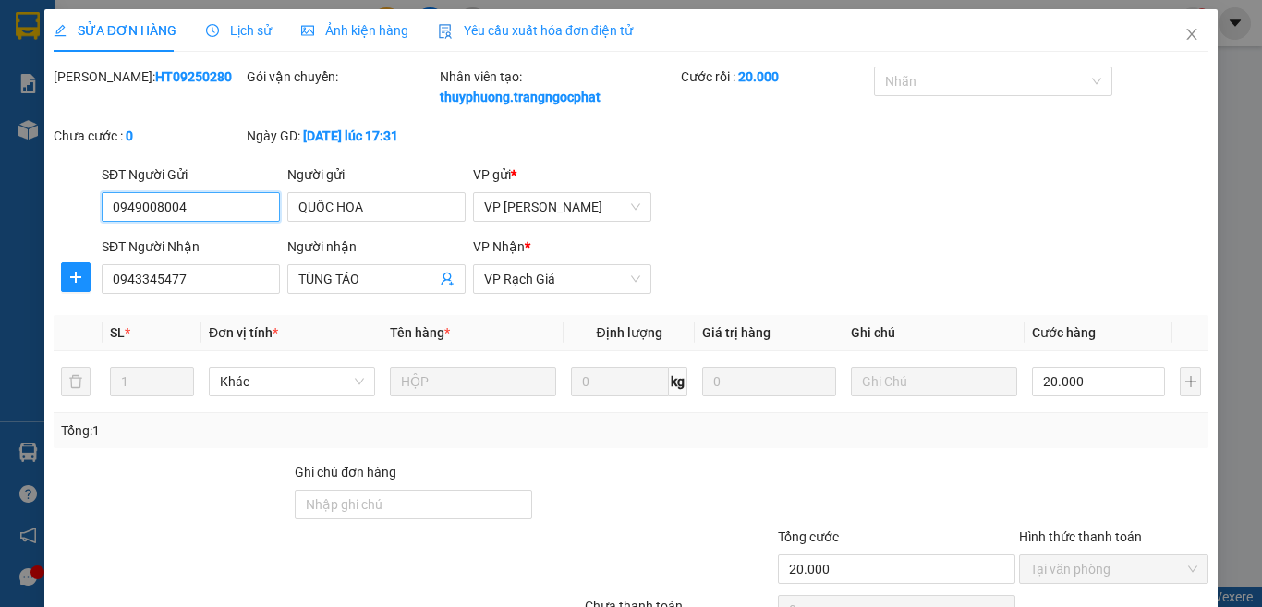
scroll to position [158, 0]
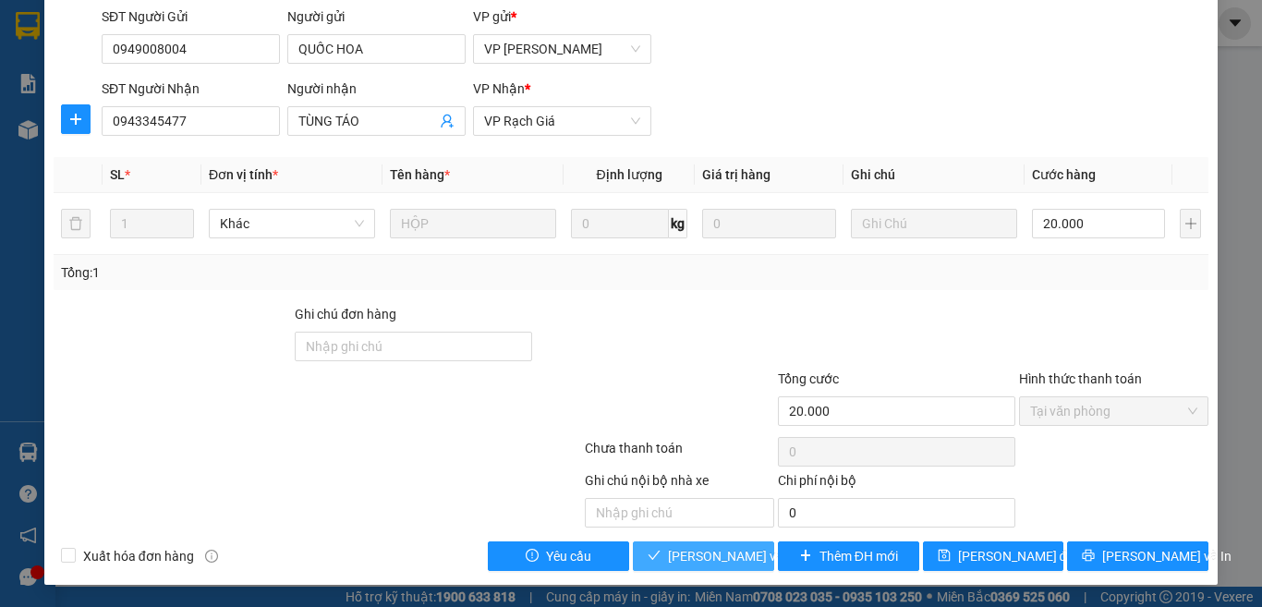
click at [708, 562] on span "Lưu và Giao hàng" at bounding box center [792, 556] width 249 height 20
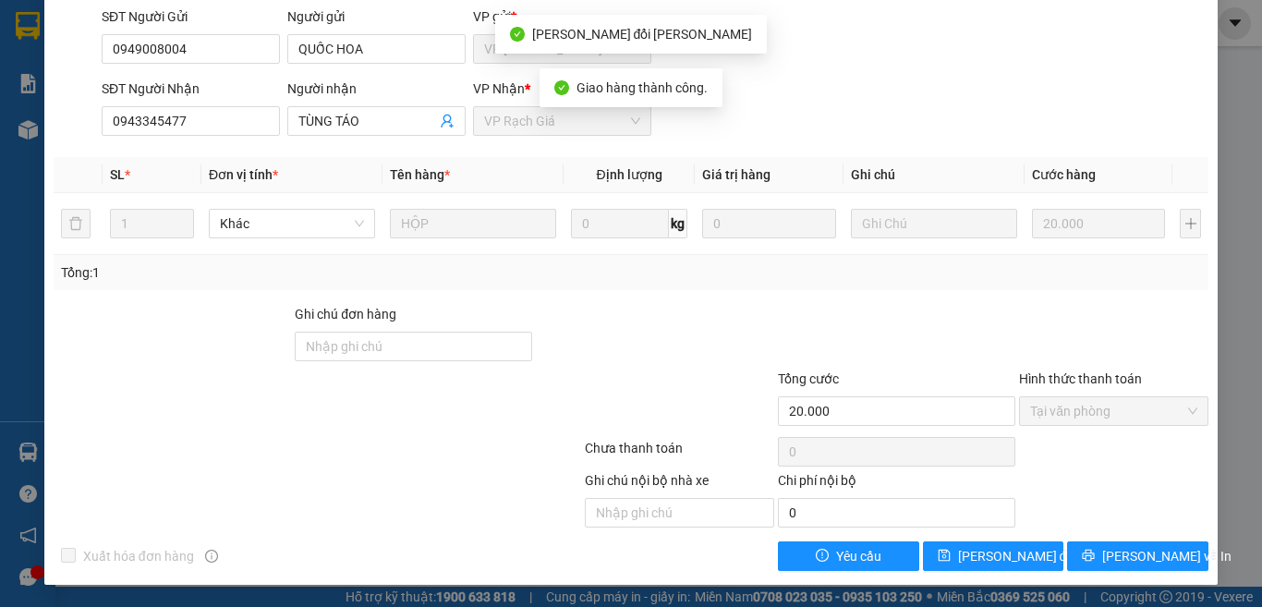
scroll to position [0, 0]
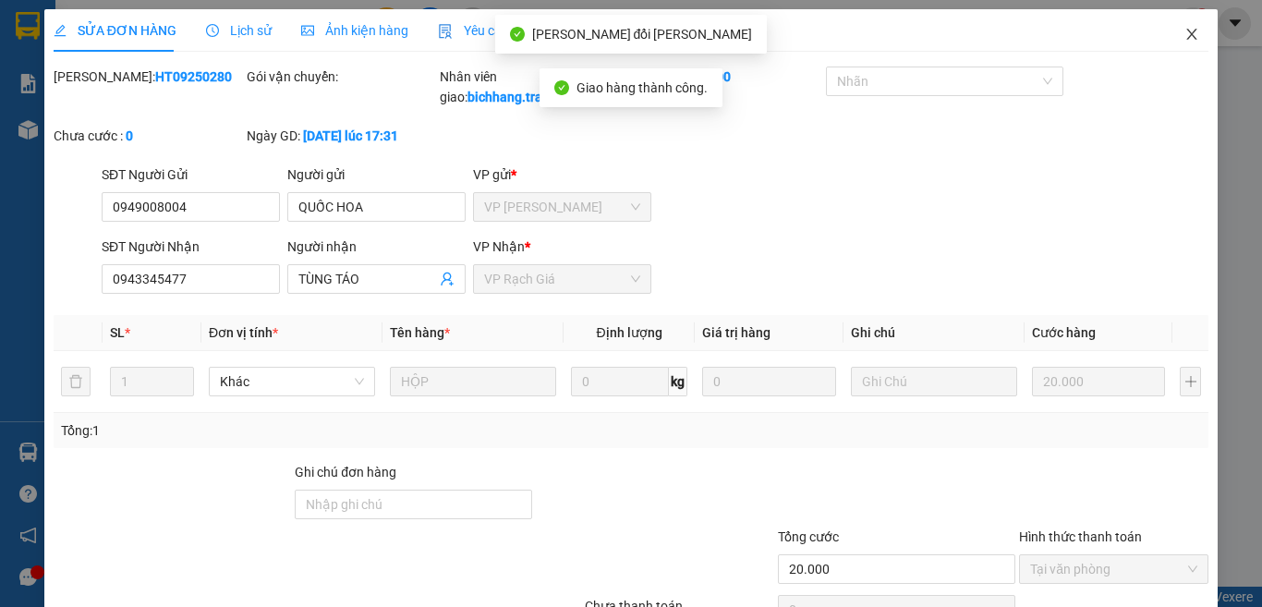
click at [1187, 35] on icon "close" at bounding box center [1192, 34] width 10 height 11
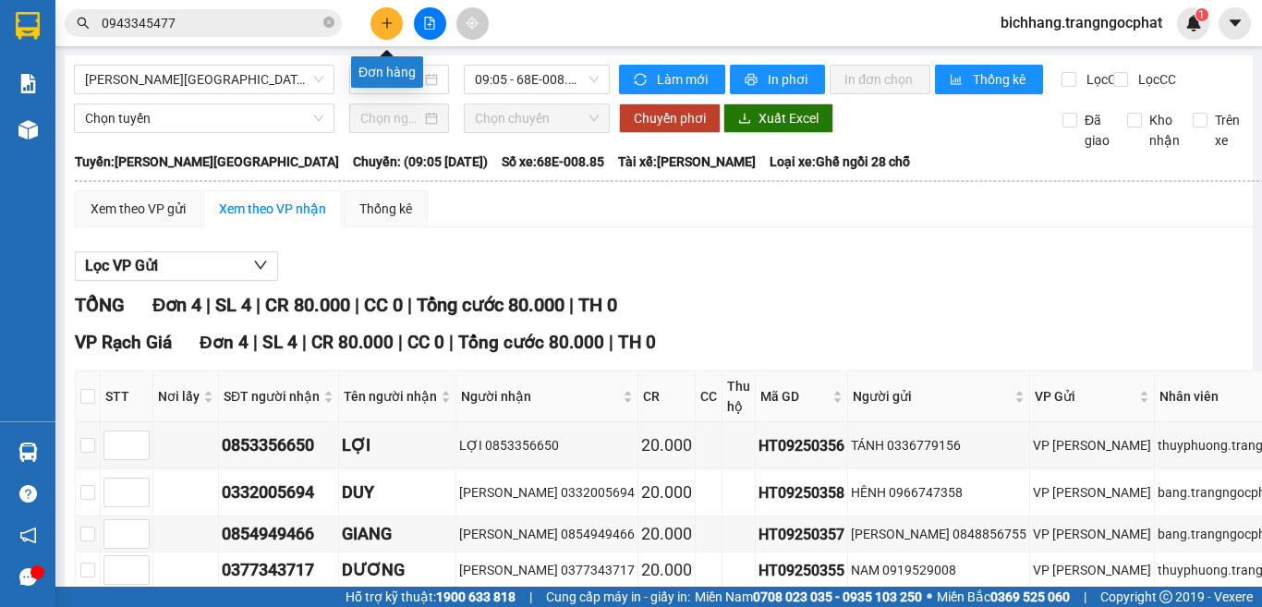
click at [382, 26] on icon "plus" at bounding box center [387, 23] width 13 height 13
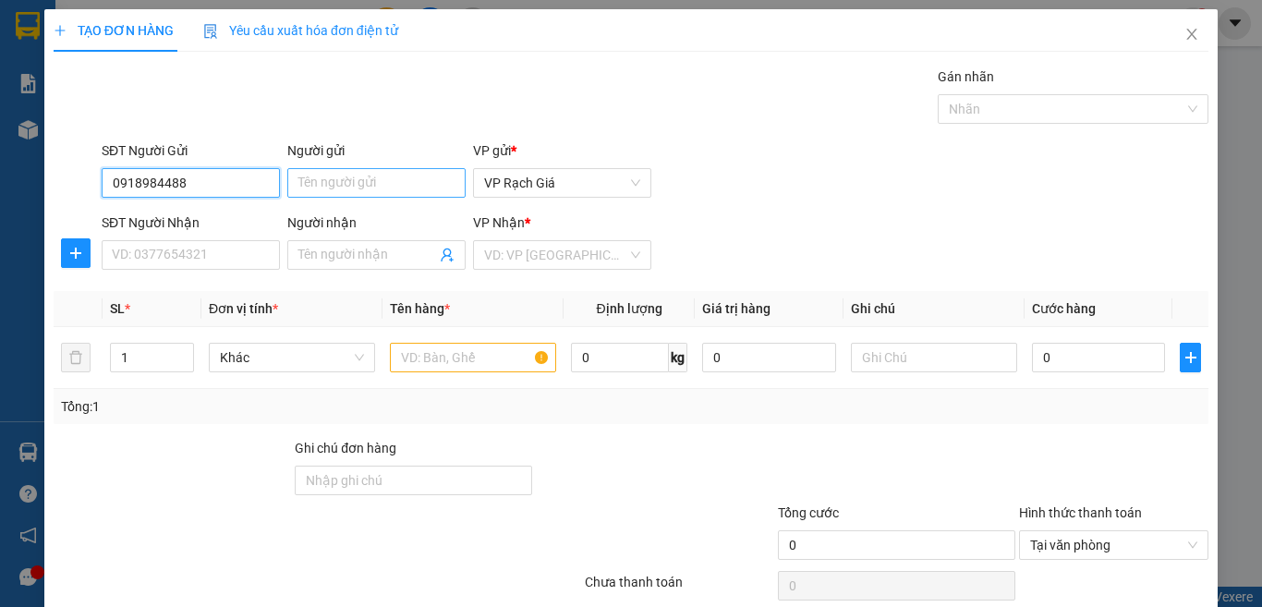
type input "0918984488"
click at [343, 184] on input "Người gửi" at bounding box center [376, 183] width 178 height 30
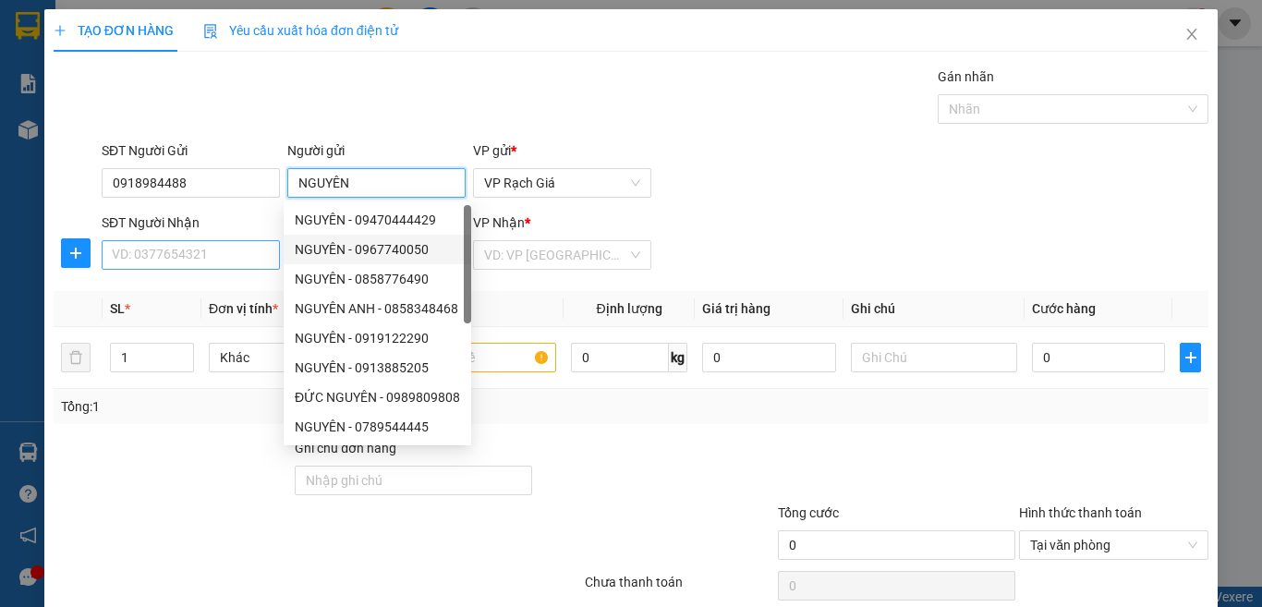
type input "NGUYÊN"
click at [174, 260] on input "SĐT Người Nhận" at bounding box center [191, 255] width 178 height 30
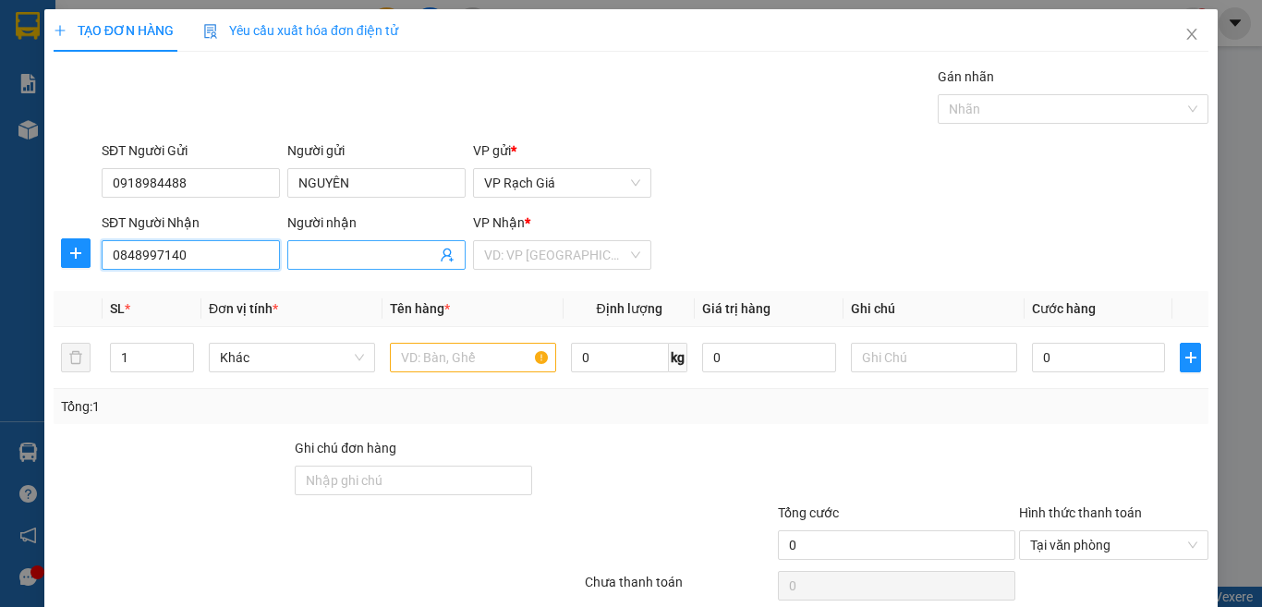
type input "0848997140"
click at [337, 262] on input "Người nhận" at bounding box center [367, 255] width 138 height 20
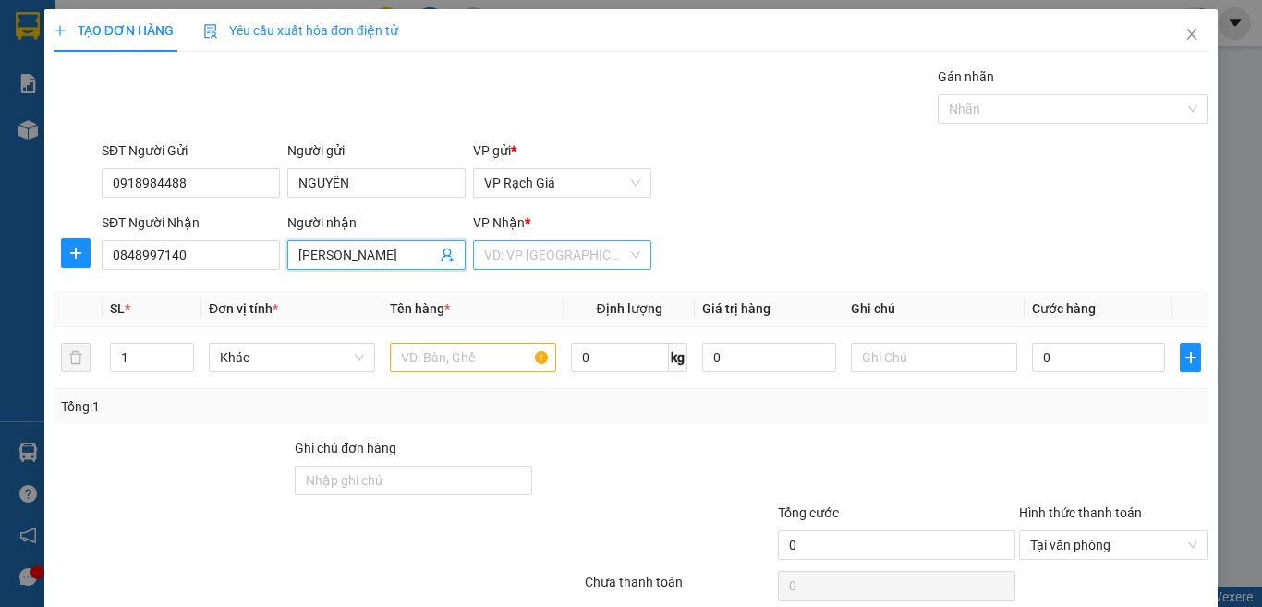
type input "THỊ MÀU"
click at [556, 258] on input "search" at bounding box center [555, 255] width 143 height 28
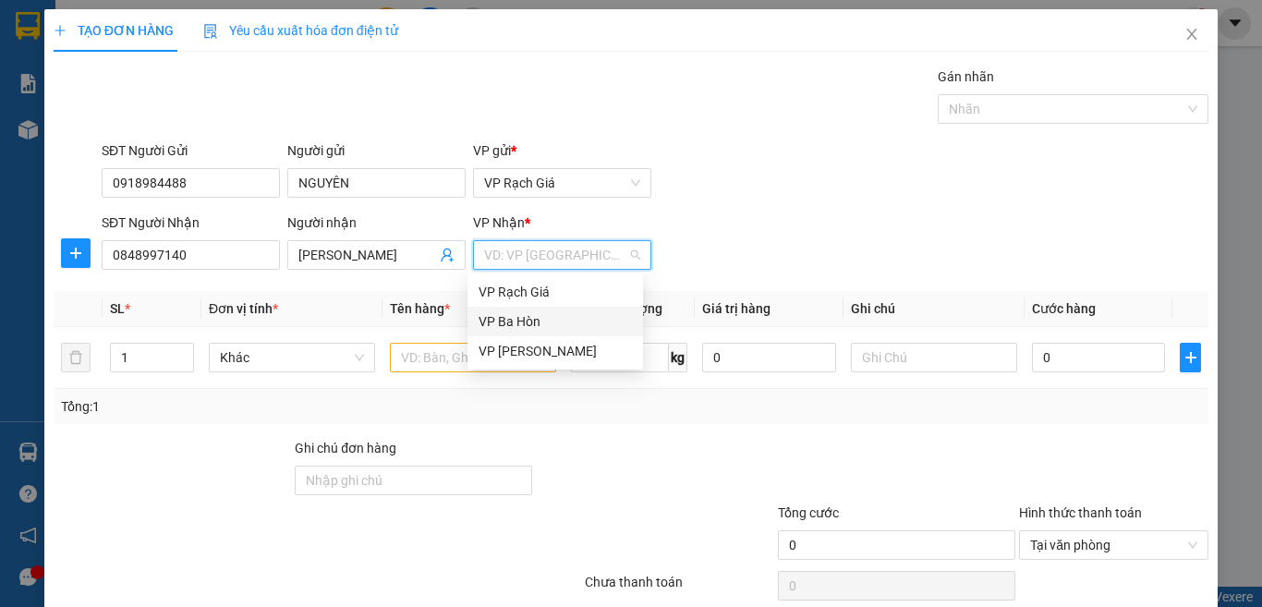
click at [534, 326] on div "VP Ba Hòn" at bounding box center [555, 321] width 153 height 20
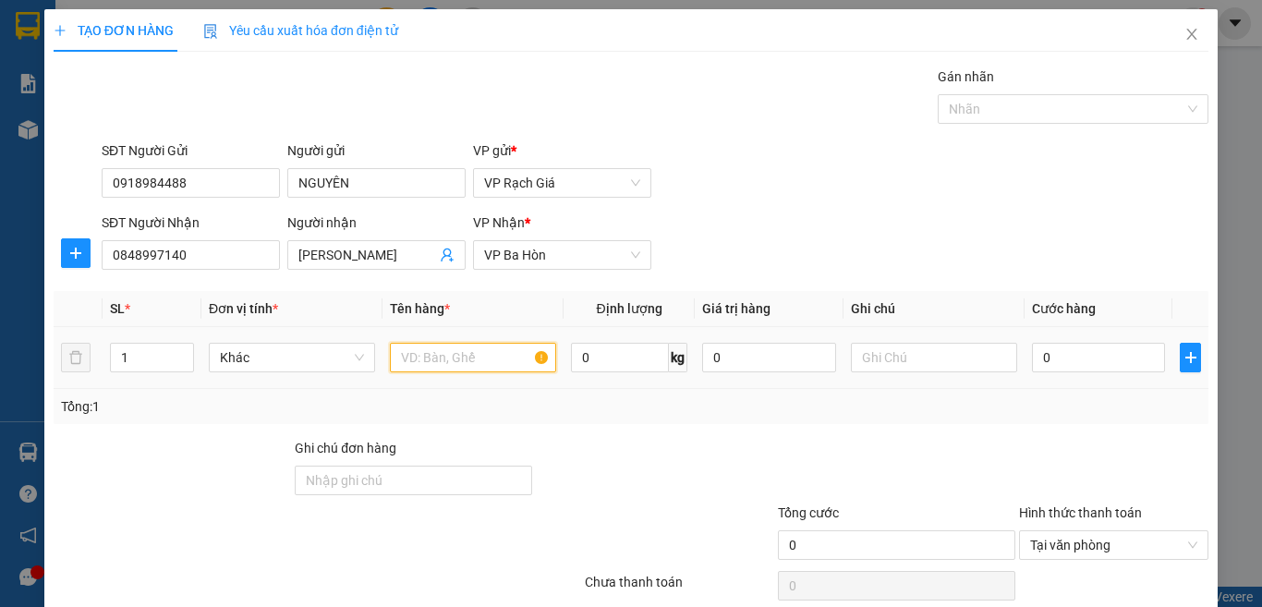
click at [466, 360] on input "text" at bounding box center [473, 358] width 166 height 30
type input "BỌC HỘP"
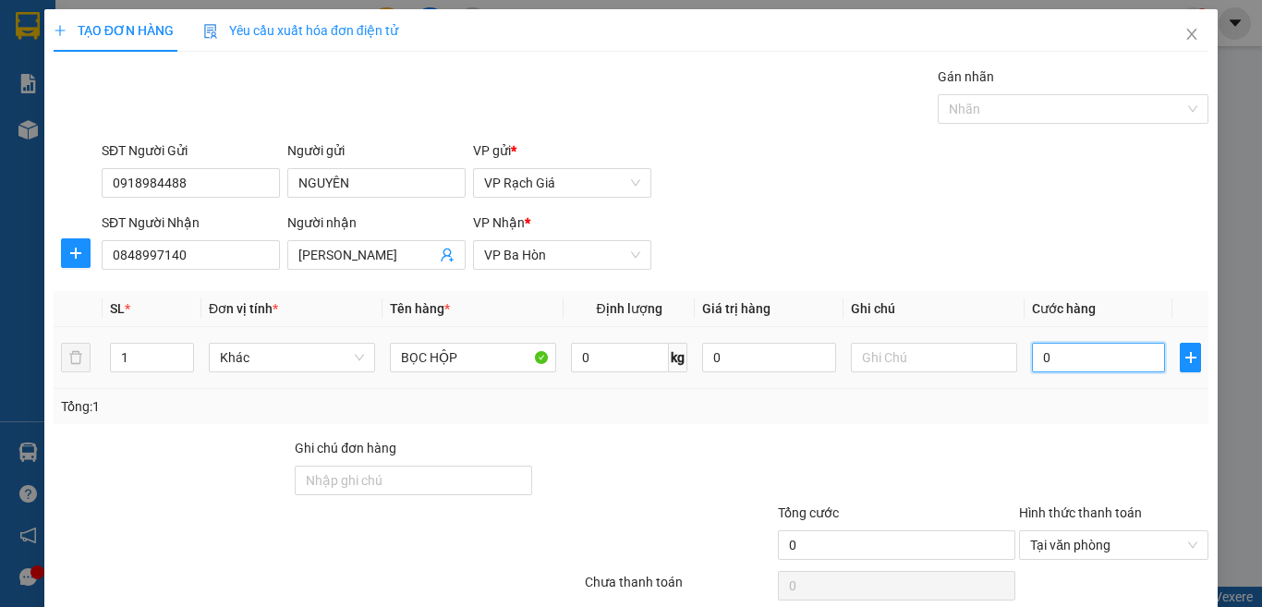
click at [1042, 362] on input "0" at bounding box center [1098, 358] width 133 height 30
type input "2"
type input "20"
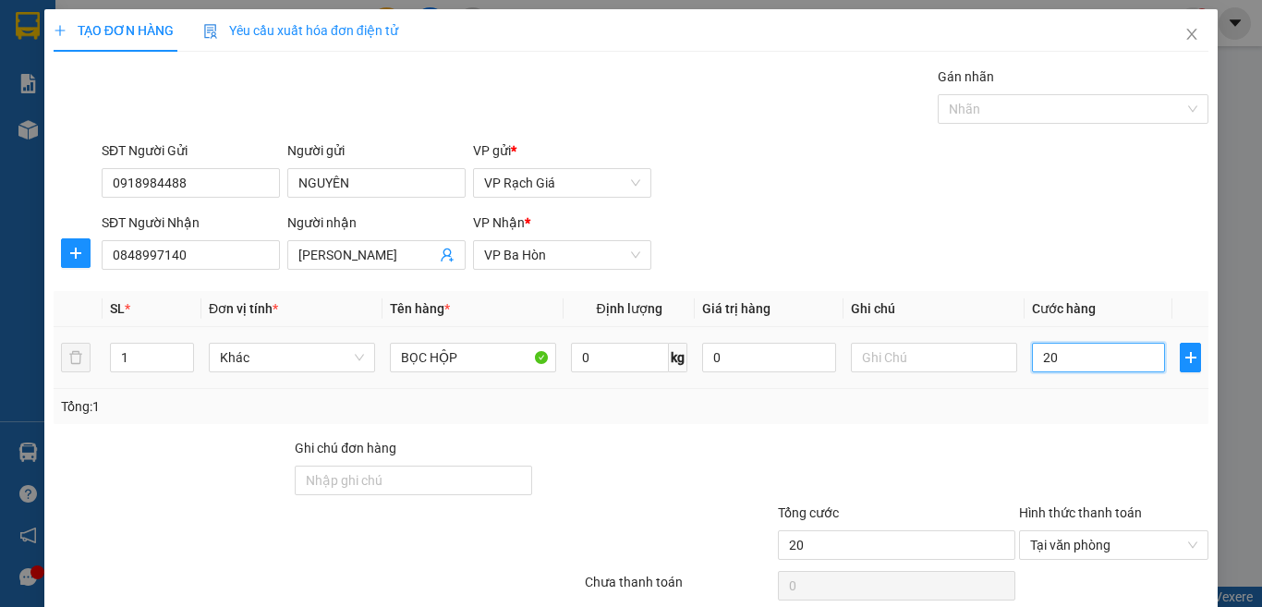
type input "200"
type input "2.000"
type input "20.000"
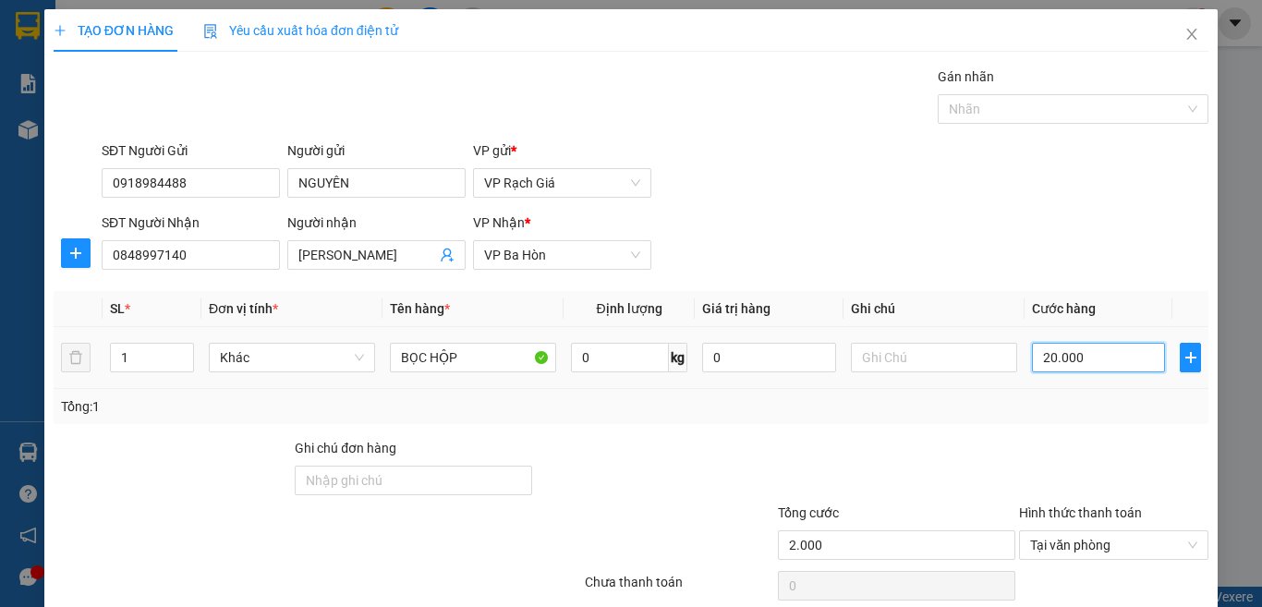
type input "20.000"
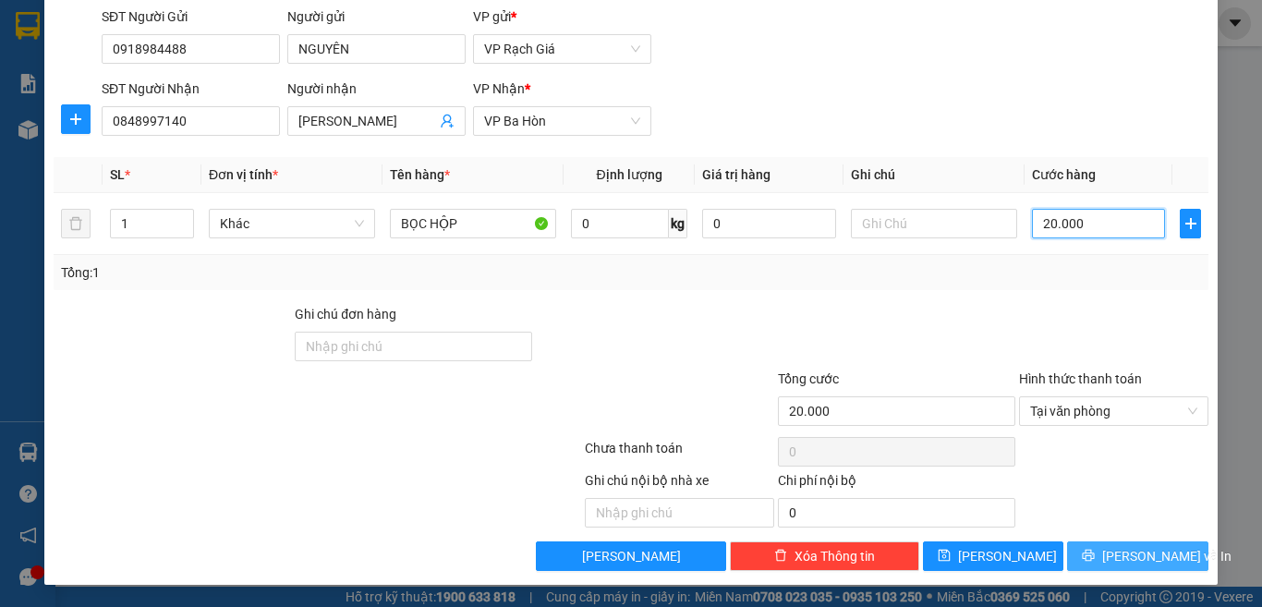
type input "20.000"
click at [1095, 561] on icon "printer" at bounding box center [1089, 556] width 12 height 12
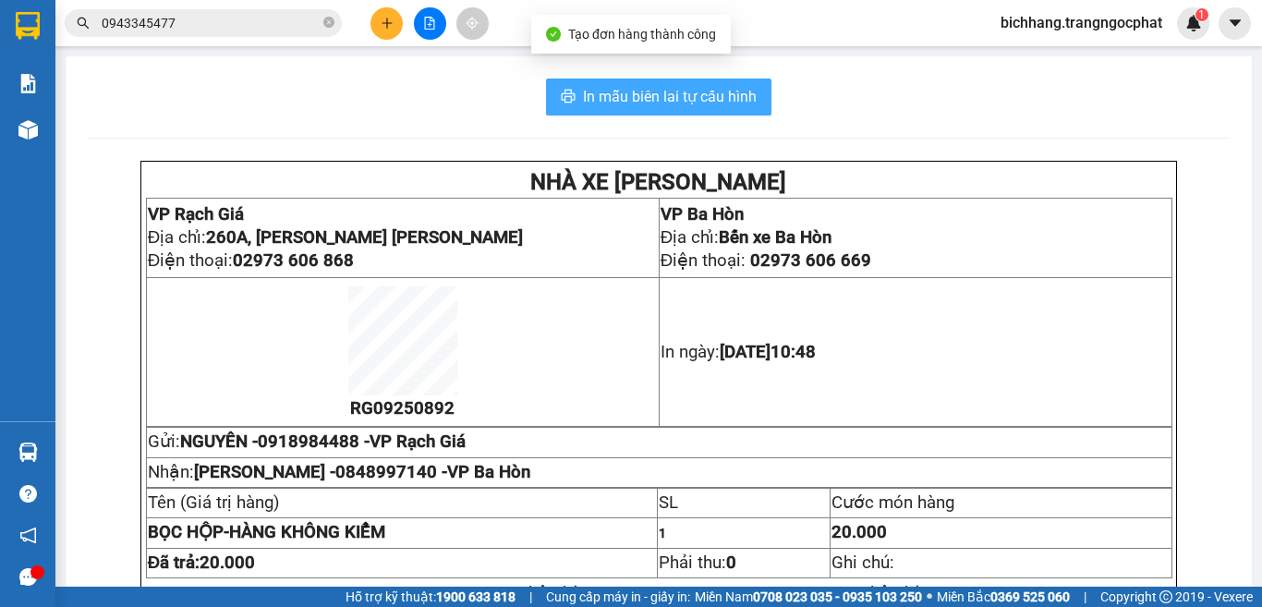
click at [705, 92] on span "In mẫu biên lai tự cấu hình" at bounding box center [670, 96] width 174 height 23
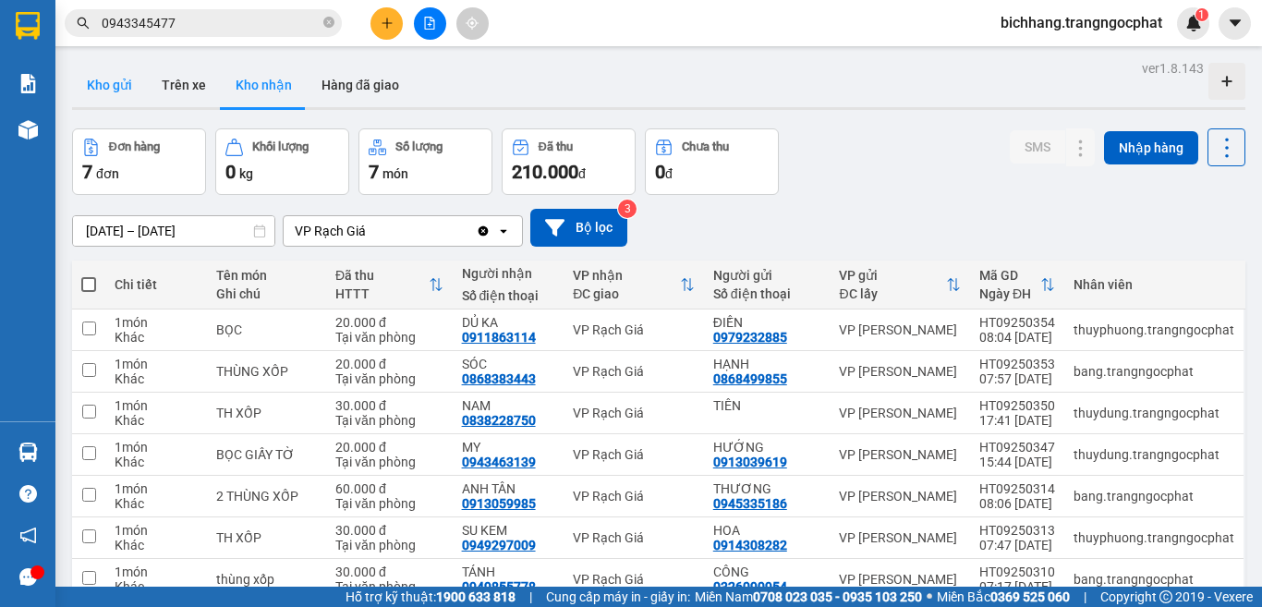
click at [121, 85] on button "Kho gửi" at bounding box center [109, 85] width 75 height 44
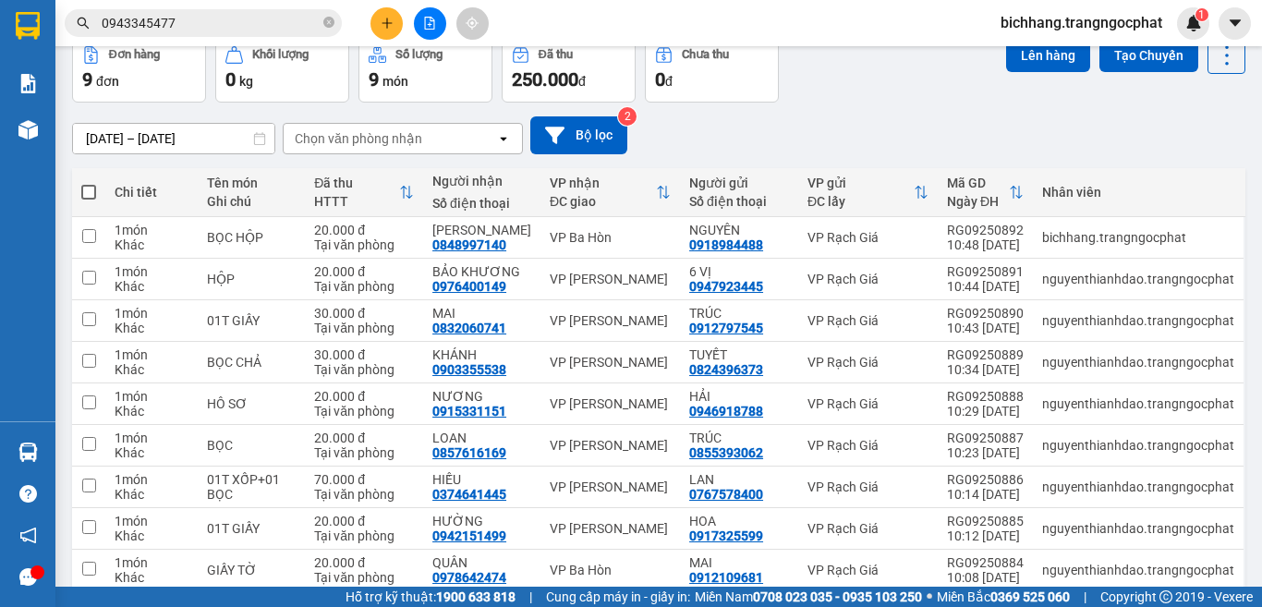
scroll to position [173, 0]
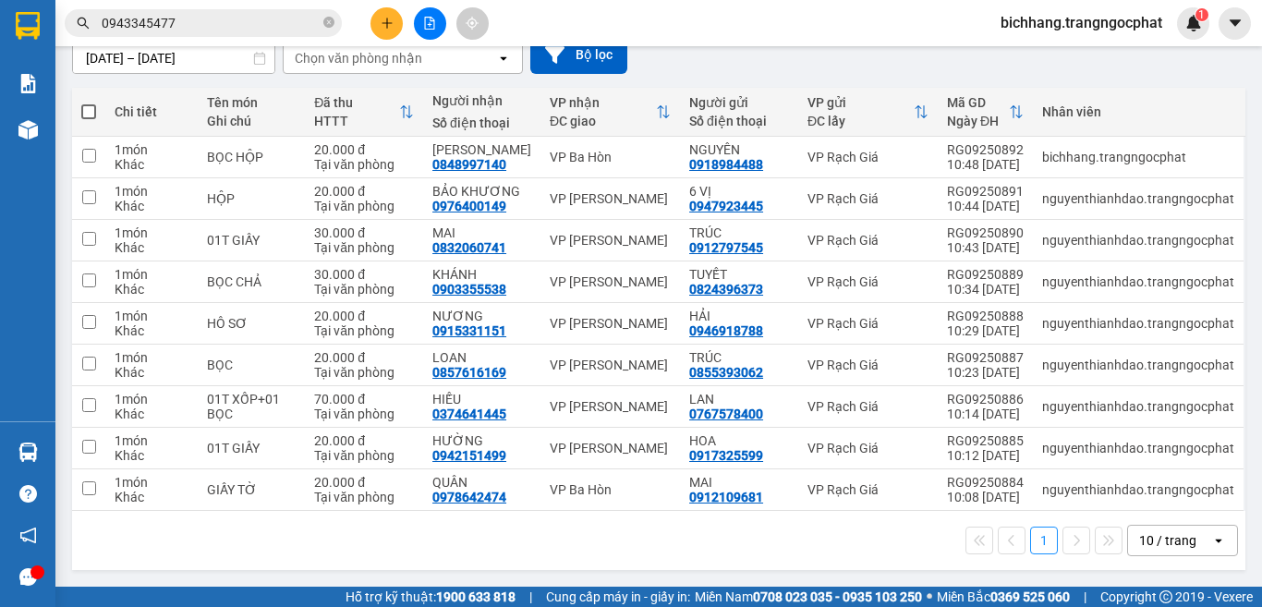
click at [217, 25] on input "0943345477" at bounding box center [211, 23] width 218 height 20
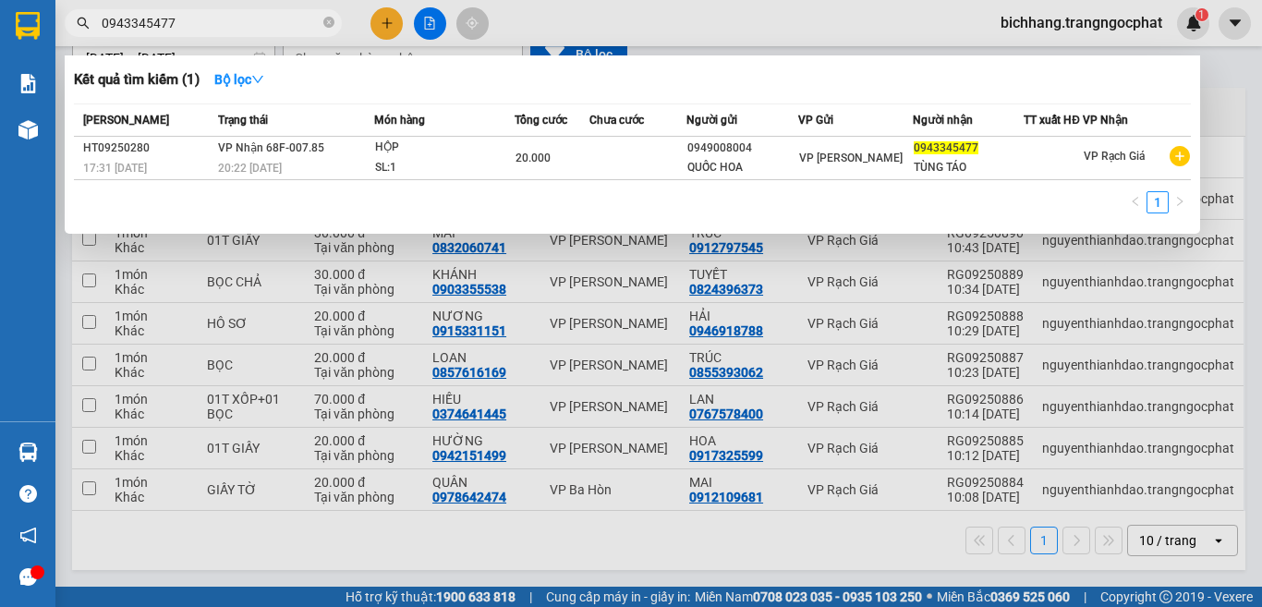
click at [217, 25] on input "0943345477" at bounding box center [211, 23] width 218 height 20
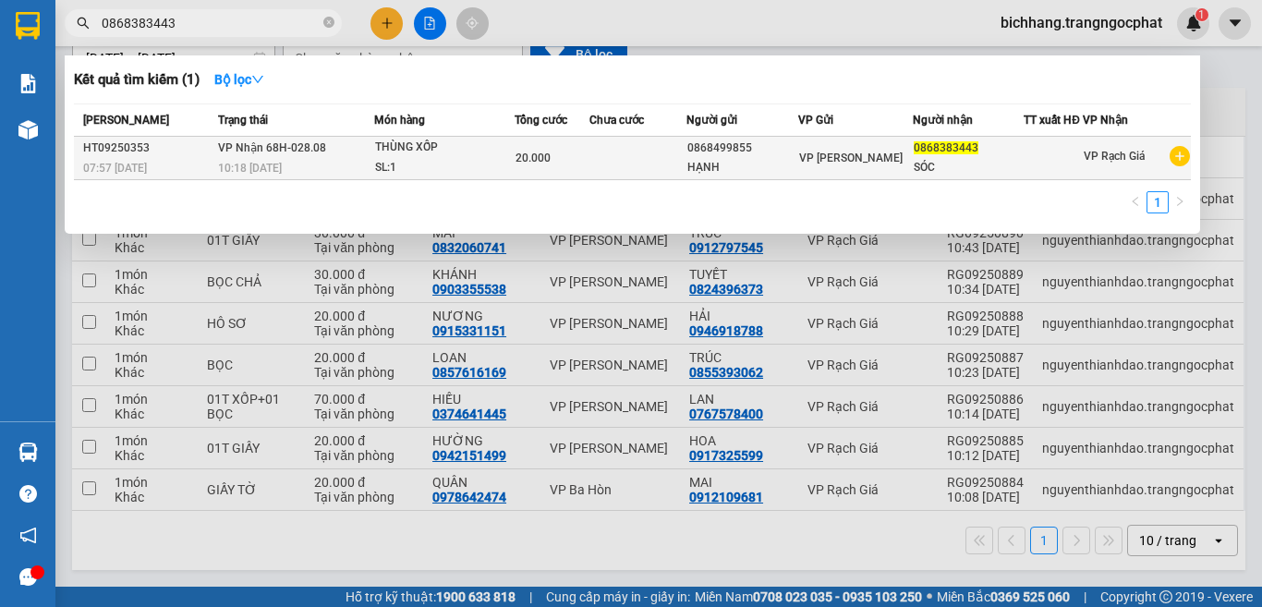
type input "0868383443"
click at [355, 141] on td "VP Nhận 68H-028.08 10:18 - 15/09" at bounding box center [293, 158] width 161 height 43
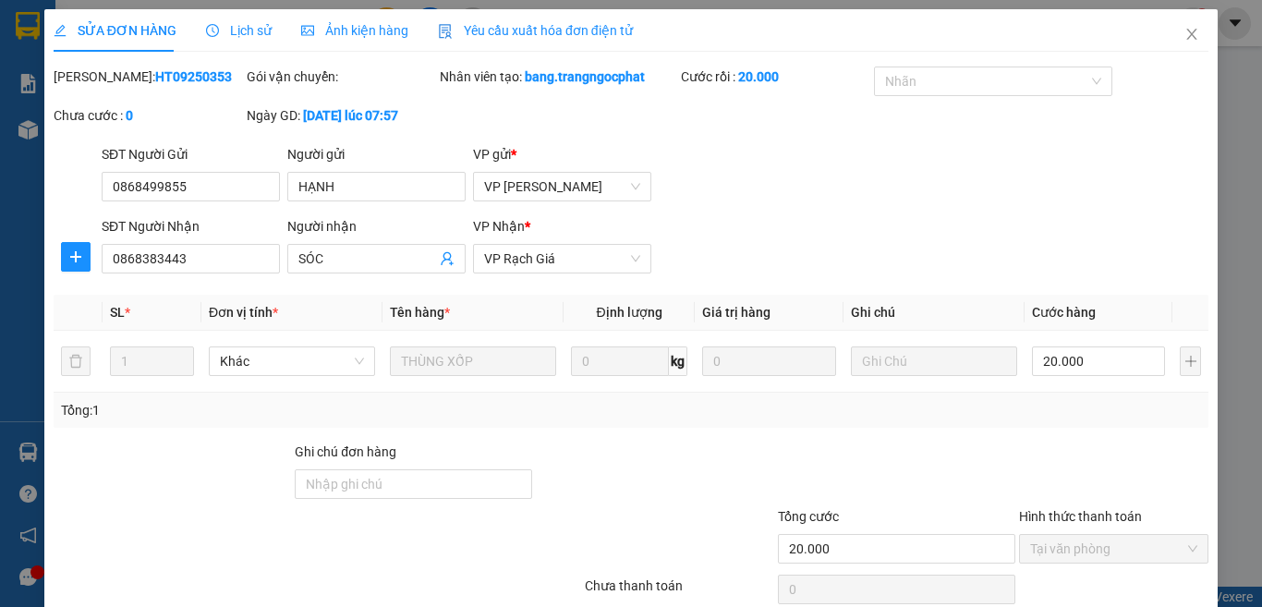
type input "0868499855"
type input "HẠNH"
type input "0868383443"
type input "SÓC"
type input "20.000"
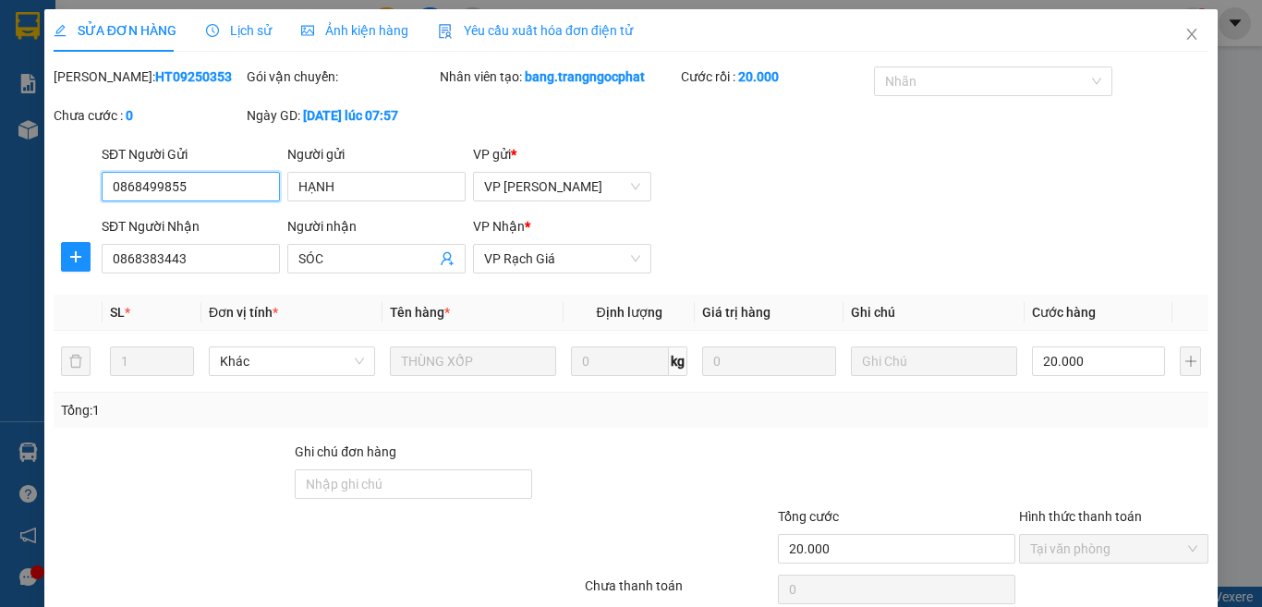
scroll to position [138, 0]
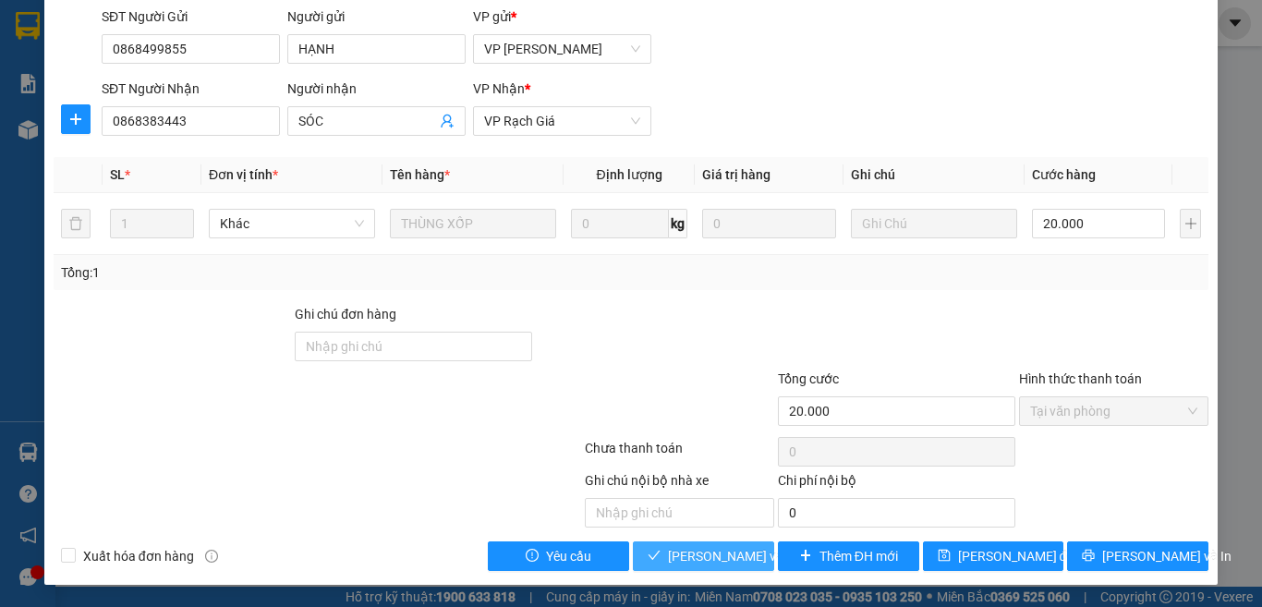
click at [709, 558] on span "Lưu và Giao hàng" at bounding box center [792, 556] width 249 height 20
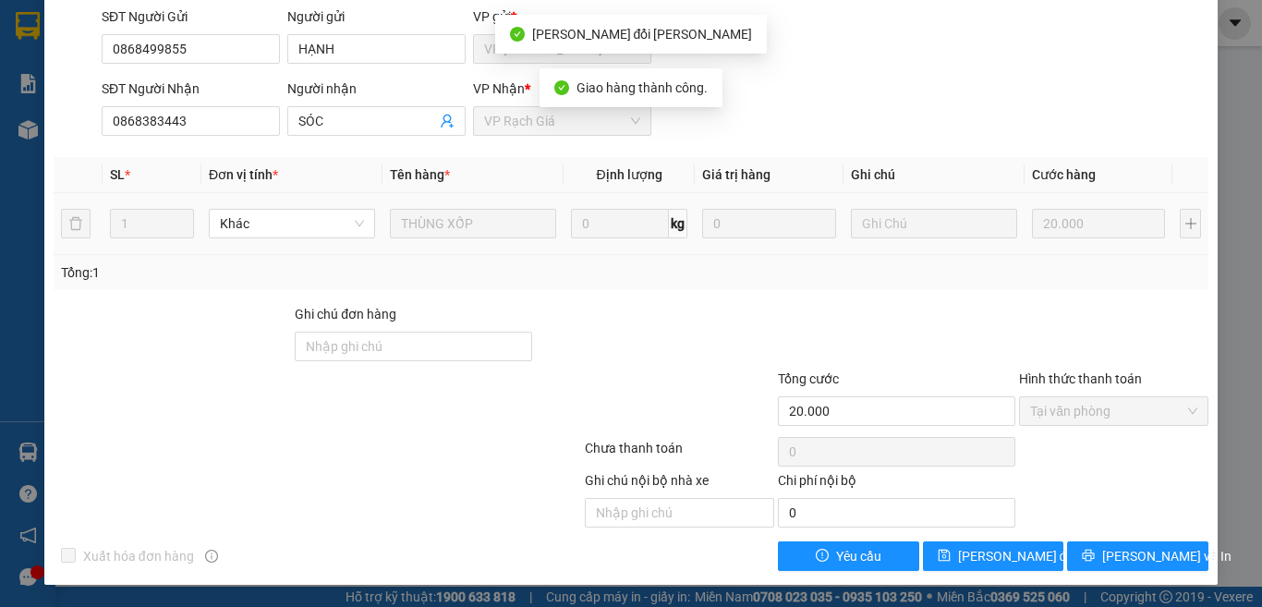
scroll to position [0, 0]
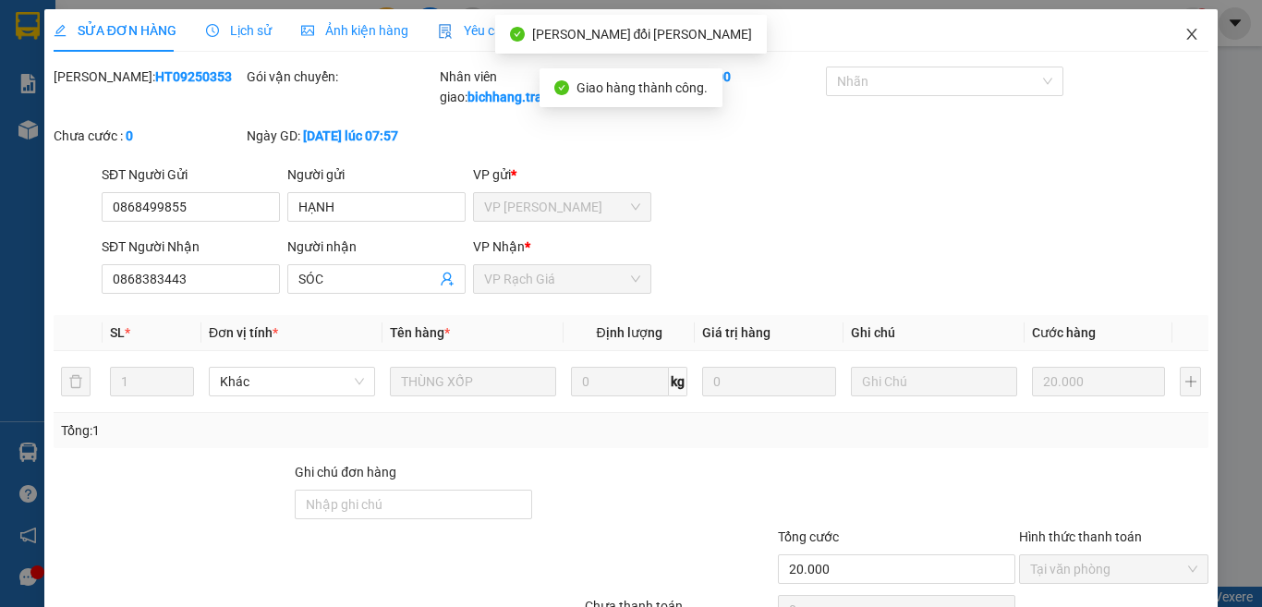
click at [1184, 36] on icon "close" at bounding box center [1191, 34] width 15 height 15
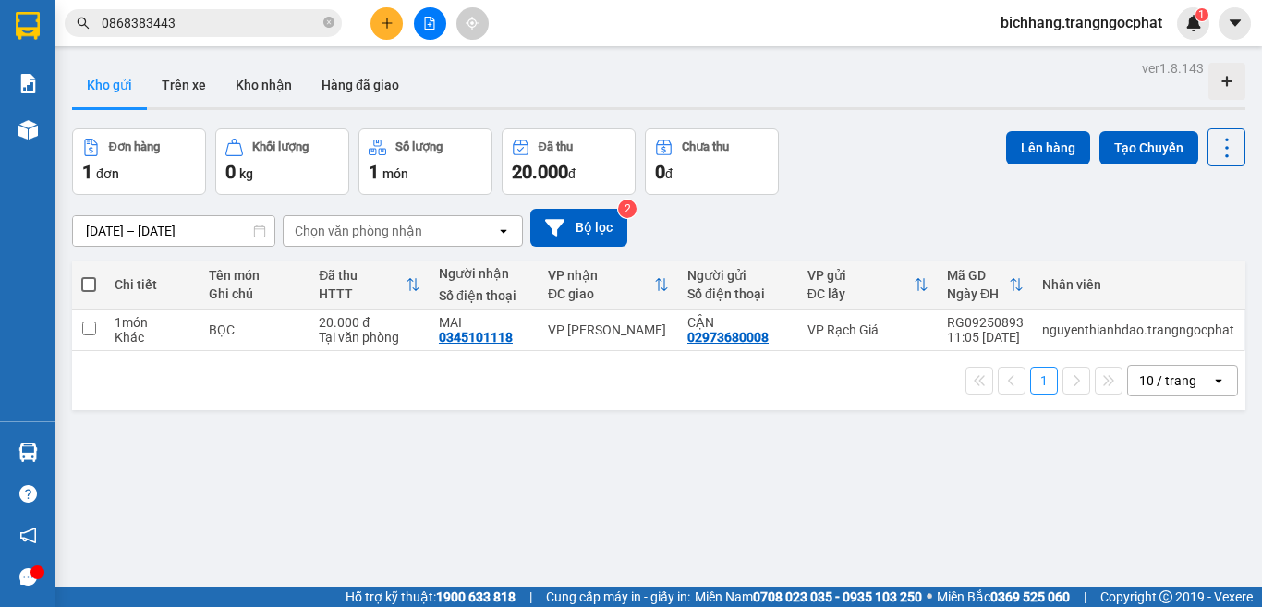
click at [375, 25] on button at bounding box center [386, 23] width 32 height 32
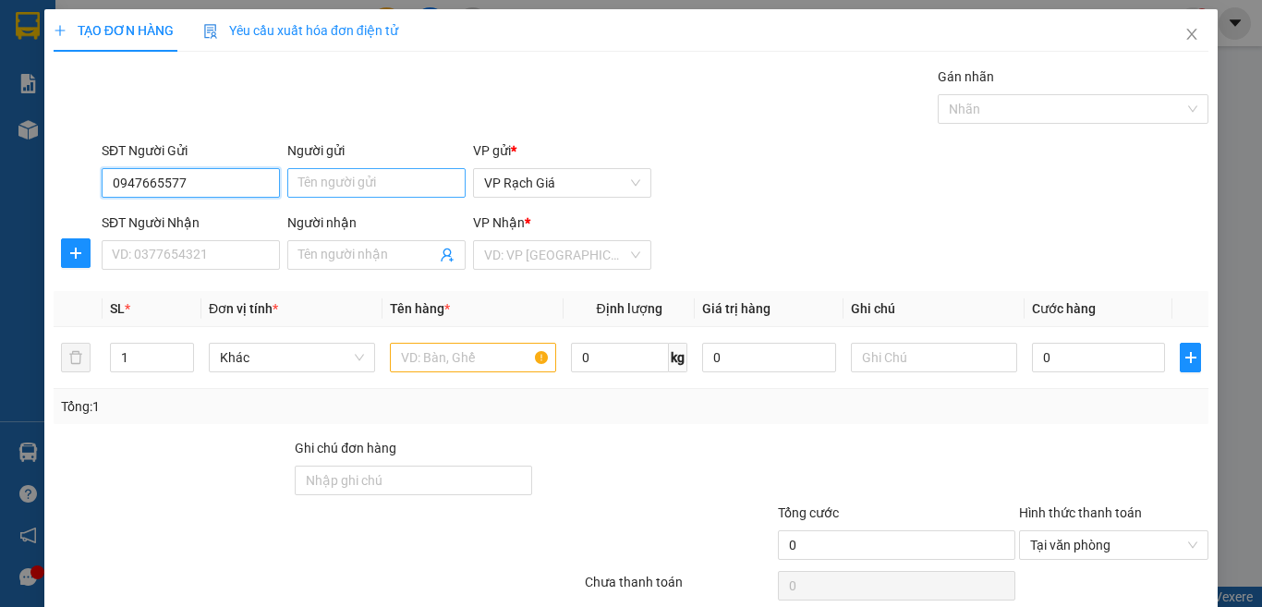
type input "0947665577"
click at [370, 190] on input "Người gửi" at bounding box center [376, 183] width 178 height 30
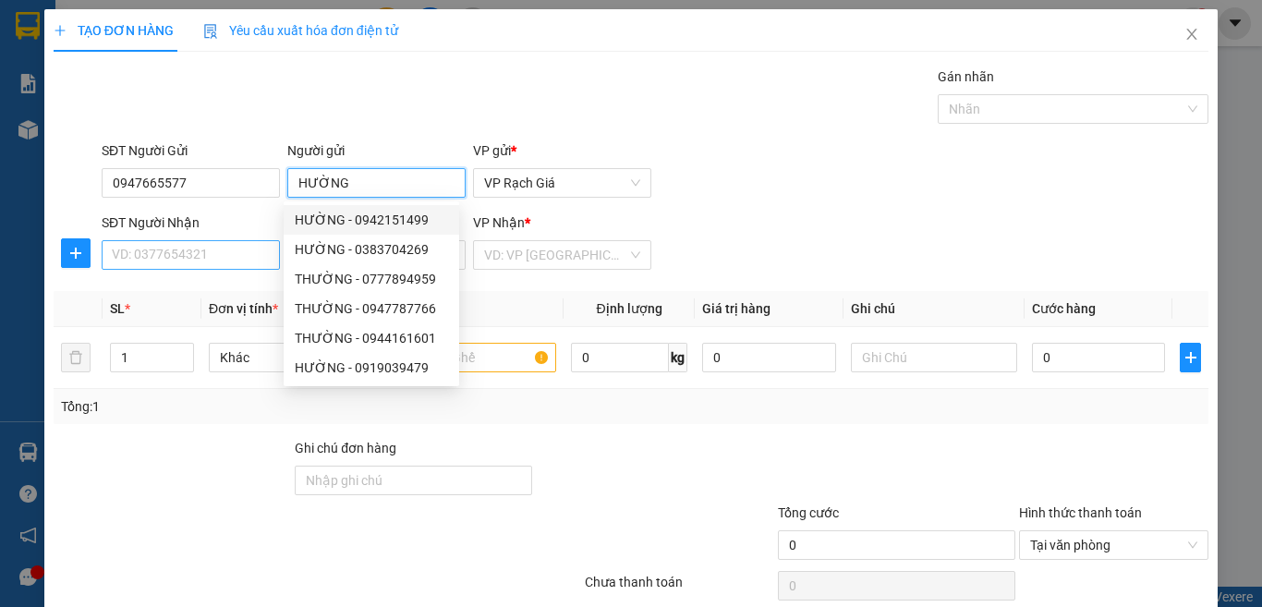
type input "HƯỜNG"
click at [218, 252] on input "SĐT Người Nhận" at bounding box center [191, 255] width 178 height 30
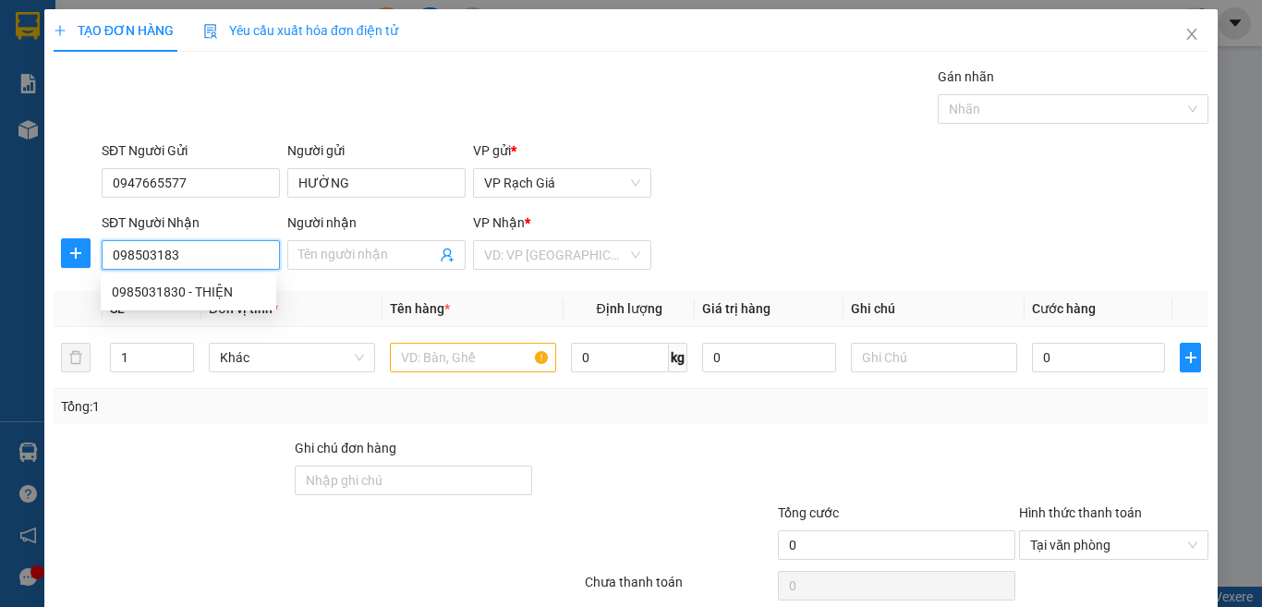
type input "0985031830"
click at [171, 292] on div "0985031830 - THIỆN" at bounding box center [188, 292] width 153 height 20
type input "THIỆN"
type input "20.000"
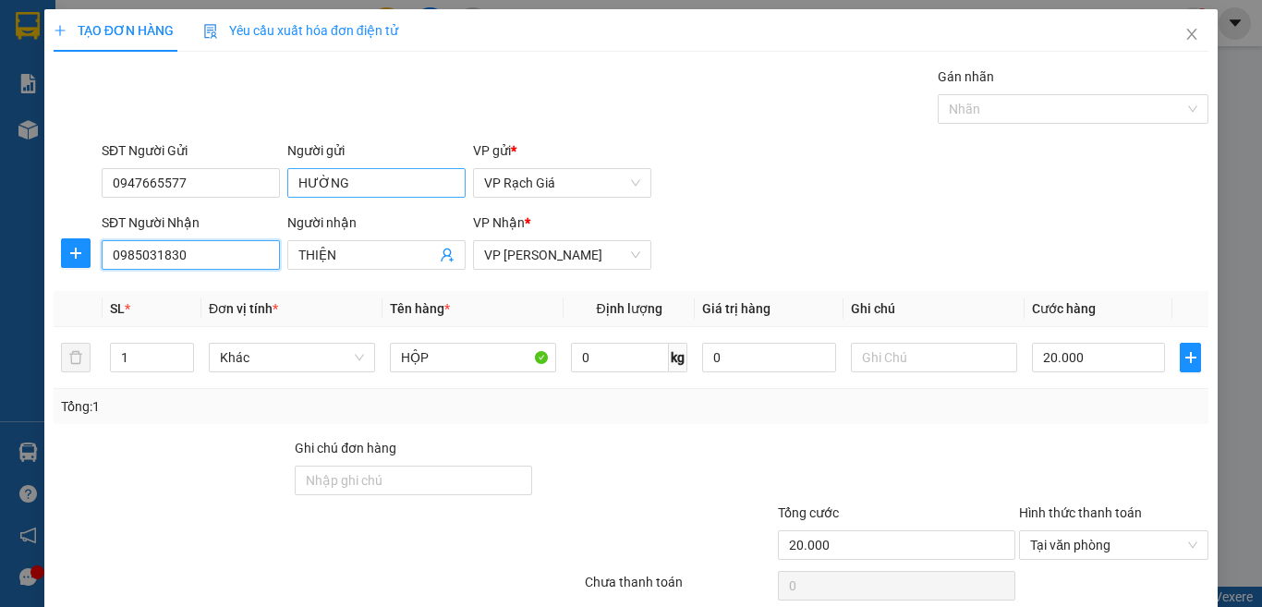
type input "0985031830"
click at [349, 187] on input "HƯỜNG" at bounding box center [376, 183] width 178 height 30
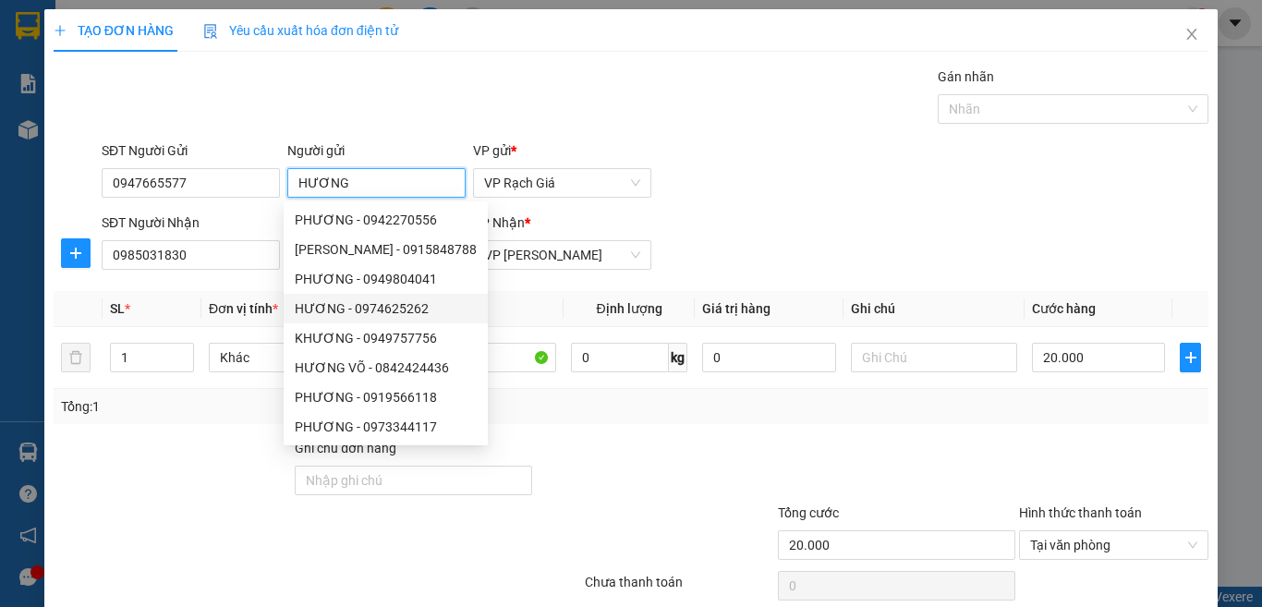
type input "HƯƠNG"
click at [695, 98] on div "Gán nhãn Nhãn" at bounding box center [655, 99] width 1114 height 65
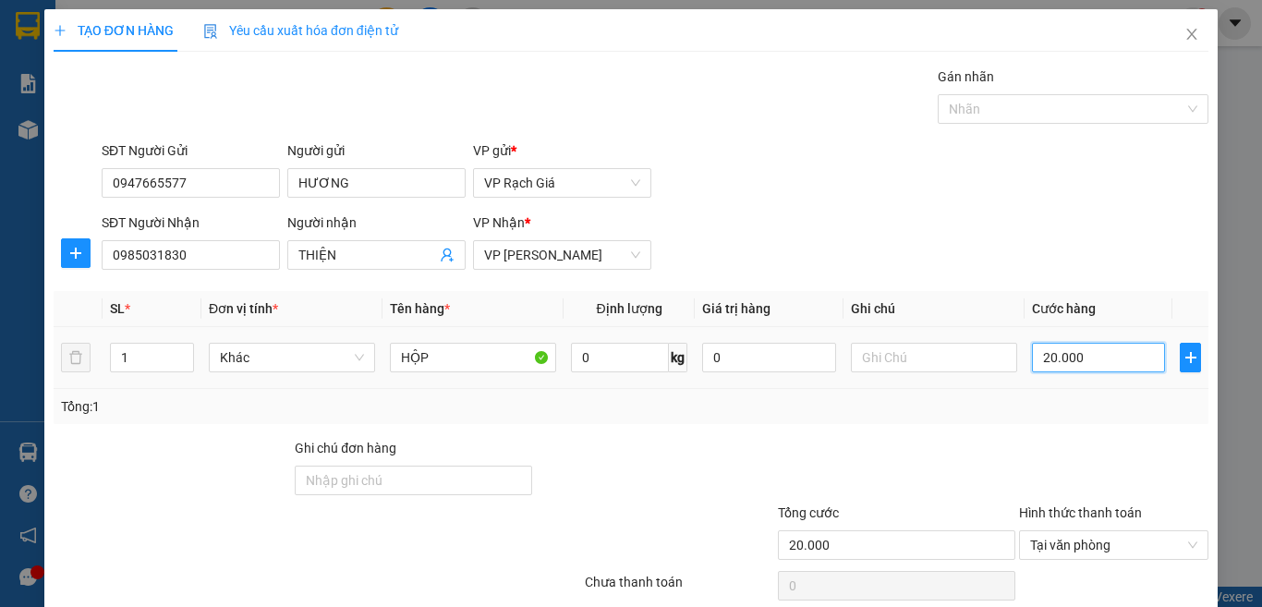
click at [1036, 366] on input "20.000" at bounding box center [1098, 358] width 133 height 30
type input "3"
type input "30"
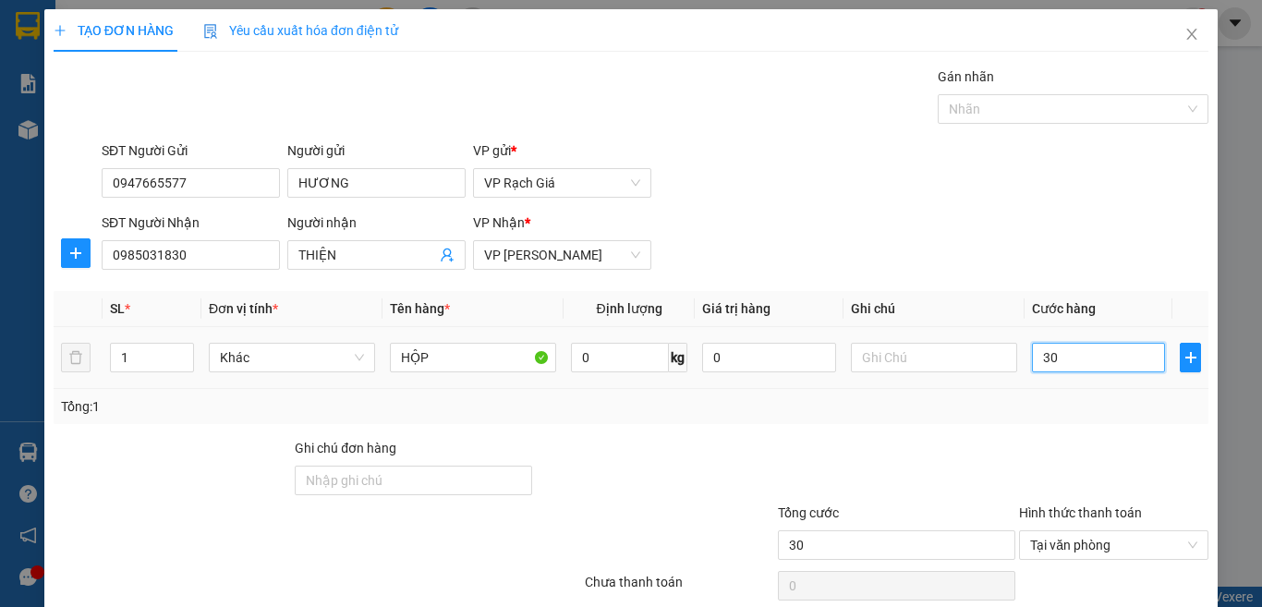
type input "300"
type input "3.000"
type input "30.000"
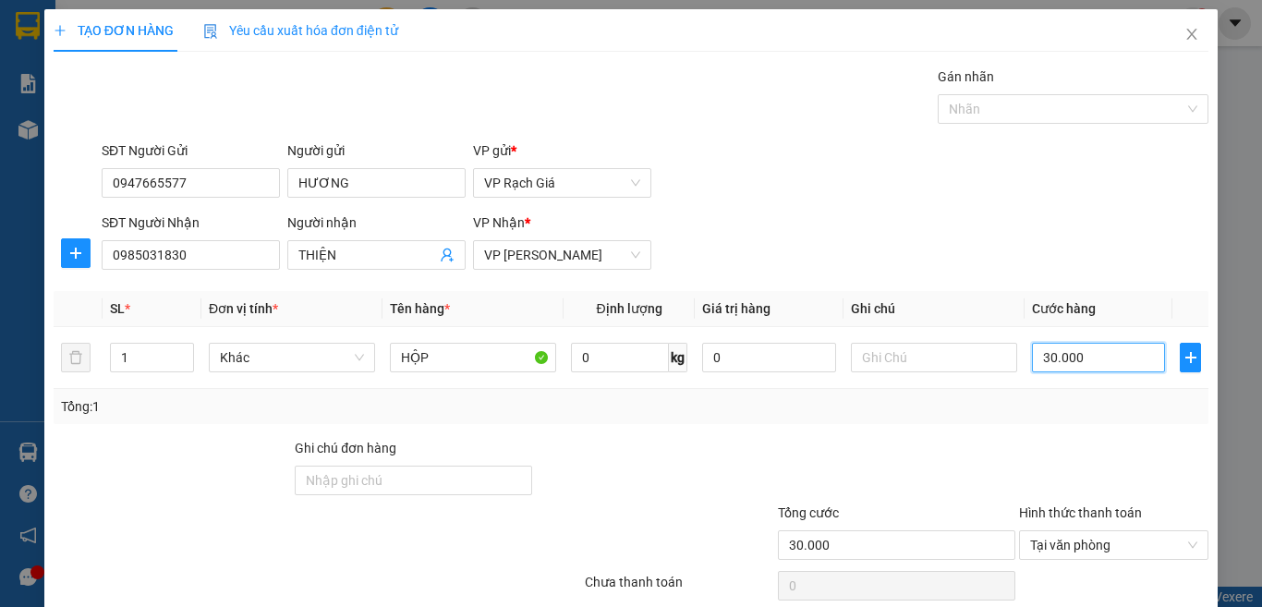
scroll to position [134, 0]
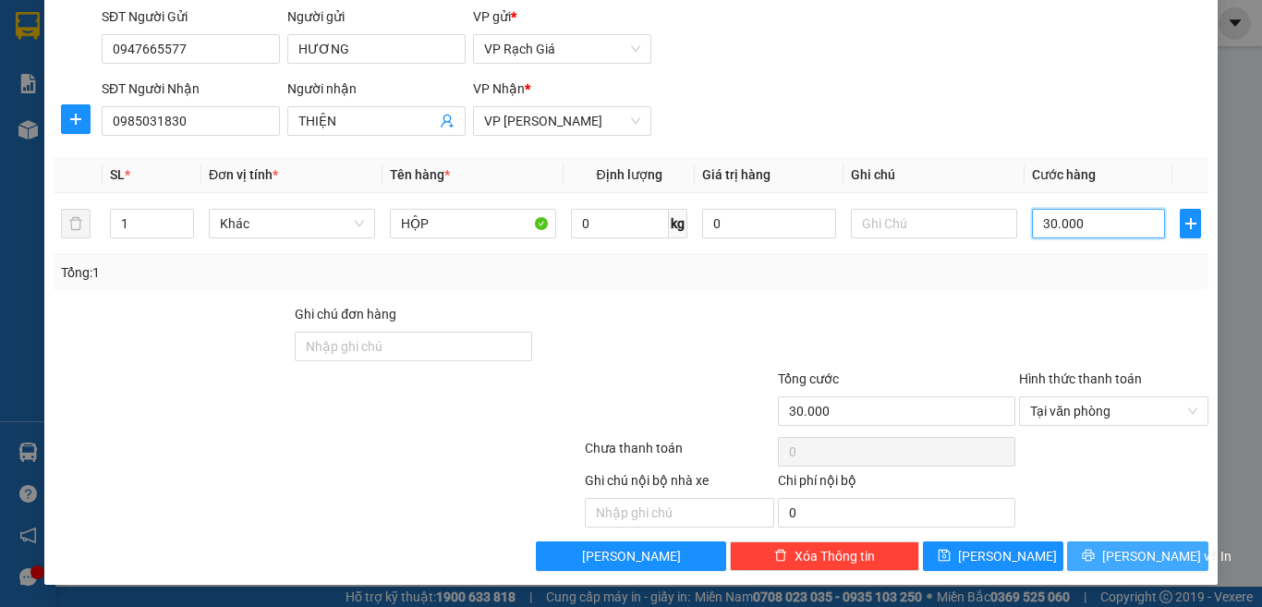
type input "30.000"
click at [1101, 557] on button "Lưu và In" at bounding box center [1137, 556] width 141 height 30
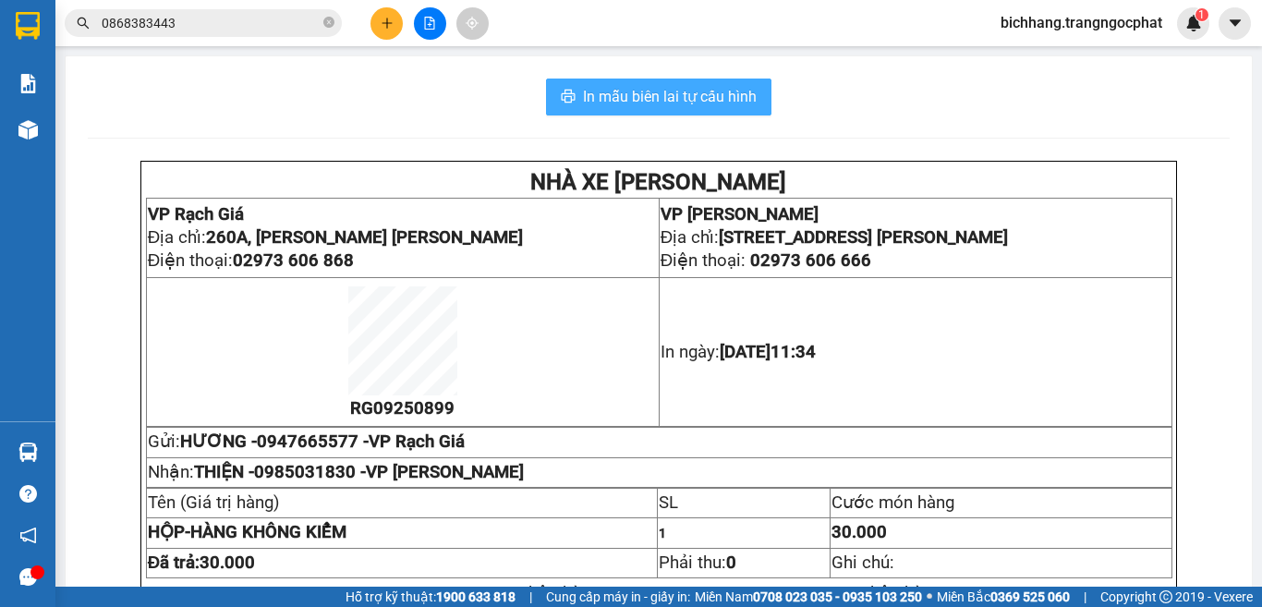
click at [697, 98] on span "In mẫu biên lai tự cấu hình" at bounding box center [670, 96] width 174 height 23
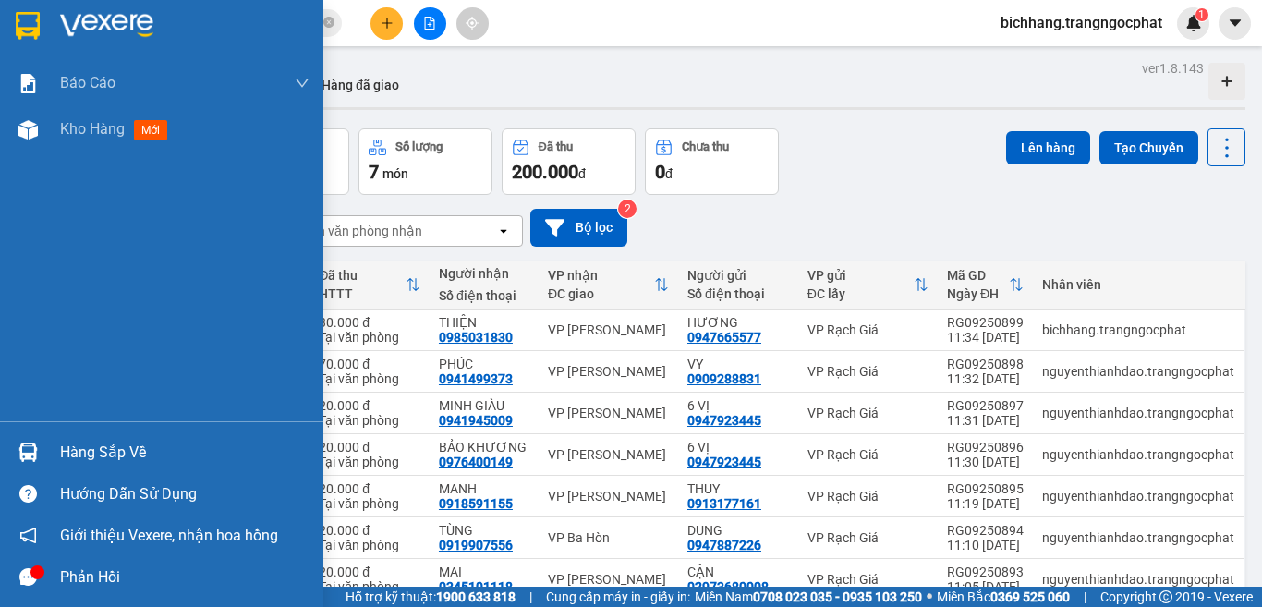
click at [72, 457] on div "Hàng sắp về" at bounding box center [184, 453] width 249 height 28
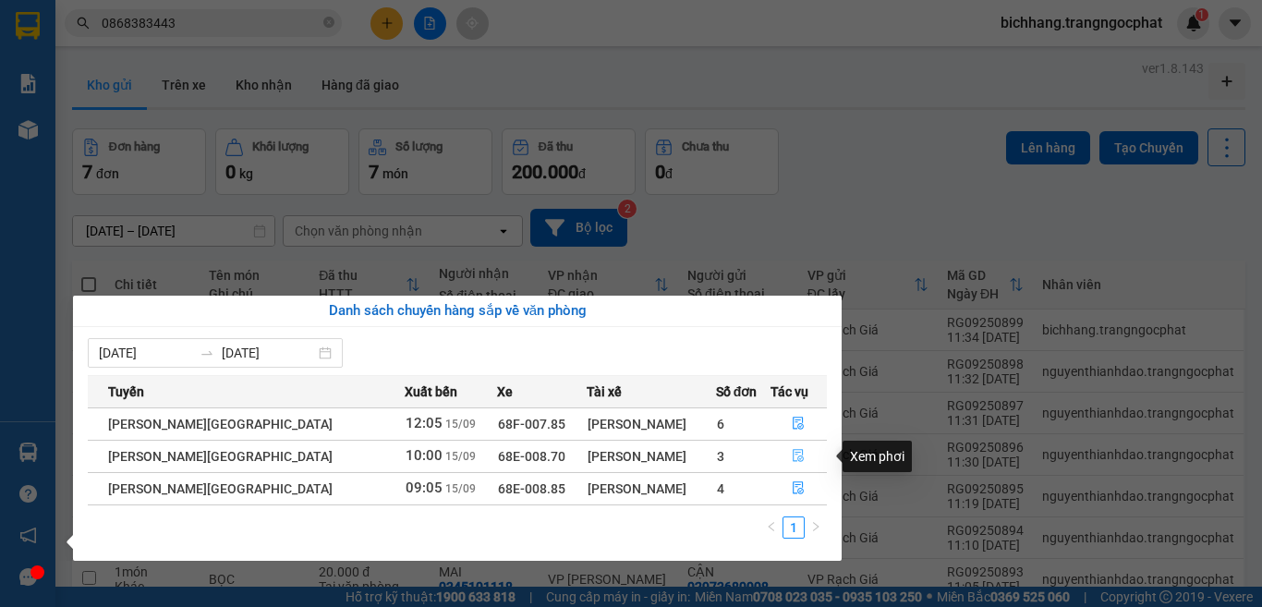
click at [794, 457] on icon "file-done" at bounding box center [799, 456] width 11 height 13
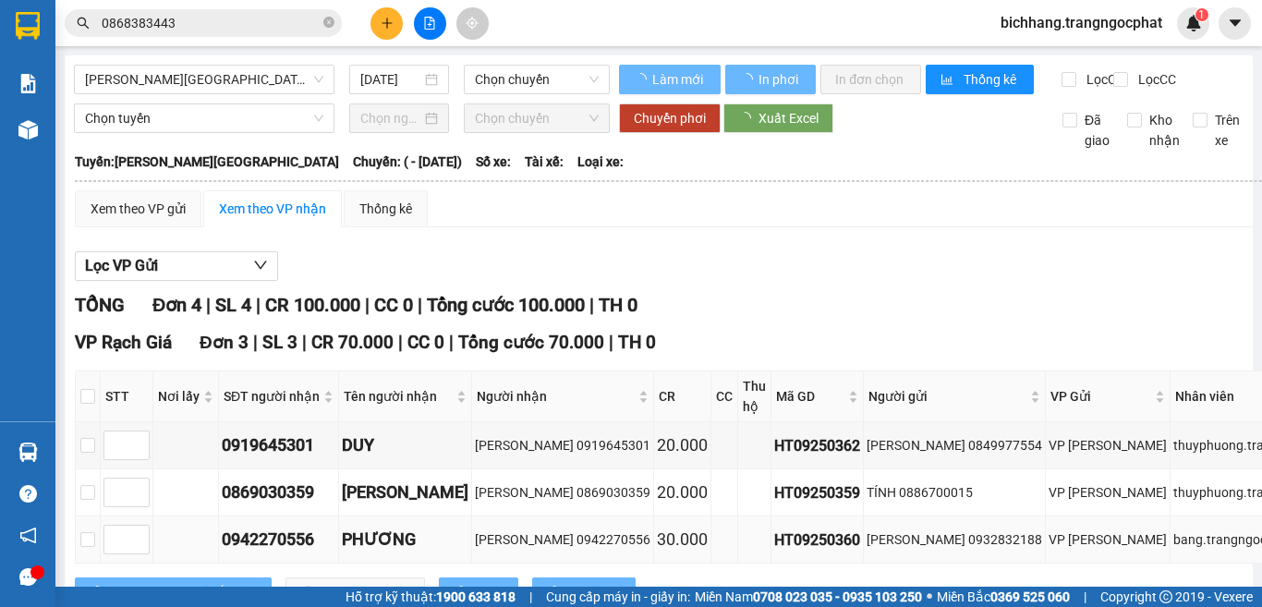
scroll to position [128, 0]
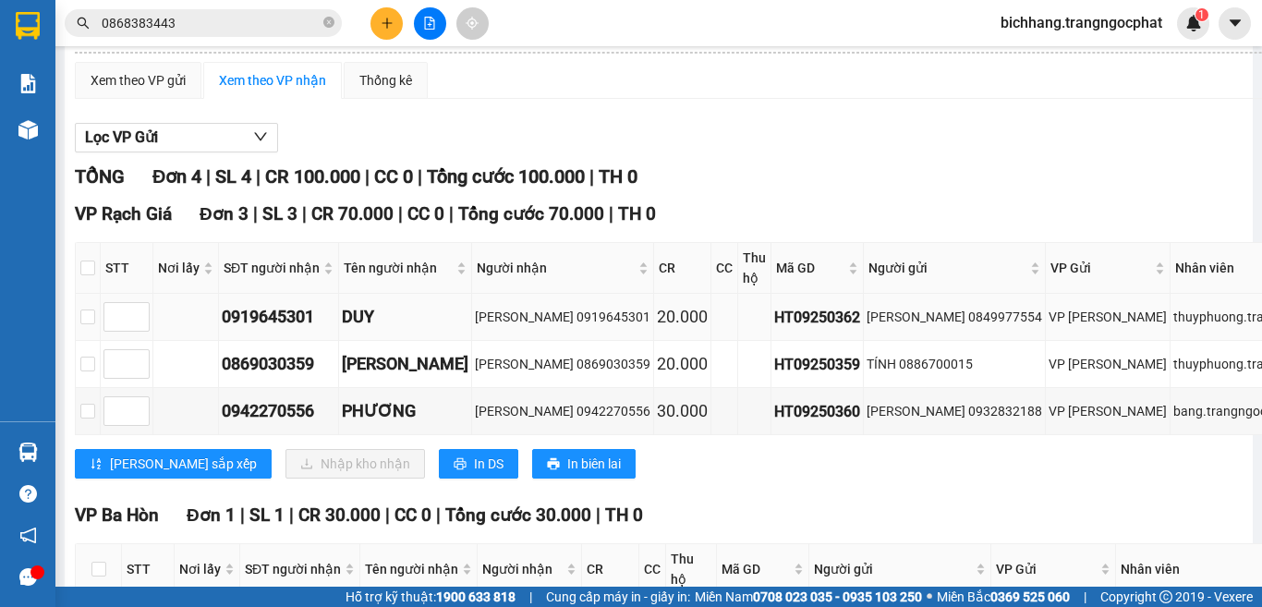
click at [278, 330] on div "0919645301" at bounding box center [279, 317] width 114 height 26
copy div "0919645301"
click at [309, 377] on div "0869030359" at bounding box center [279, 364] width 114 height 26
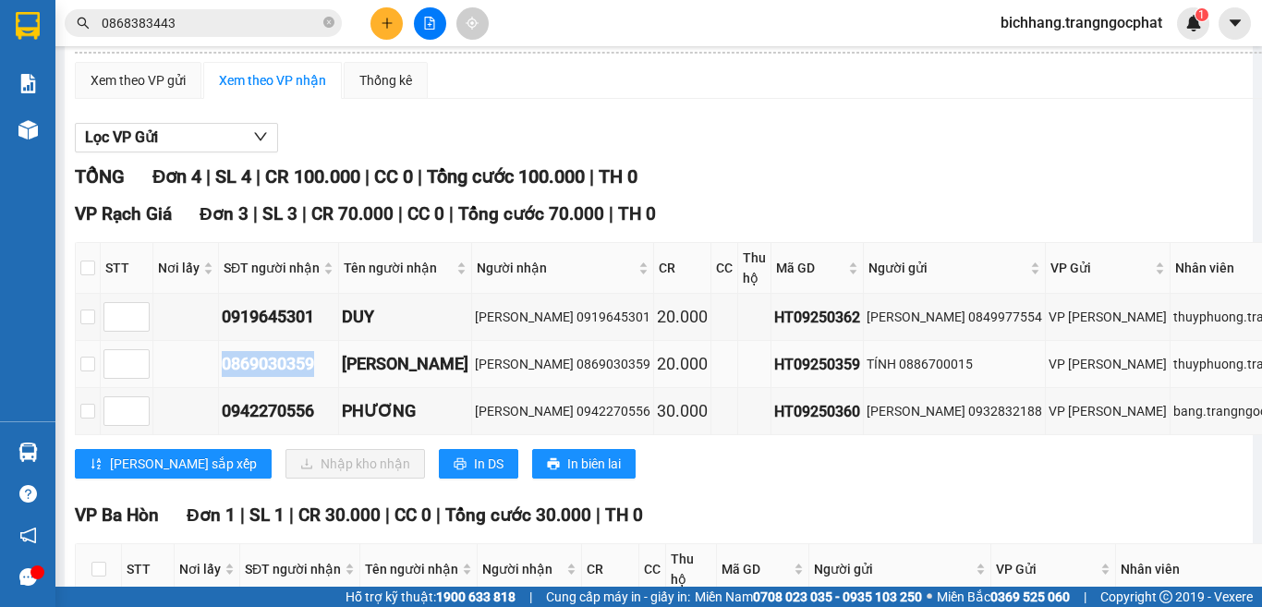
copy div "0869030359"
click at [283, 424] on div "0942270556" at bounding box center [279, 411] width 114 height 26
click at [383, 25] on icon "plus" at bounding box center [387, 23] width 13 height 13
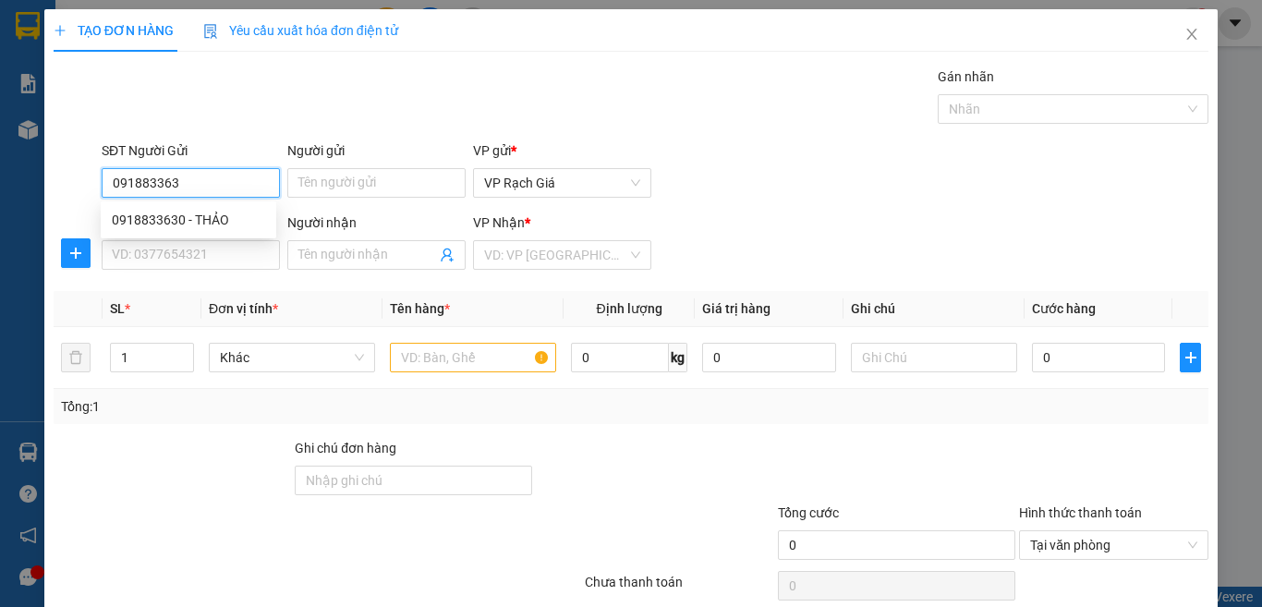
type input "0918833630"
click at [242, 223] on div "0918833630 - THẢO" at bounding box center [188, 220] width 153 height 20
type input "THẢO"
type input "0988644688"
type input "PHÚC"
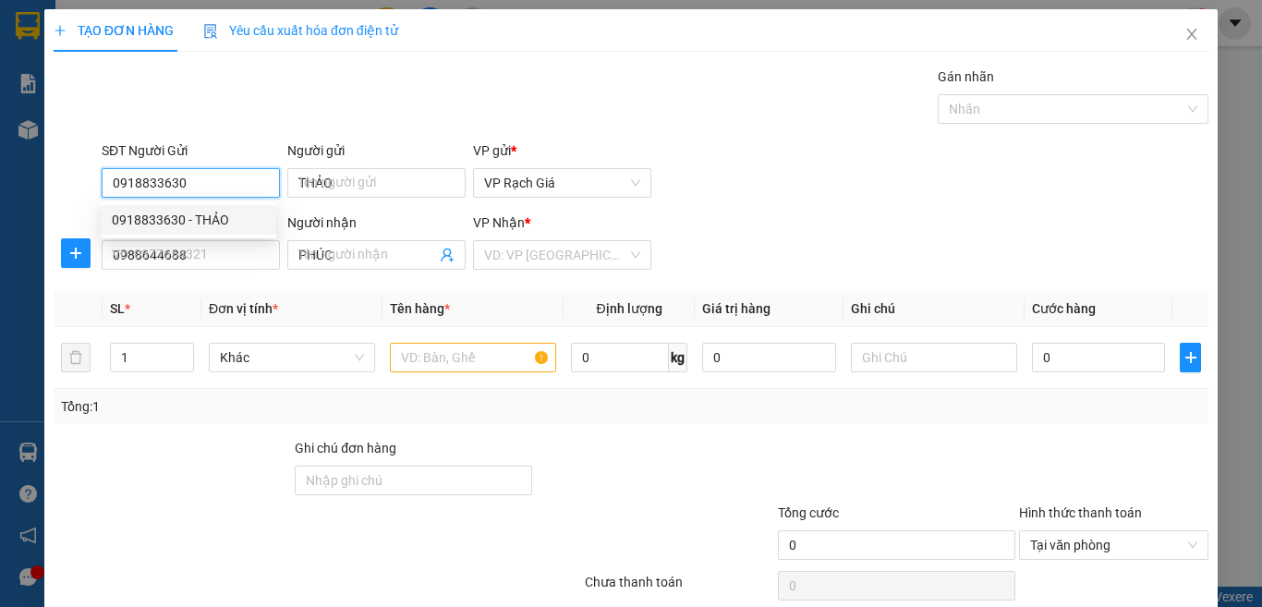
type input "20.000"
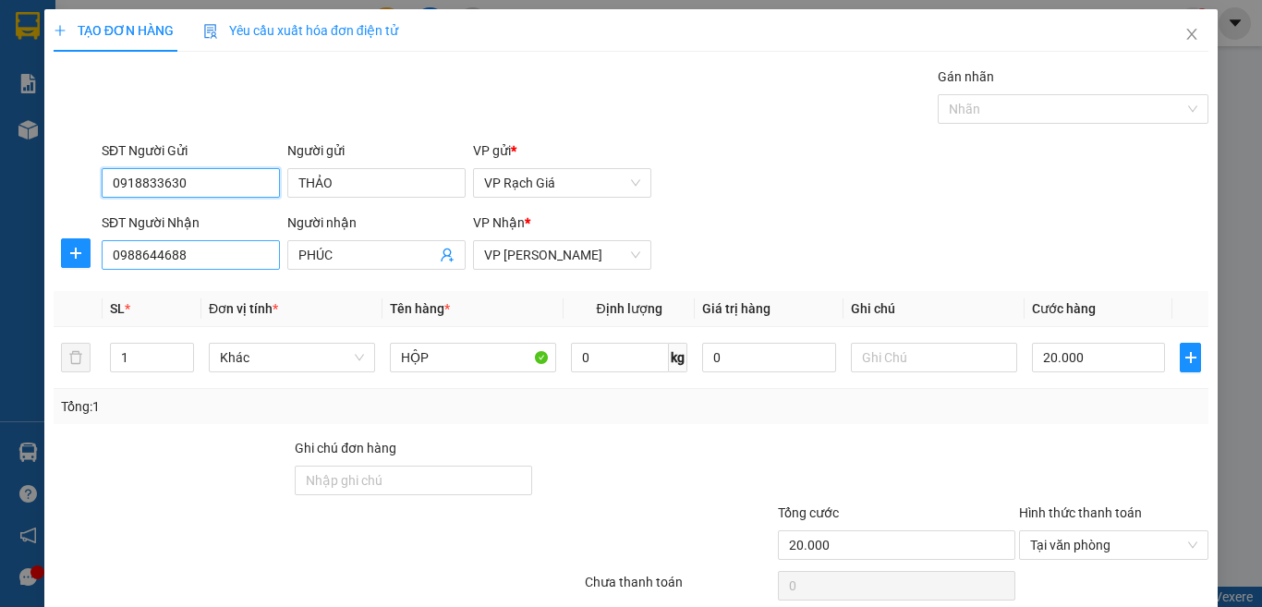
type input "0918833630"
click at [217, 259] on input "0988644688" at bounding box center [191, 255] width 178 height 30
click at [217, 260] on input "0988644688" at bounding box center [191, 255] width 178 height 30
type input "0939486242"
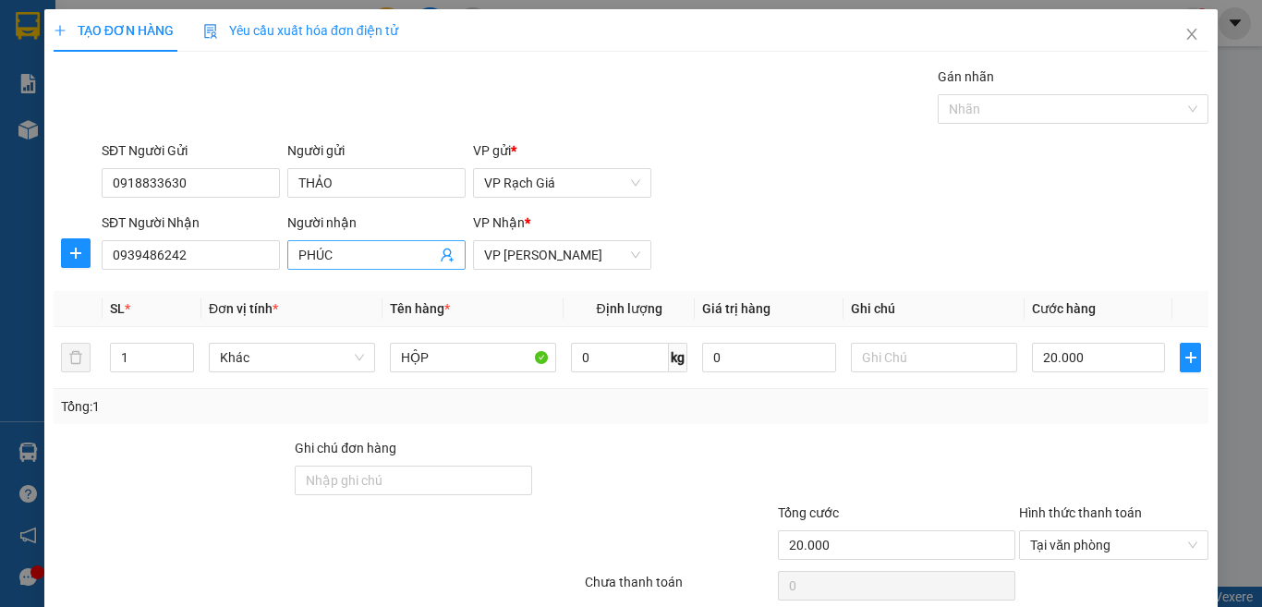
click at [360, 267] on span "PHÚC" at bounding box center [376, 255] width 178 height 30
click at [355, 259] on input "PHÚC" at bounding box center [367, 255] width 138 height 20
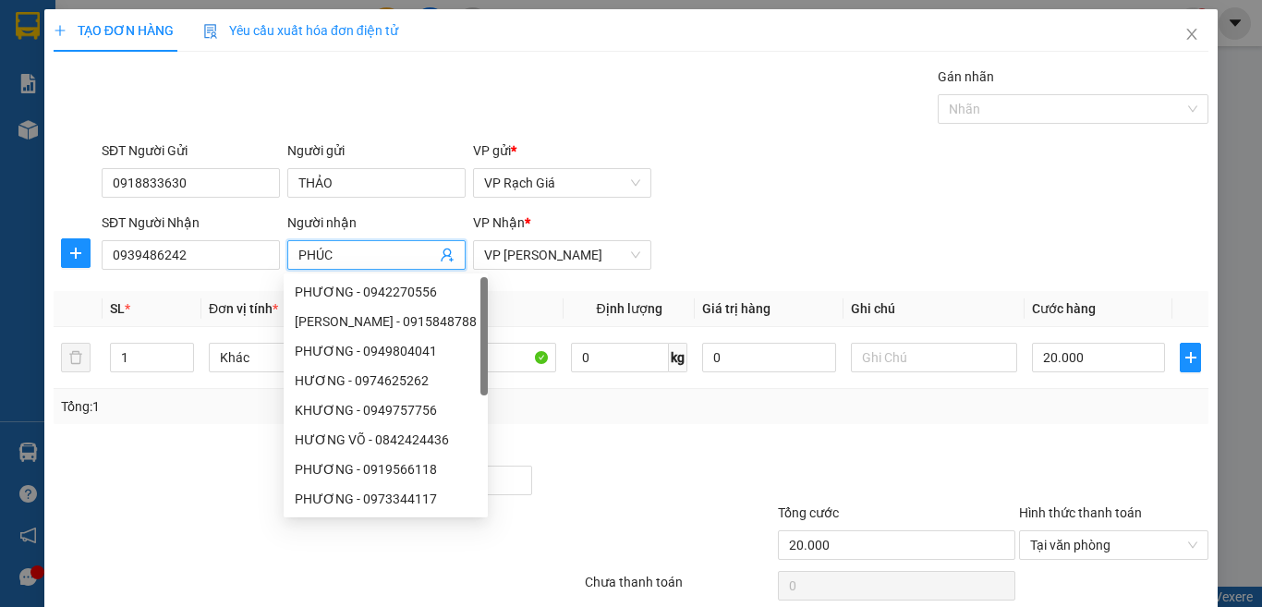
click at [358, 258] on input "PHÚC" at bounding box center [367, 255] width 138 height 20
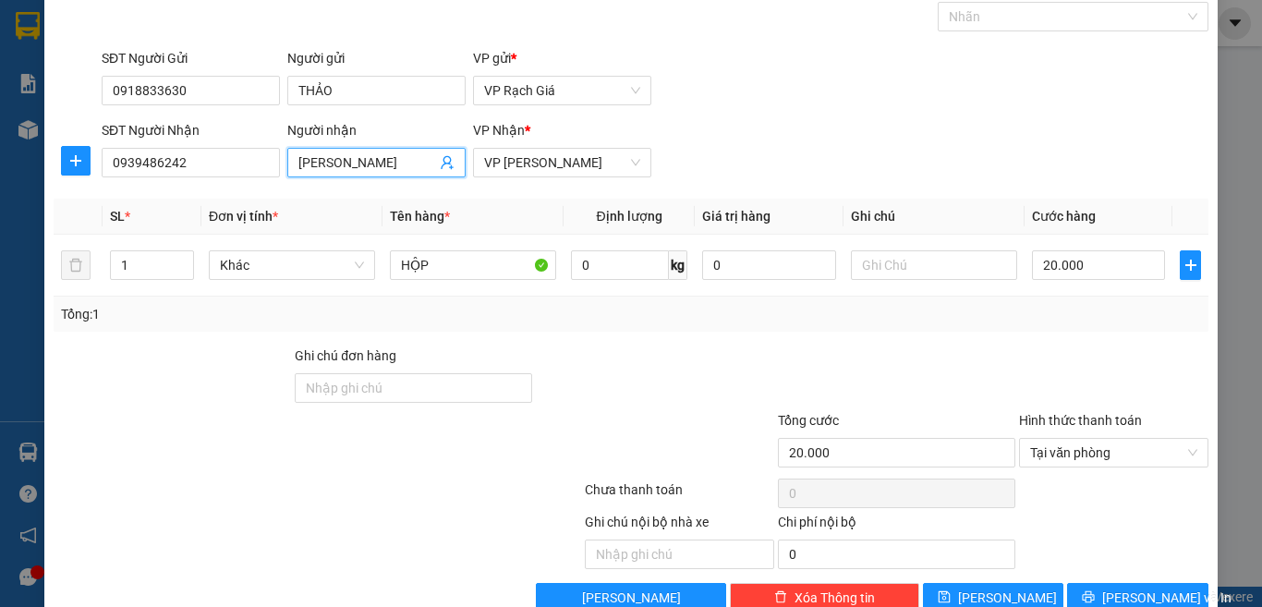
scroll to position [134, 0]
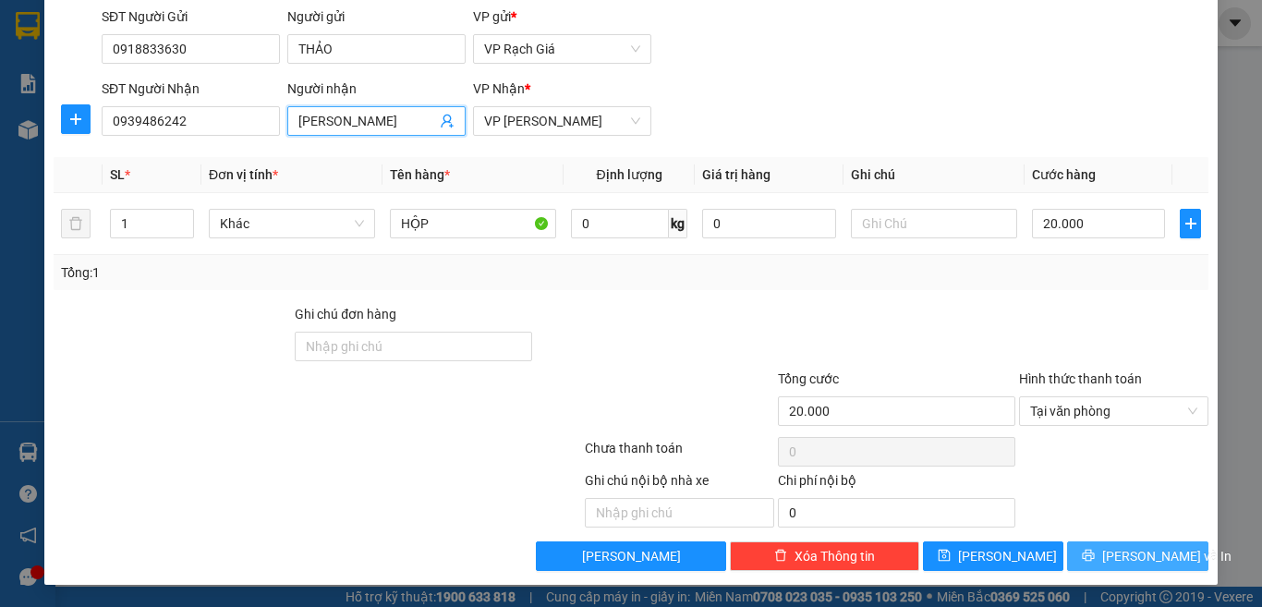
type input "HOÀNG NAM"
click at [1123, 551] on span "Lưu và In" at bounding box center [1166, 556] width 129 height 20
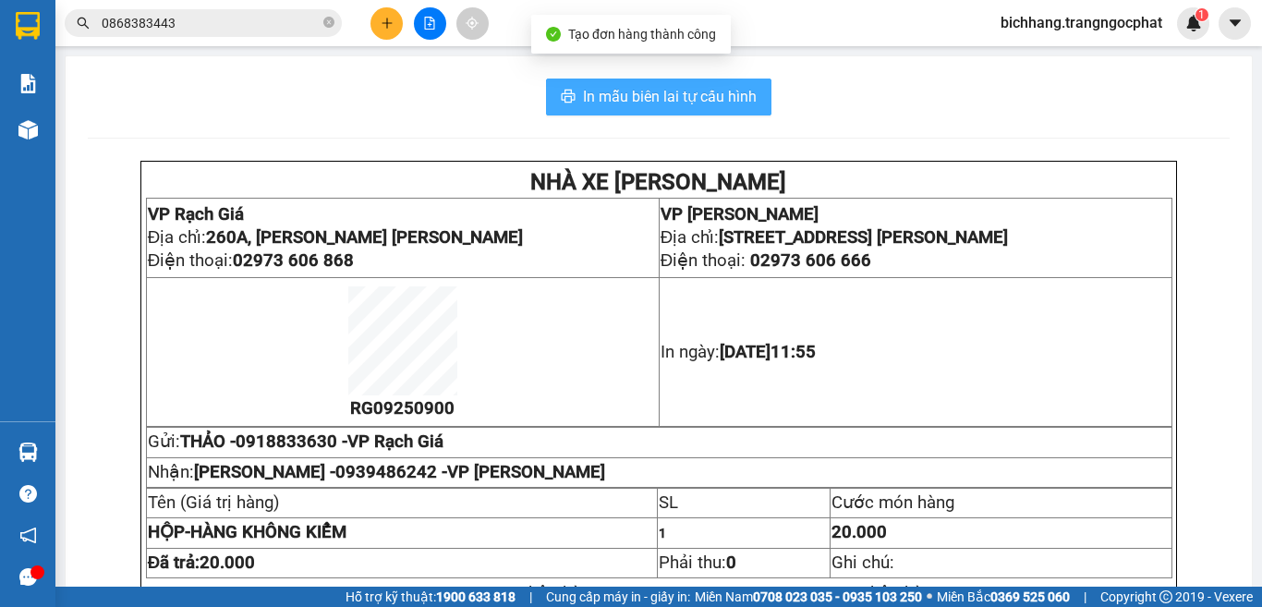
click at [698, 100] on span "In mẫu biên lai tự cấu hình" at bounding box center [670, 96] width 174 height 23
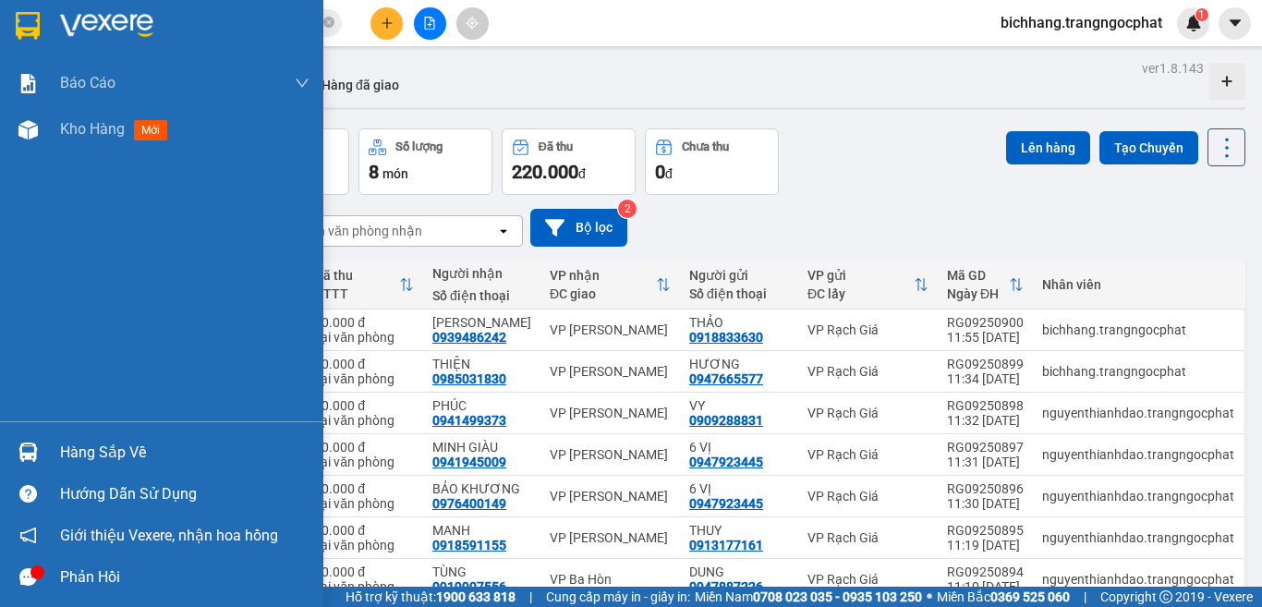
click at [59, 449] on div "Hàng sắp về" at bounding box center [161, 452] width 323 height 42
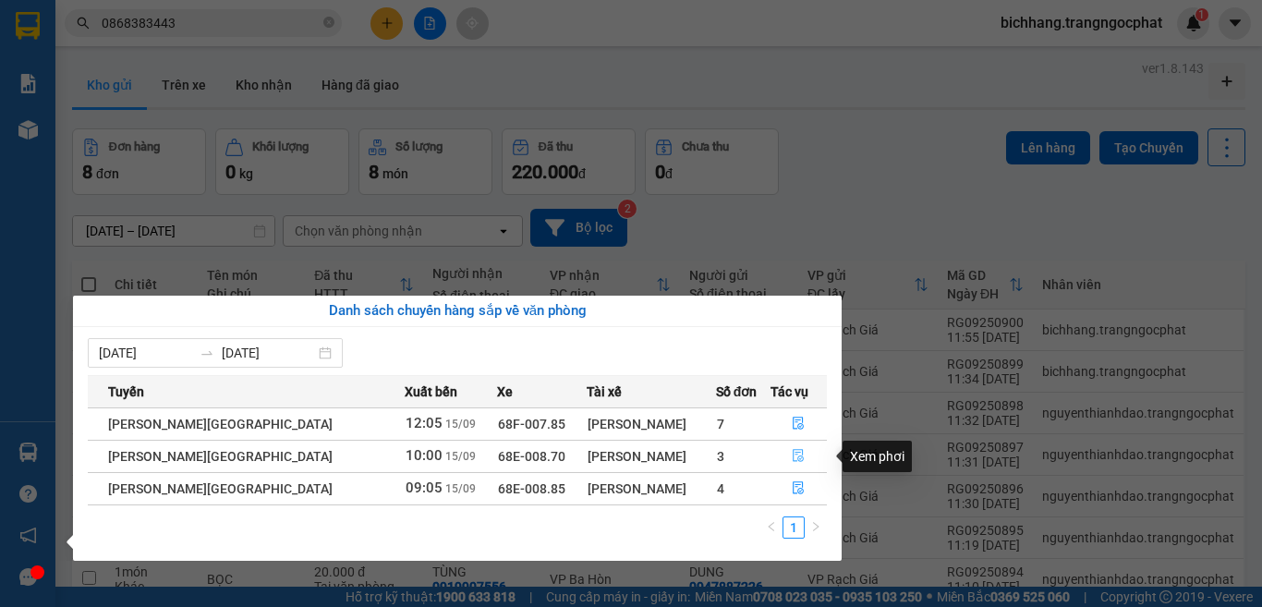
click at [783, 458] on button "button" at bounding box center [798, 457] width 55 height 30
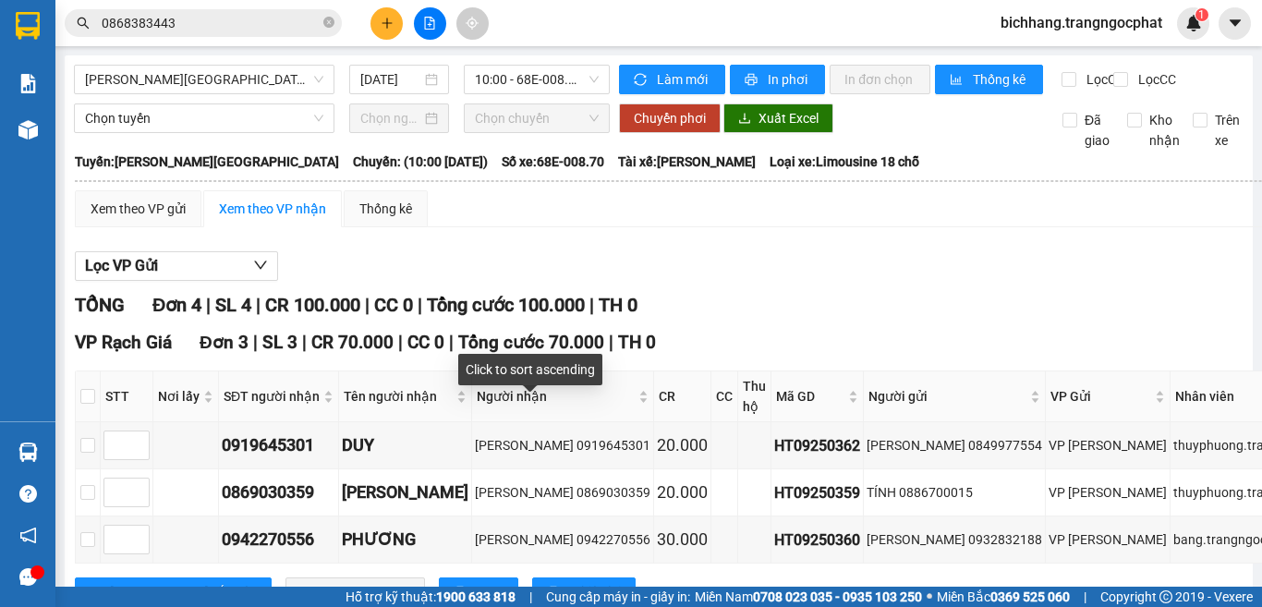
scroll to position [185, 0]
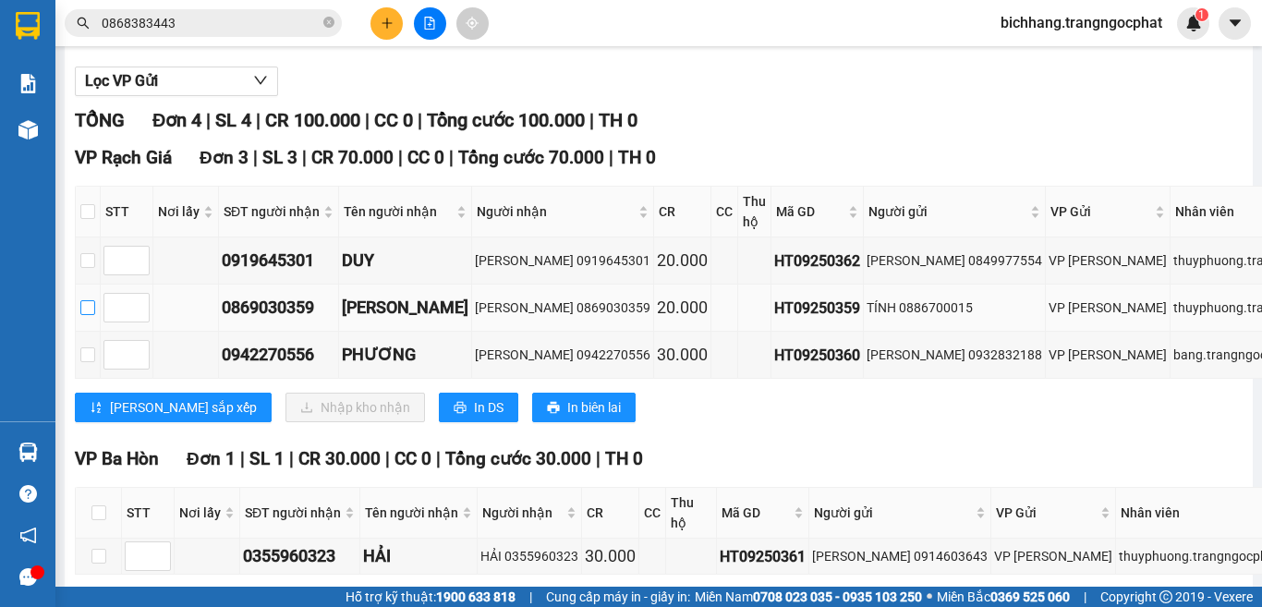
click at [91, 315] on input "checkbox" at bounding box center [87, 307] width 15 height 15
checkbox input "true"
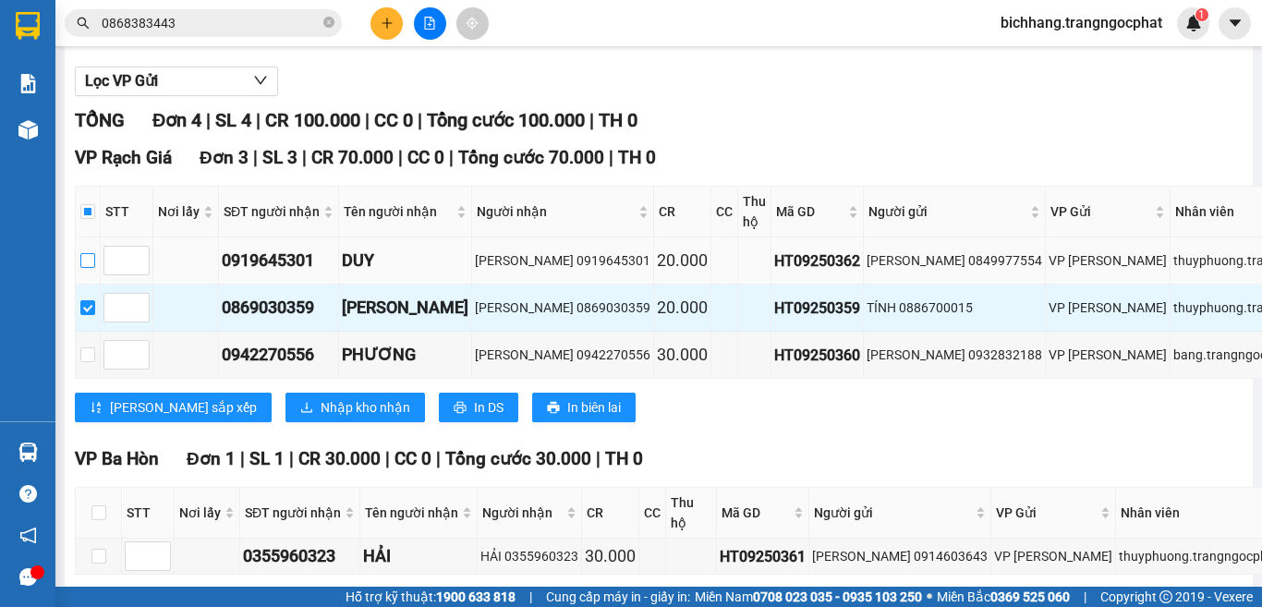
click at [87, 268] on input "checkbox" at bounding box center [87, 260] width 15 height 15
checkbox input "true"
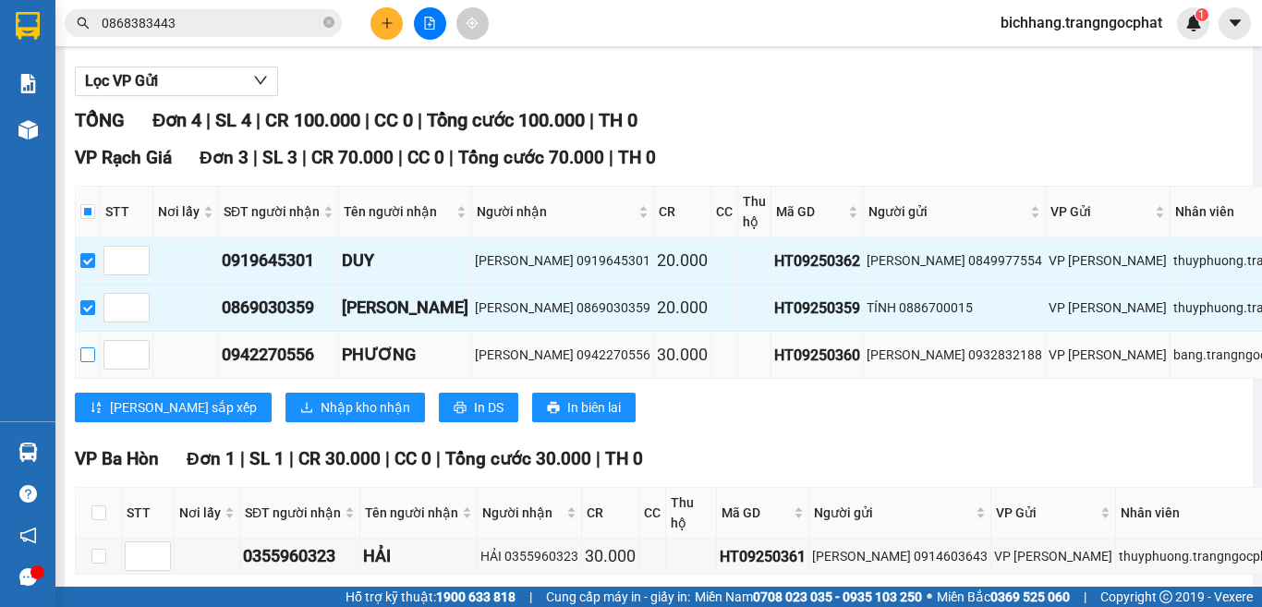
click at [91, 362] on input "checkbox" at bounding box center [87, 354] width 15 height 15
checkbox input "true"
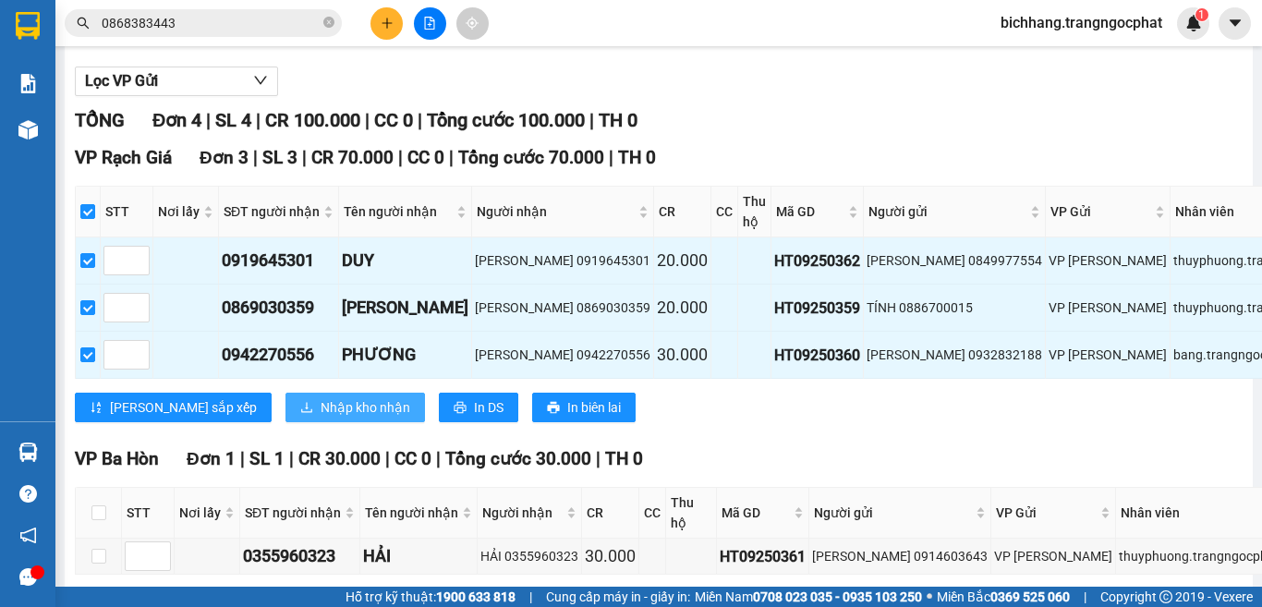
click at [321, 418] on span "Nhập kho nhận" at bounding box center [366, 407] width 90 height 20
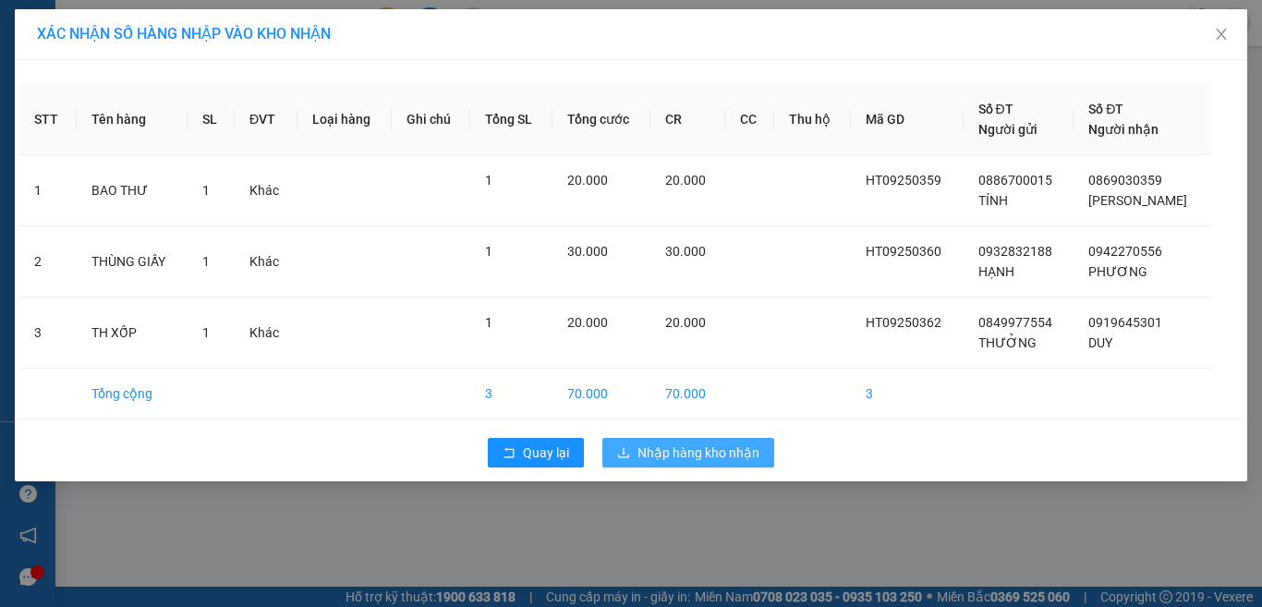
drag, startPoint x: 682, startPoint y: 444, endPoint x: 673, endPoint y: 455, distance: 14.4
click at [683, 448] on span "Nhập hàng kho nhận" at bounding box center [698, 453] width 122 height 20
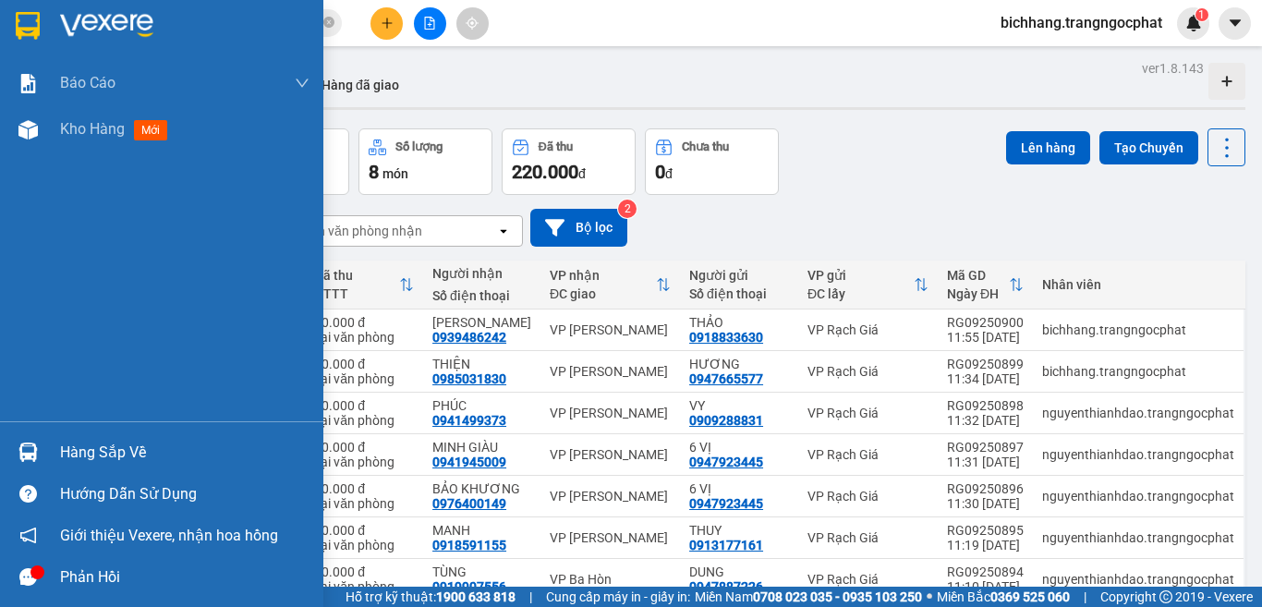
click at [93, 449] on div "Hàng sắp về" at bounding box center [184, 453] width 249 height 28
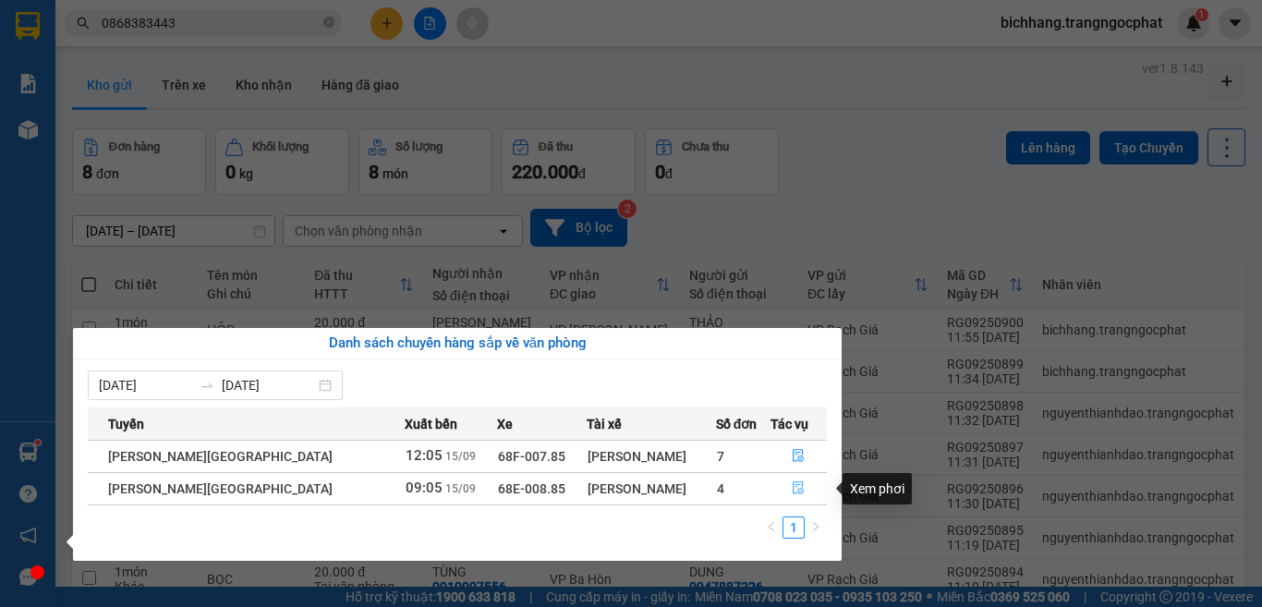
click at [792, 490] on icon "file-done" at bounding box center [798, 487] width 13 height 13
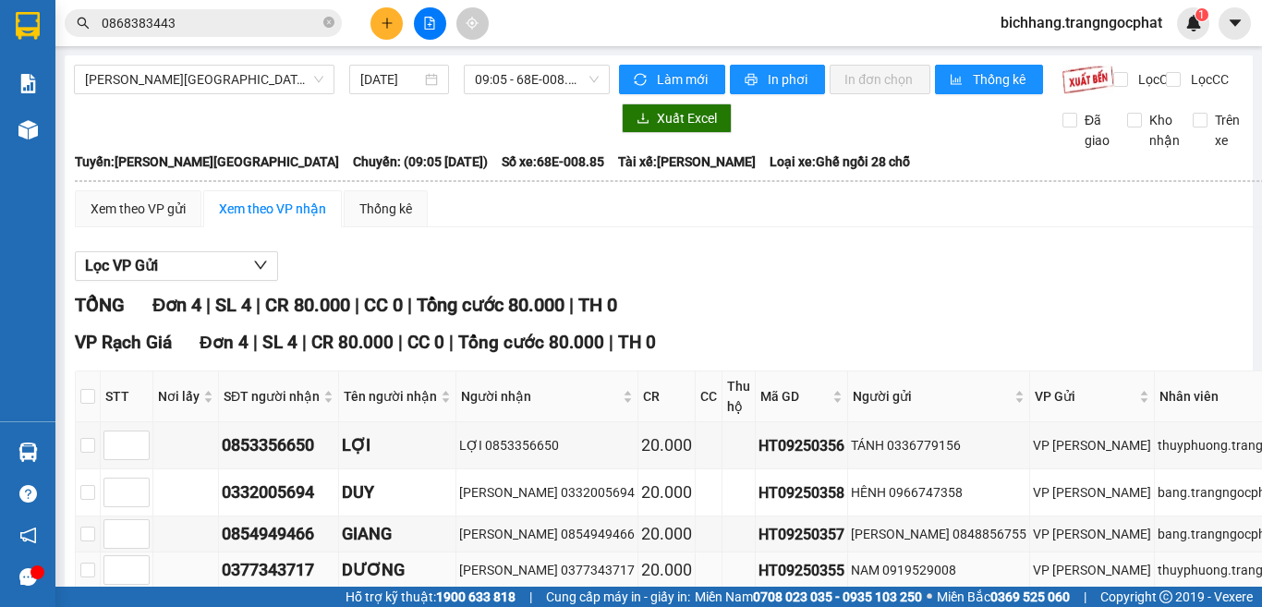
scroll to position [128, 0]
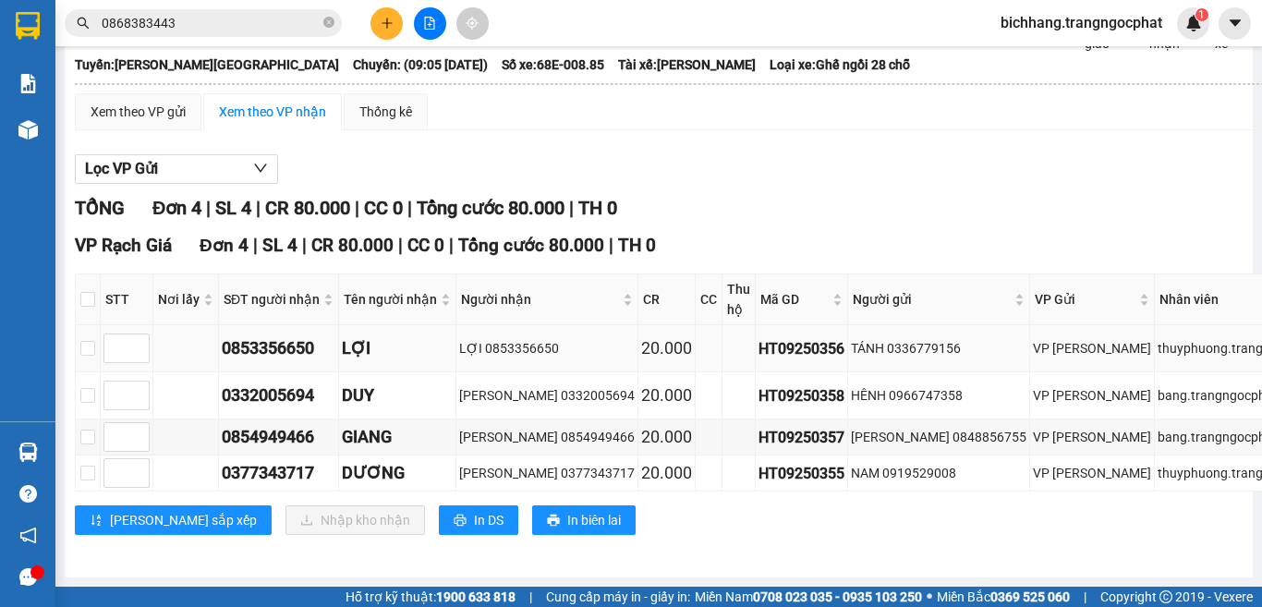
click at [279, 335] on div "0853356650" at bounding box center [279, 348] width 114 height 26
click at [280, 335] on div "0853356650" at bounding box center [279, 348] width 114 height 26
click at [280, 385] on div "0332005694" at bounding box center [279, 395] width 114 height 26
click at [297, 424] on div "0854949466" at bounding box center [279, 437] width 114 height 26
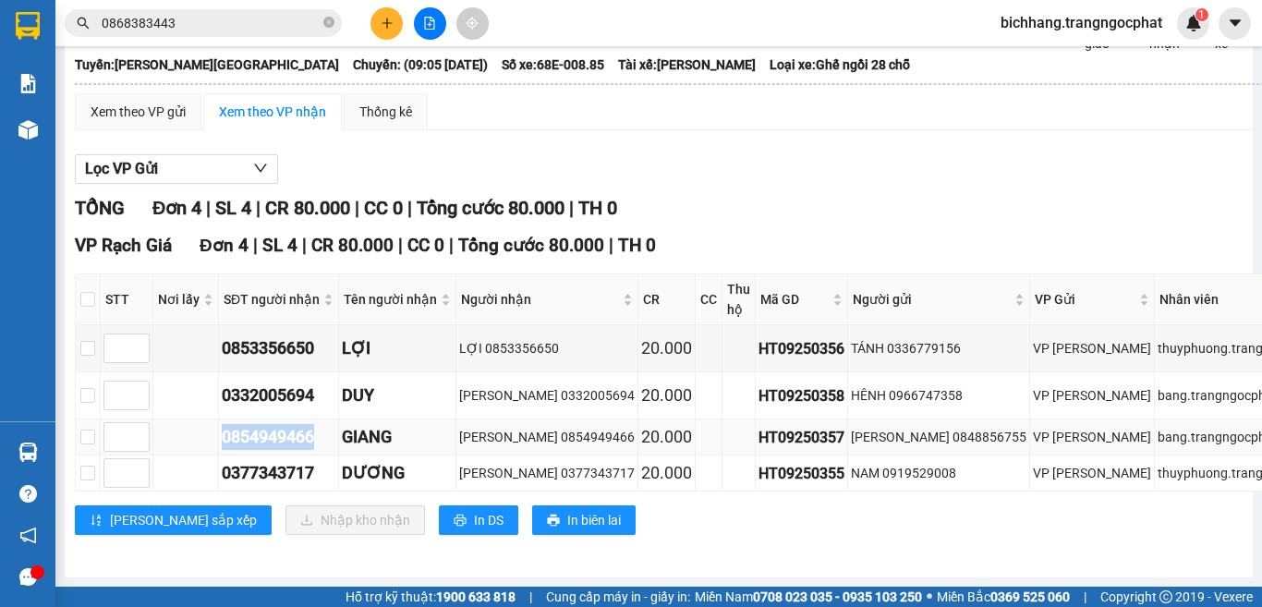
click at [298, 424] on div "0854949466" at bounding box center [279, 437] width 114 height 26
click at [256, 462] on div "0377343717" at bounding box center [279, 473] width 114 height 26
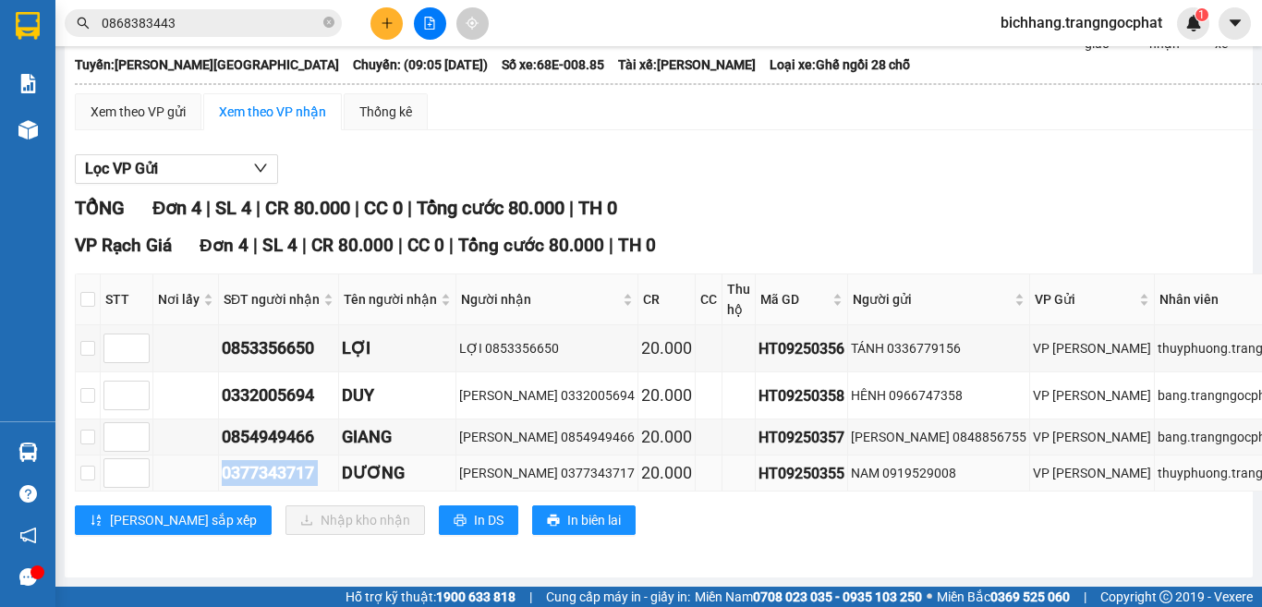
click at [256, 462] on div "0377343717" at bounding box center [279, 473] width 114 height 26
click at [89, 430] on input "checkbox" at bounding box center [87, 437] width 15 height 15
checkbox input "true"
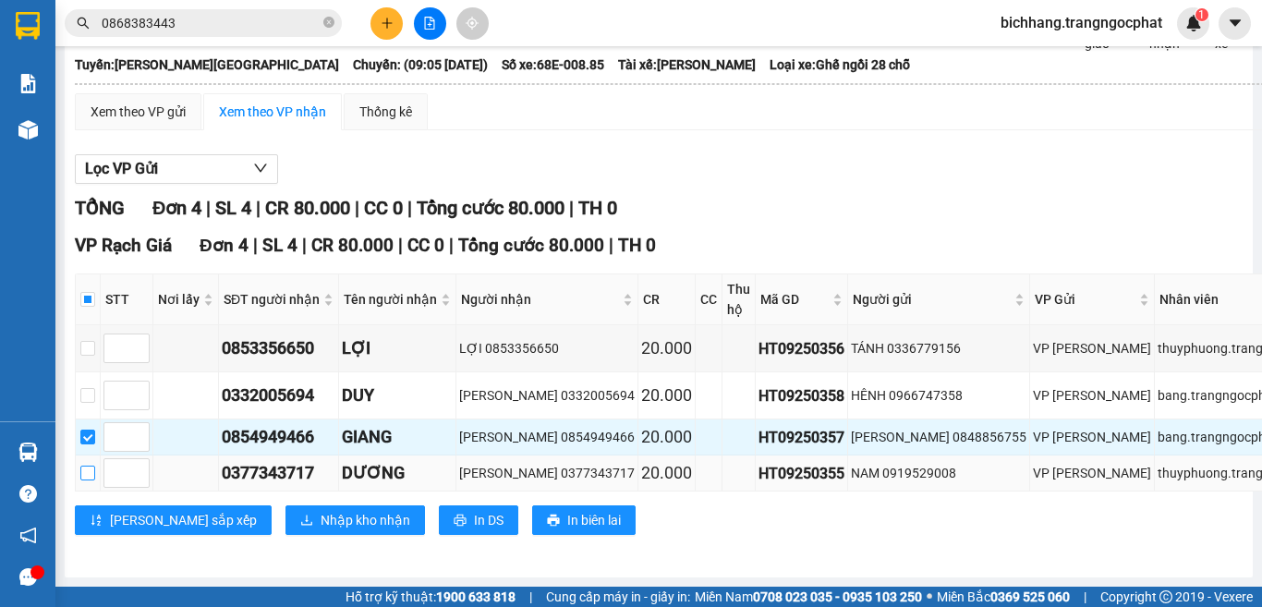
click at [84, 463] on label at bounding box center [87, 473] width 15 height 20
click at [84, 466] on input "checkbox" at bounding box center [87, 473] width 15 height 15
checkbox input "true"
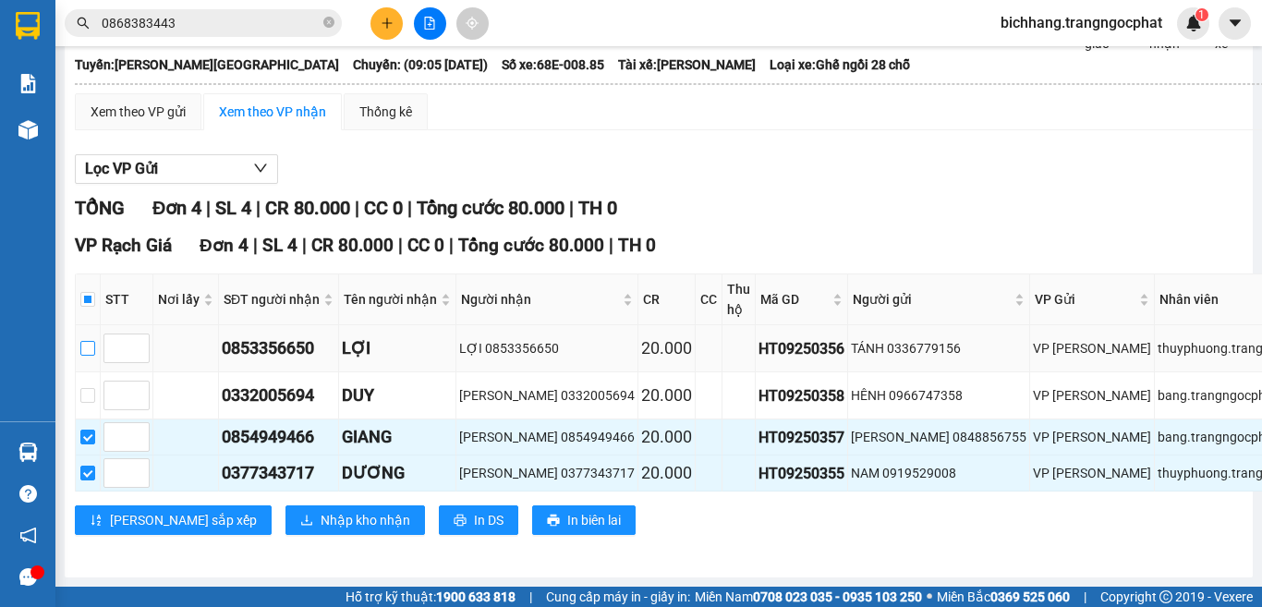
click at [89, 341] on input "checkbox" at bounding box center [87, 348] width 15 height 15
checkbox input "true"
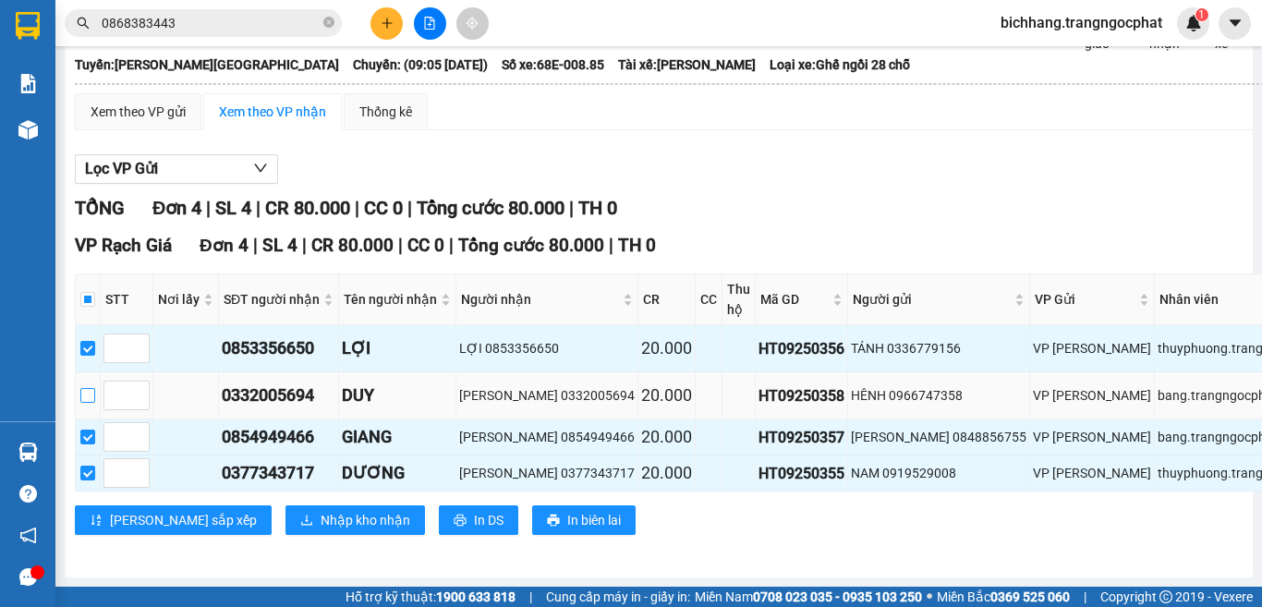
click at [84, 388] on input "checkbox" at bounding box center [87, 395] width 15 height 15
checkbox input "true"
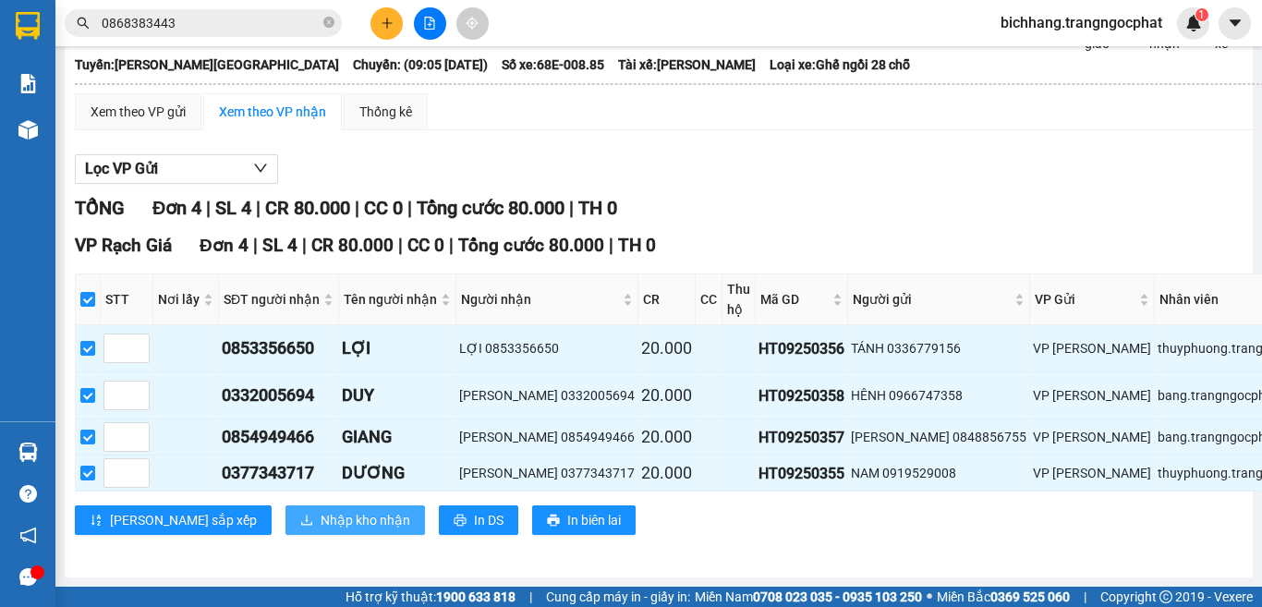
click at [321, 510] on span "Nhập kho nhận" at bounding box center [366, 520] width 90 height 20
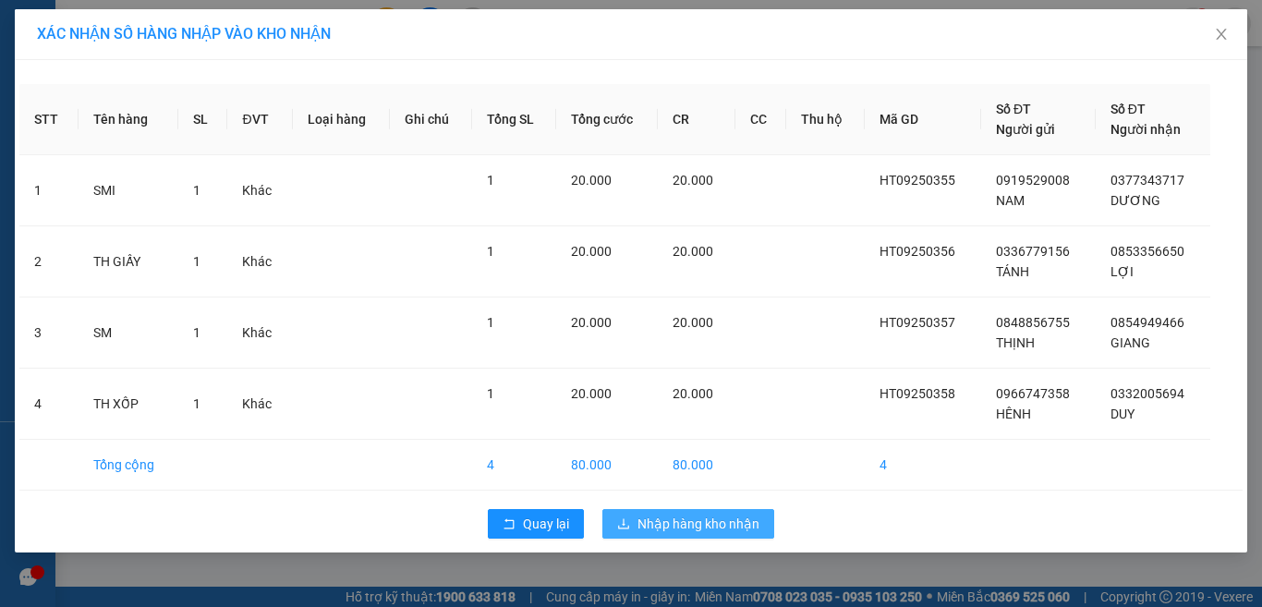
drag, startPoint x: 697, startPoint y: 528, endPoint x: 702, endPoint y: 519, distance: 9.5
click at [698, 528] on span "Nhập hàng kho nhận" at bounding box center [698, 524] width 122 height 20
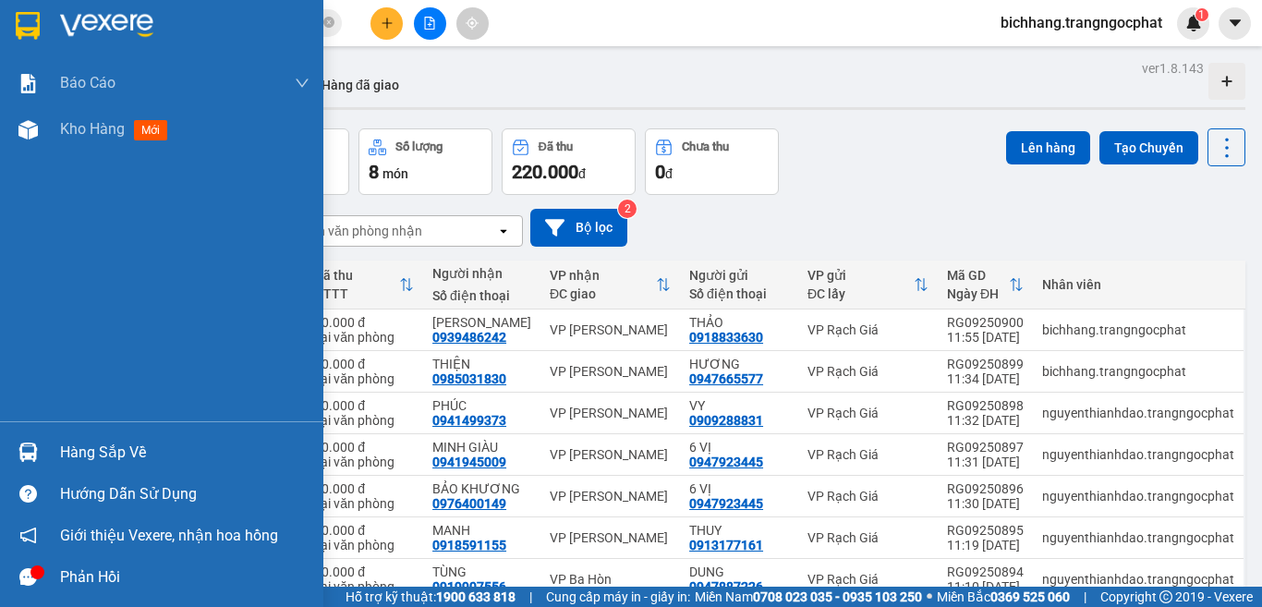
click at [93, 455] on div "Hàng sắp về" at bounding box center [184, 453] width 249 height 28
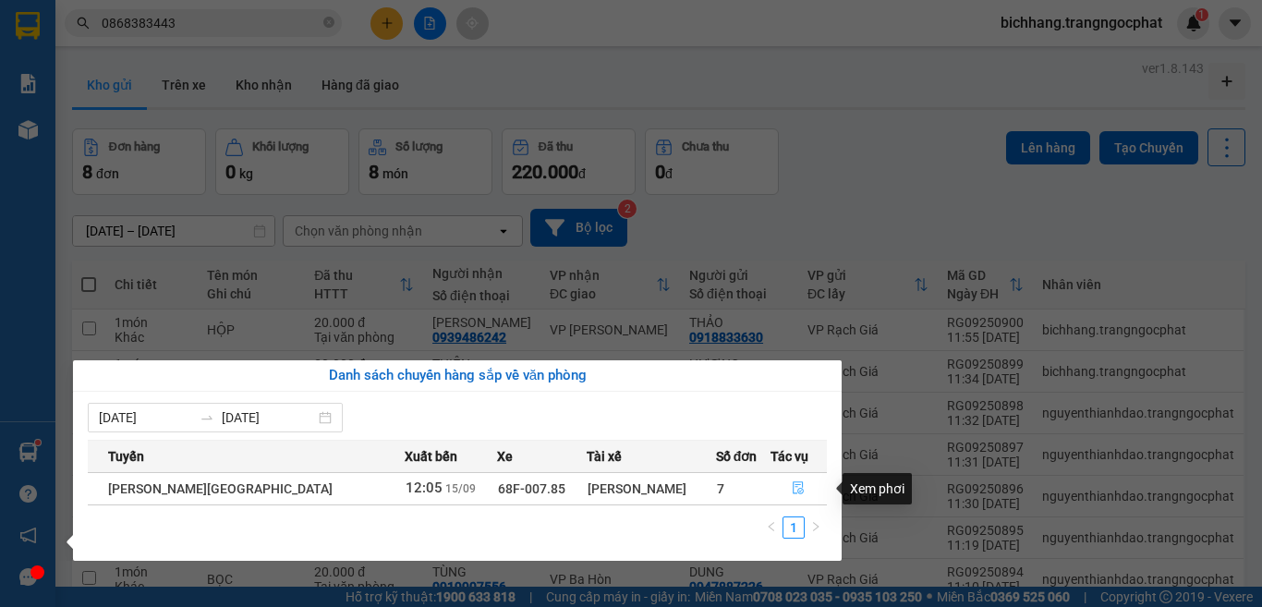
click at [792, 485] on icon "file-done" at bounding box center [798, 487] width 13 height 13
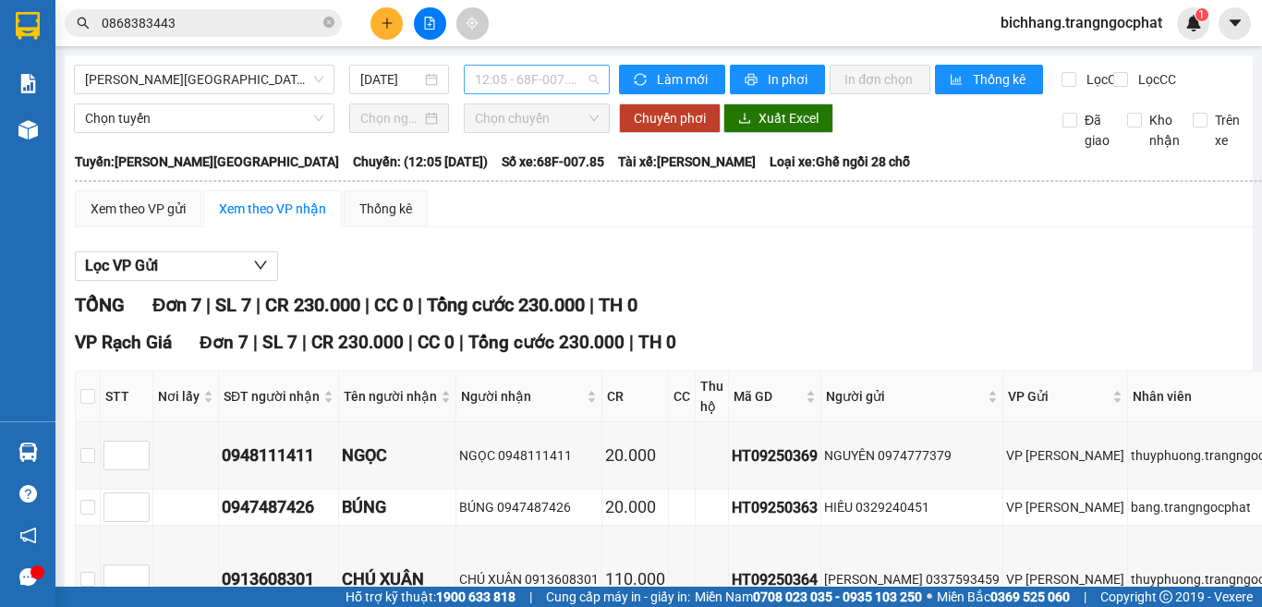
click at [502, 69] on span "12:05 - 68F-007.85" at bounding box center [537, 80] width 124 height 28
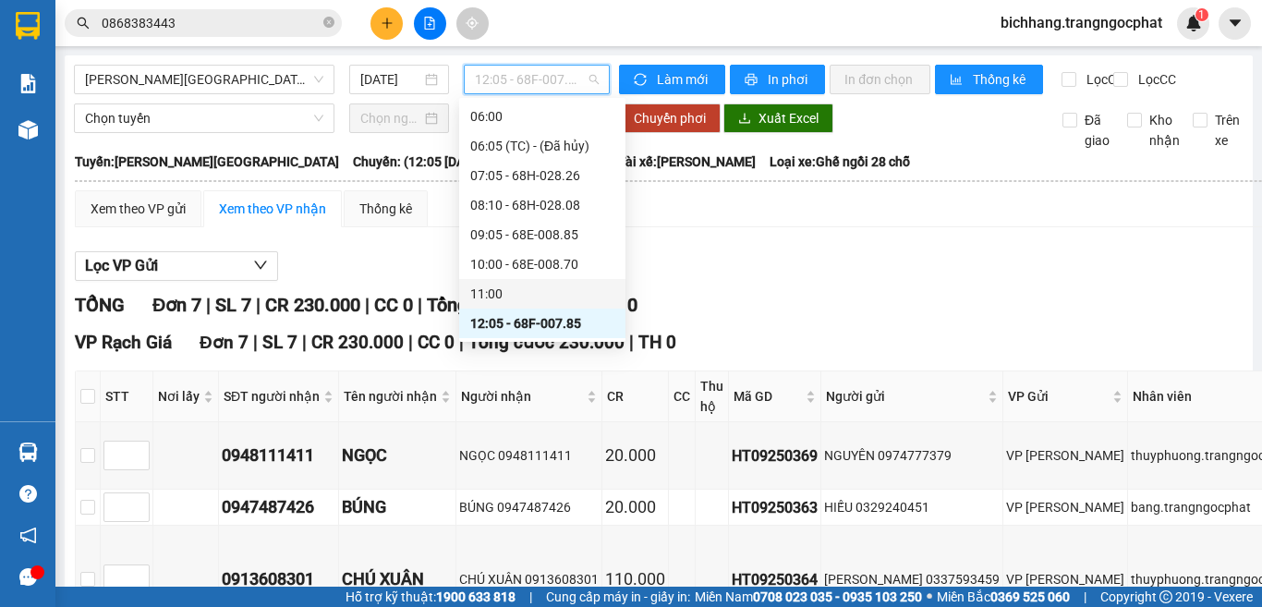
scroll to position [181, 0]
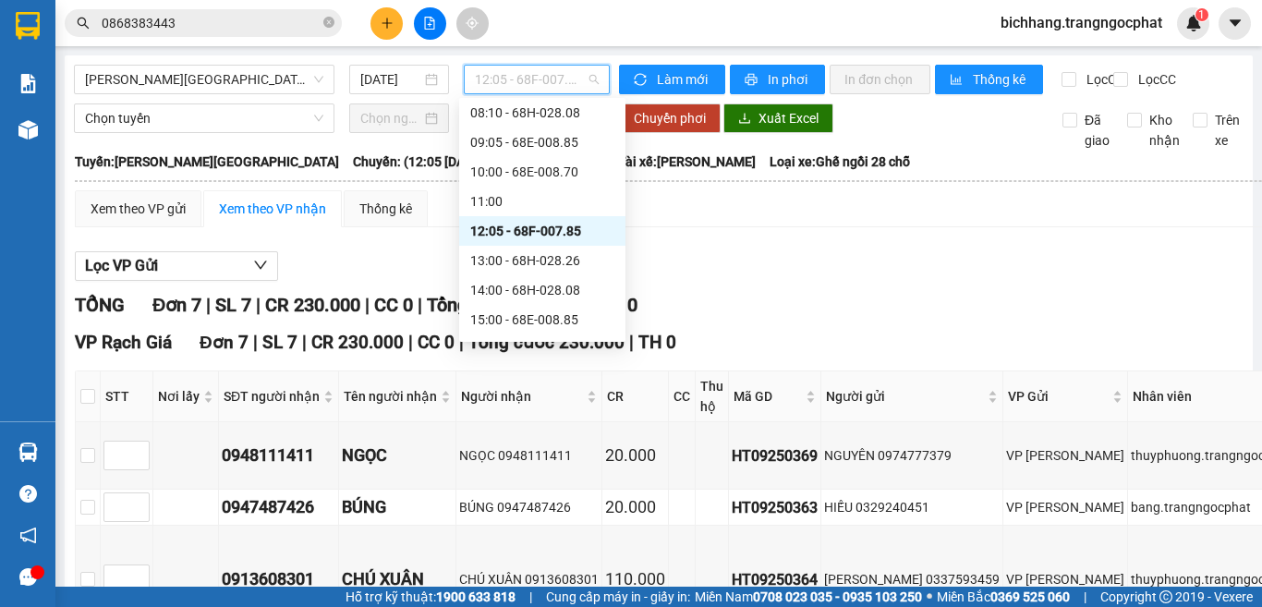
click at [510, 236] on div "12:05 - 68F-007.85" at bounding box center [542, 231] width 144 height 20
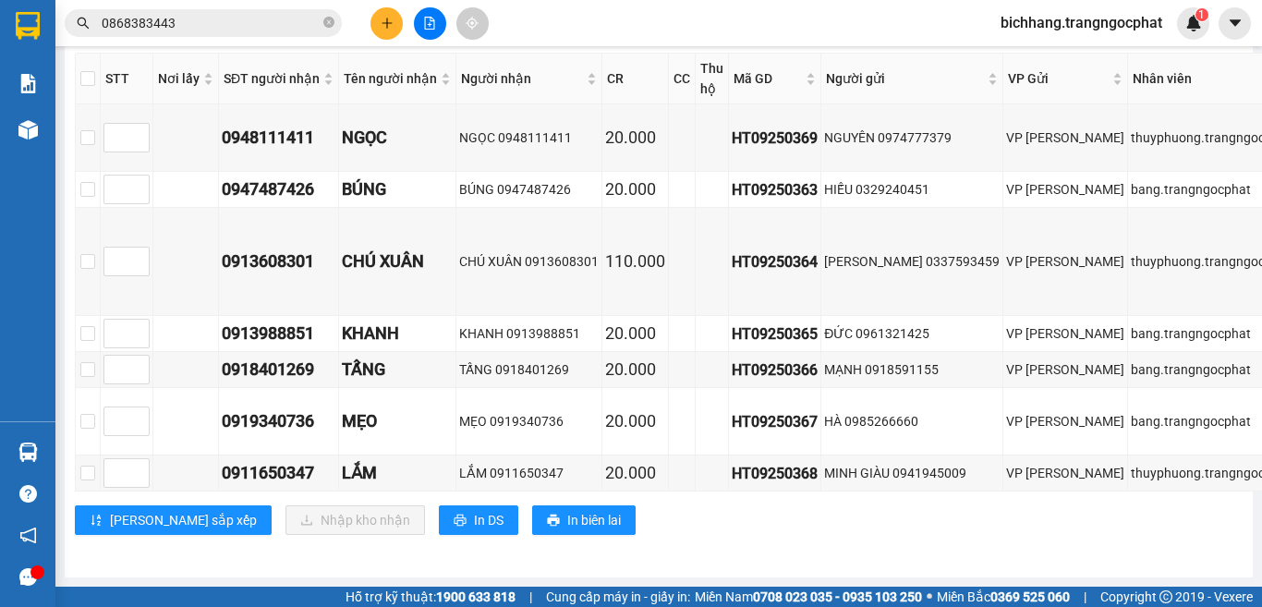
scroll to position [0, 0]
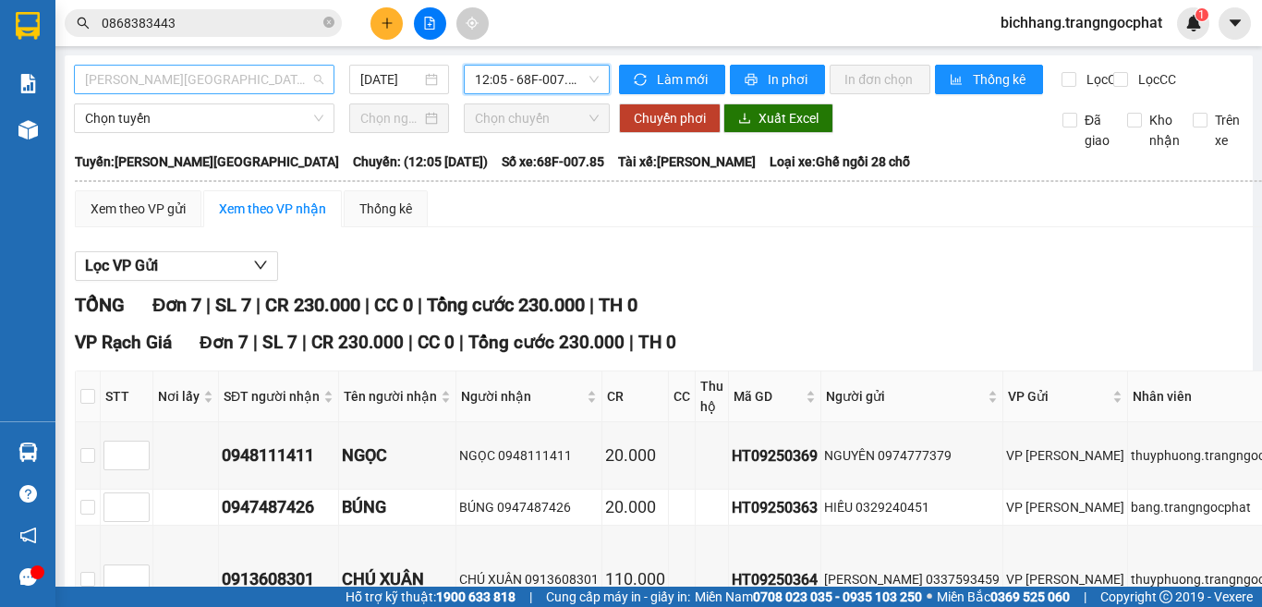
click at [218, 82] on span "Hà Tiên - [GEOGRAPHIC_DATA]" at bounding box center [204, 80] width 238 height 28
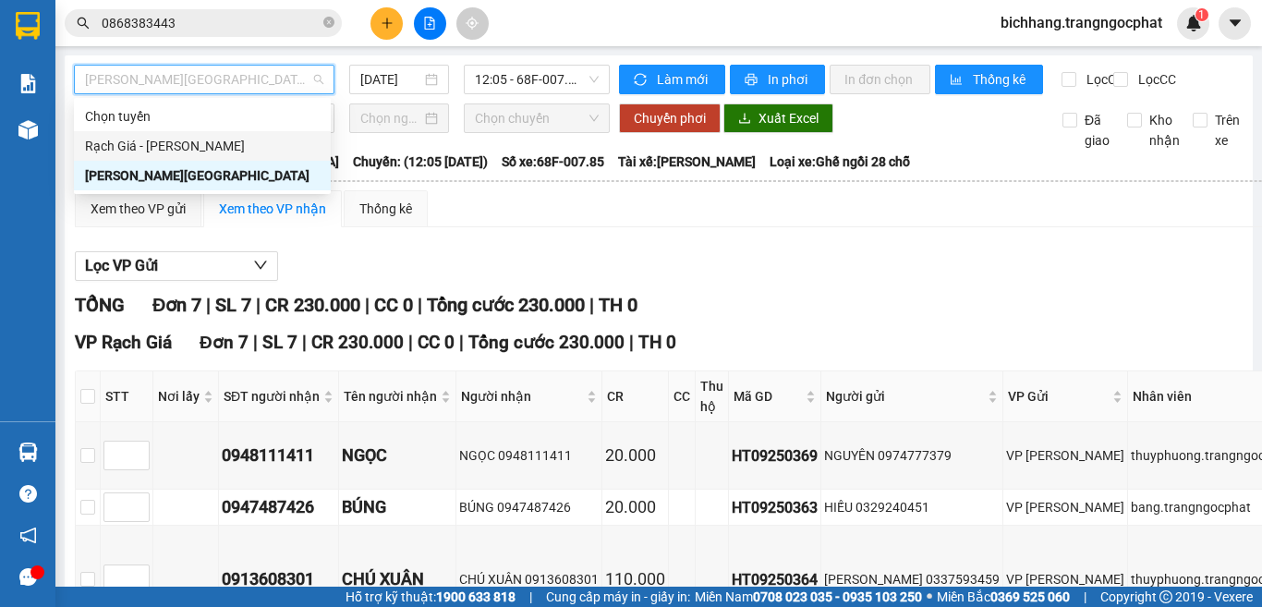
click at [232, 144] on div "Rạch Giá - [GEOGRAPHIC_DATA]" at bounding box center [202, 146] width 235 height 20
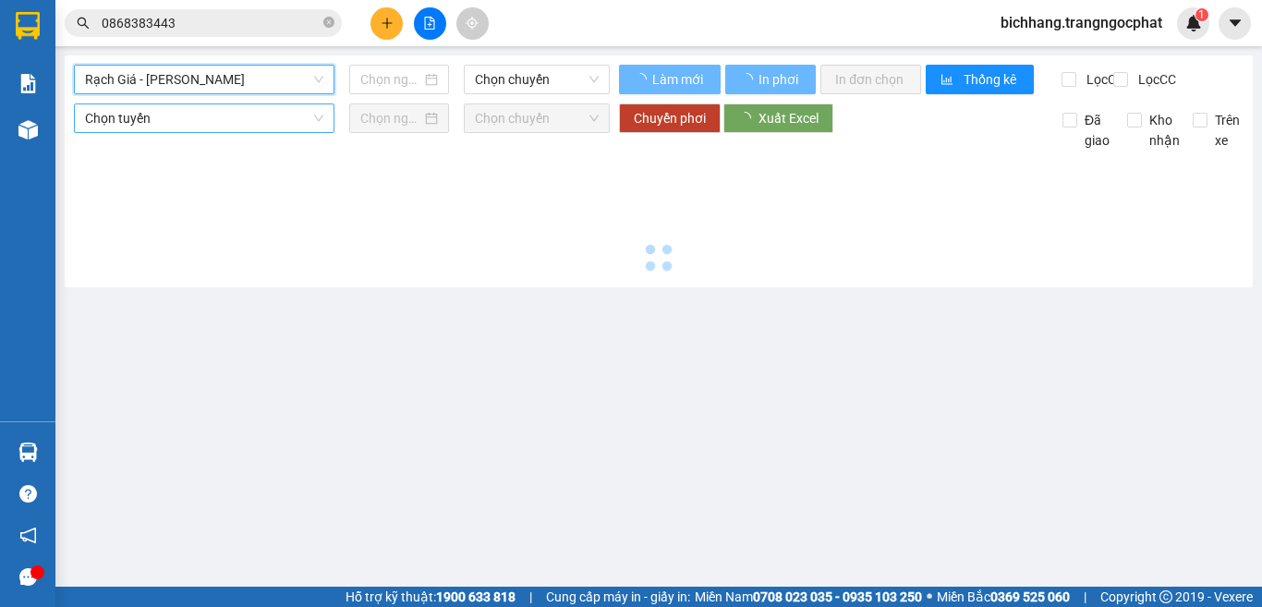
type input "[DATE]"
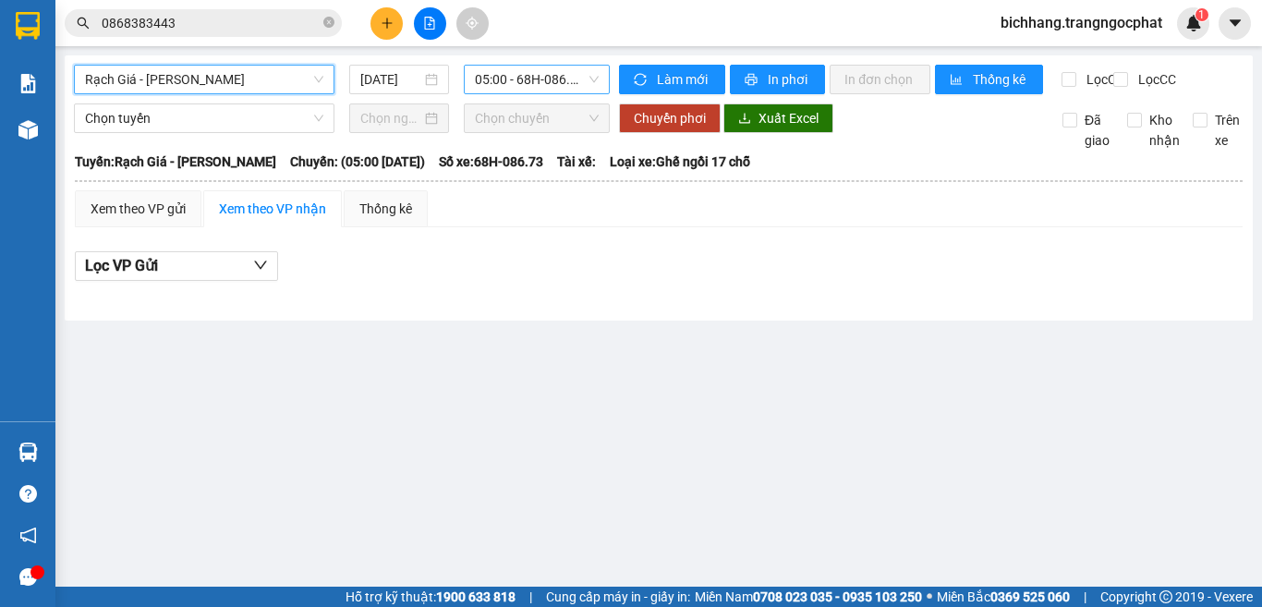
click at [553, 83] on span "05:00 - 68H-086.73" at bounding box center [537, 80] width 124 height 28
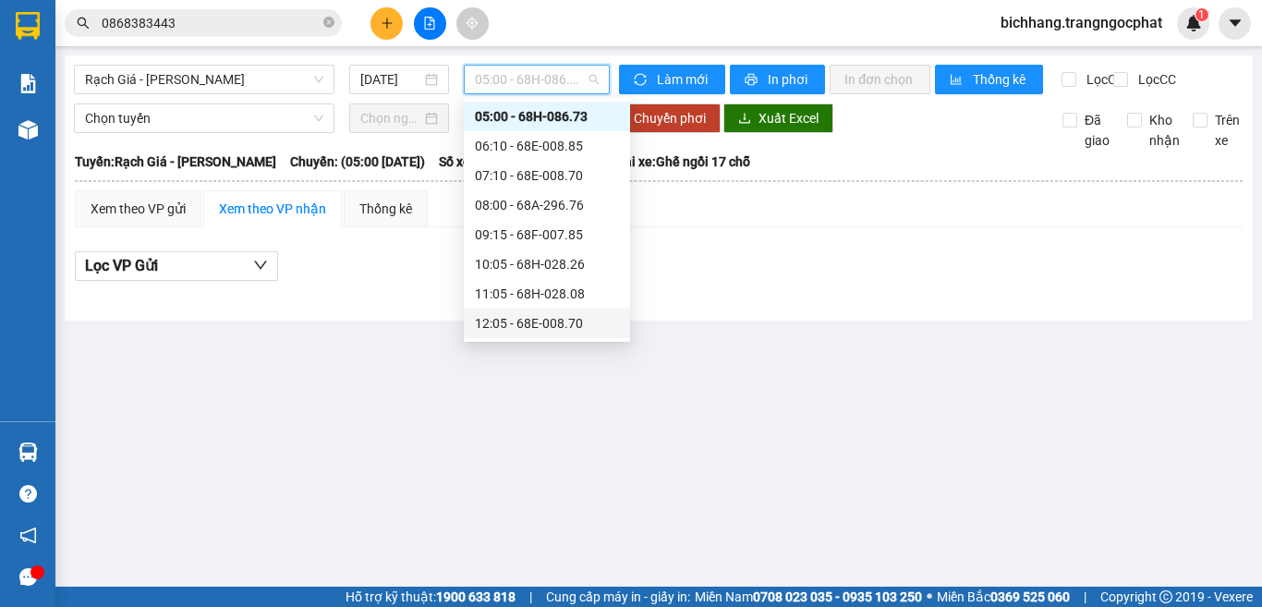
click at [514, 323] on div "12:05 - 68E-008.70" at bounding box center [547, 323] width 144 height 20
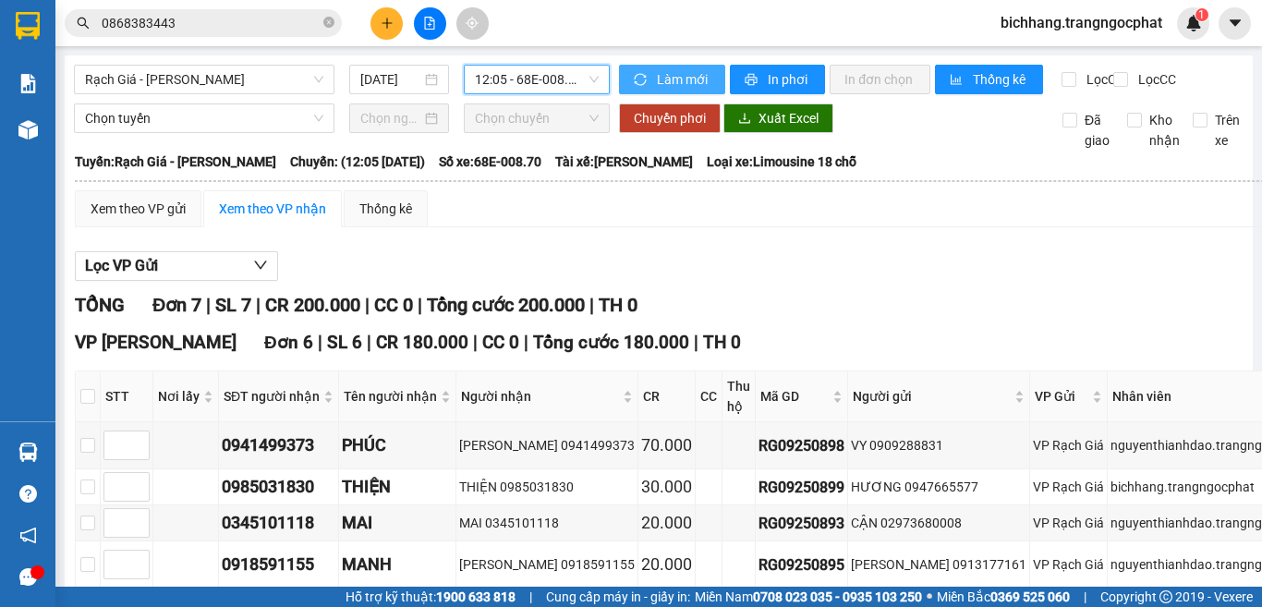
click at [659, 83] on span "Làm mới" at bounding box center [684, 79] width 54 height 20
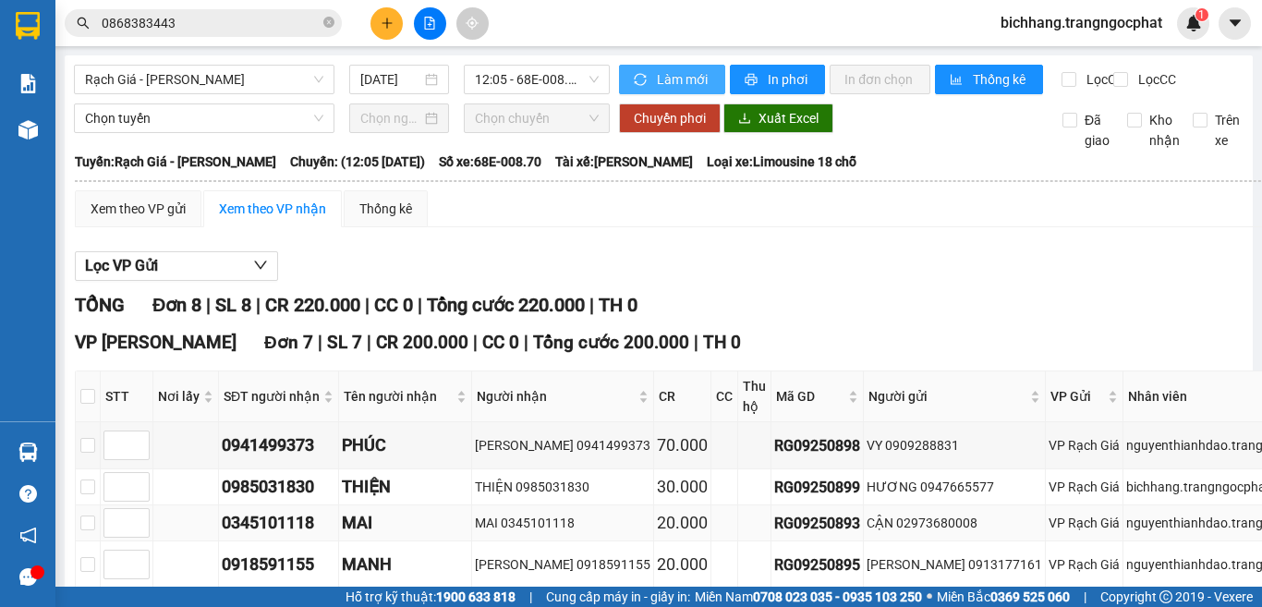
scroll to position [277, 0]
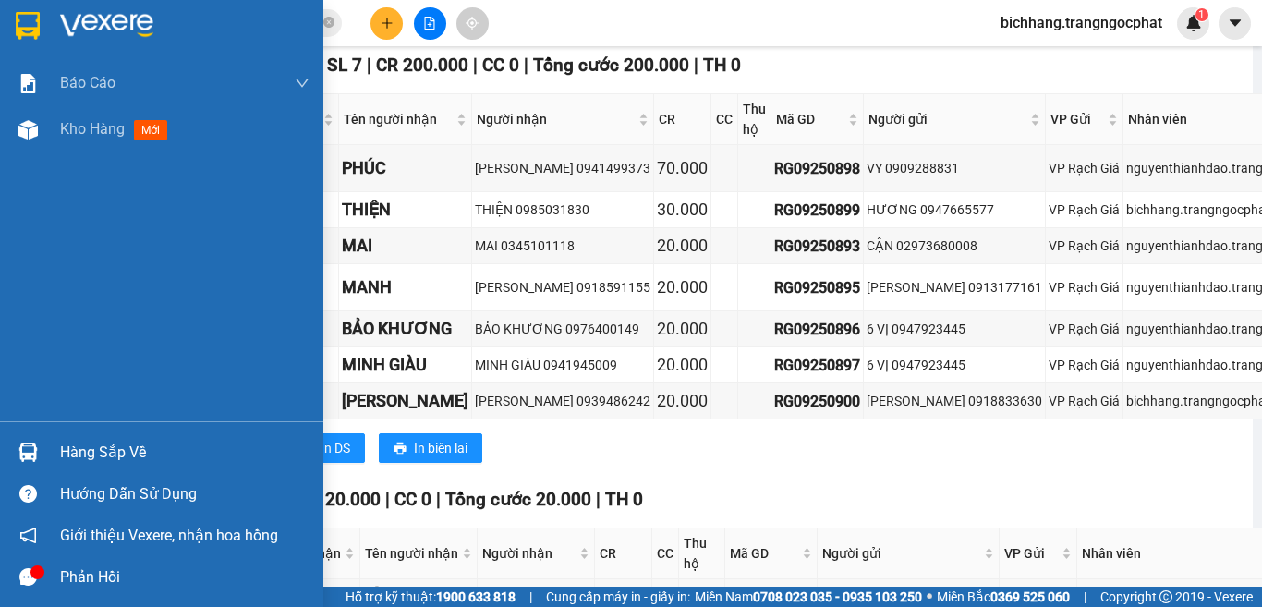
click at [100, 455] on div "Hàng sắp về" at bounding box center [184, 453] width 249 height 28
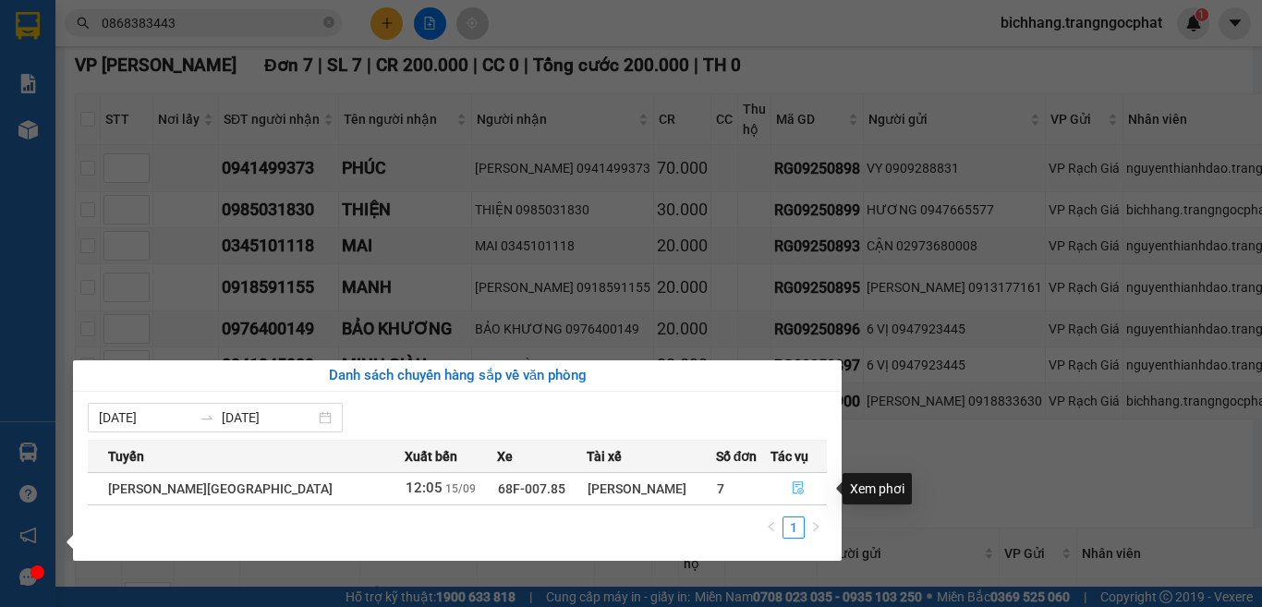
click at [792, 486] on icon "file-done" at bounding box center [798, 487] width 13 height 13
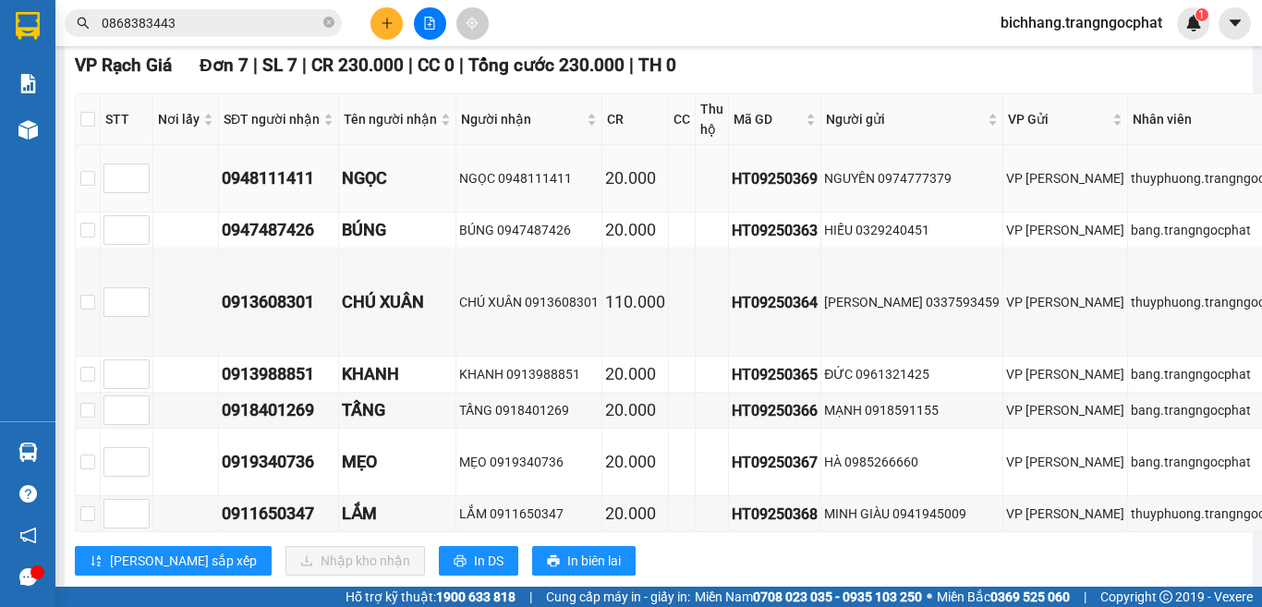
click at [313, 191] on div "0948111411" at bounding box center [279, 178] width 114 height 26
click at [298, 191] on div "0948111411" at bounding box center [279, 178] width 114 height 26
click at [286, 234] on div "0947487426" at bounding box center [279, 230] width 114 height 26
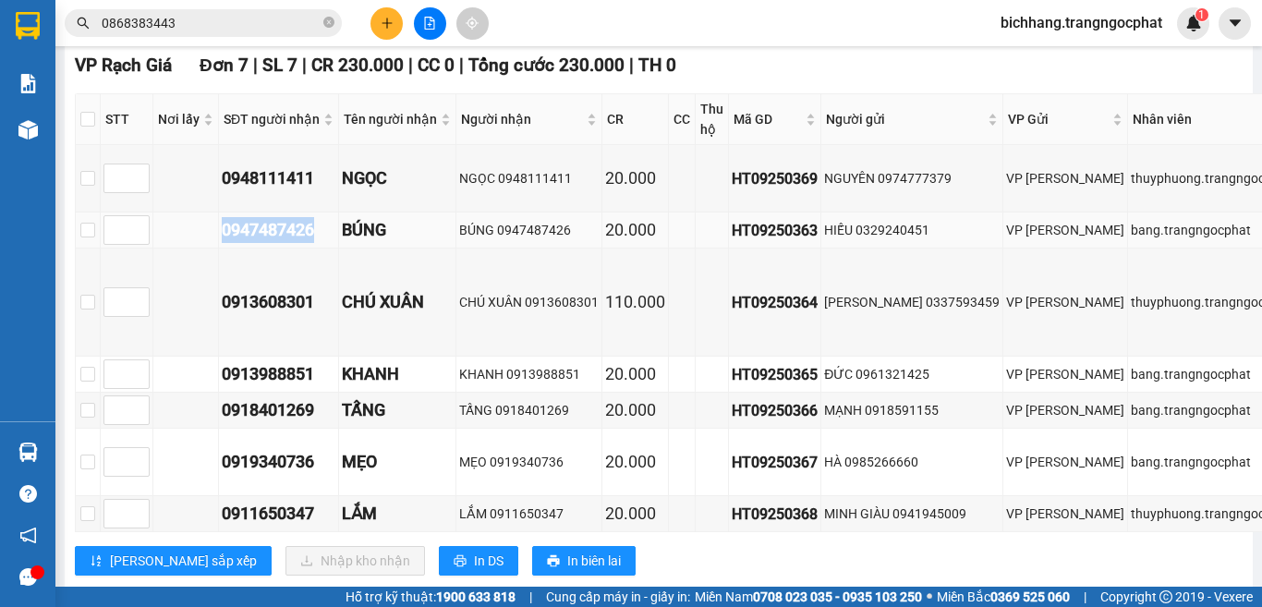
click at [286, 234] on div "0947487426" at bounding box center [279, 230] width 114 height 26
click at [273, 315] on div "0913608301" at bounding box center [279, 302] width 114 height 26
click at [294, 387] on div "0913988851" at bounding box center [279, 374] width 114 height 26
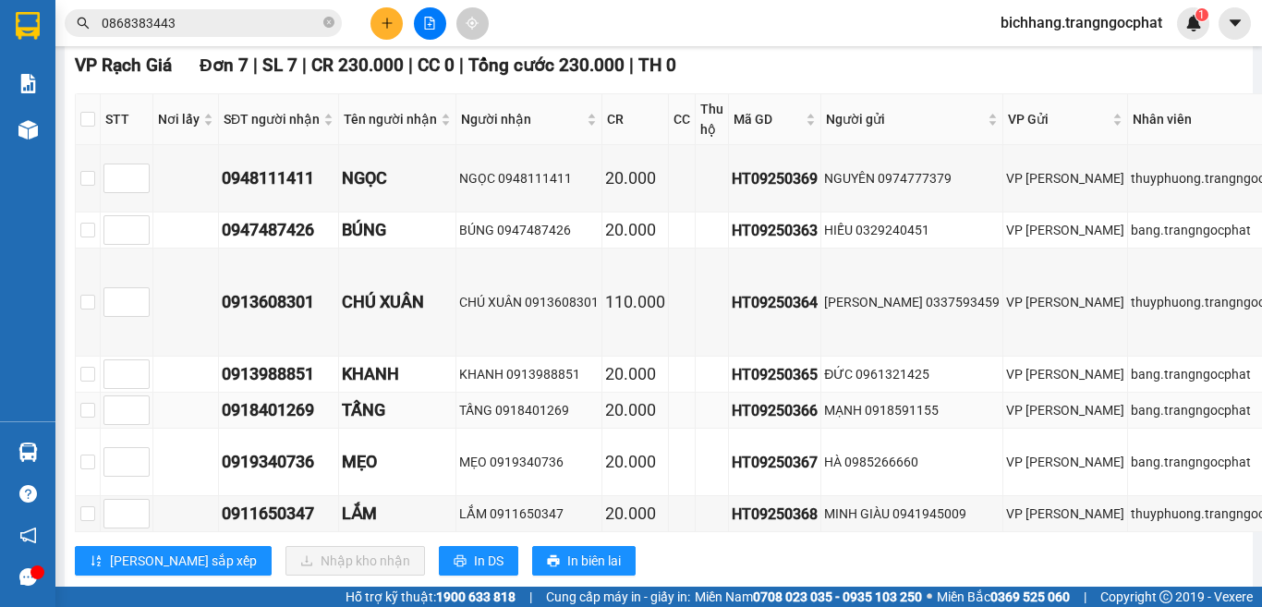
click at [273, 423] on div "0918401269" at bounding box center [279, 410] width 114 height 26
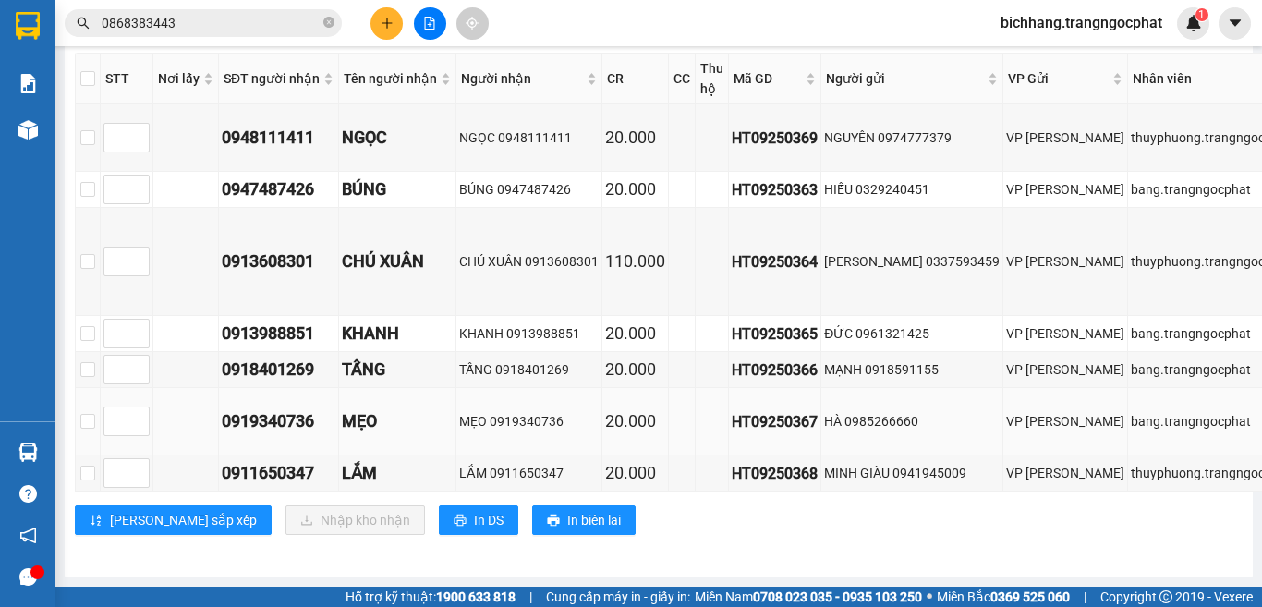
click at [280, 408] on div "0919340736" at bounding box center [279, 421] width 114 height 26
click at [279, 408] on div "0919340736" at bounding box center [279, 421] width 114 height 26
click at [244, 460] on div "0911650347" at bounding box center [279, 473] width 114 height 26
click at [245, 460] on div "0911650347" at bounding box center [279, 473] width 114 height 26
